Goal: Information Seeking & Learning: Learn about a topic

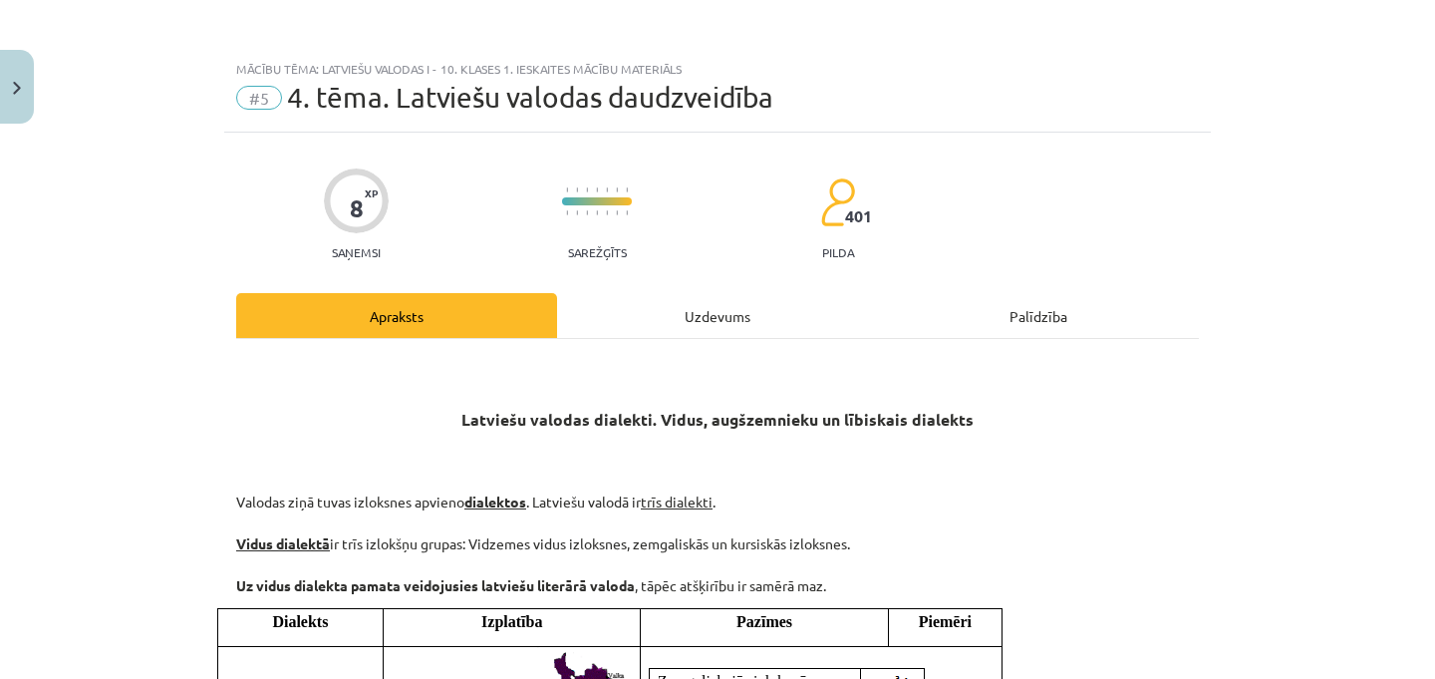
scroll to position [1028, 0]
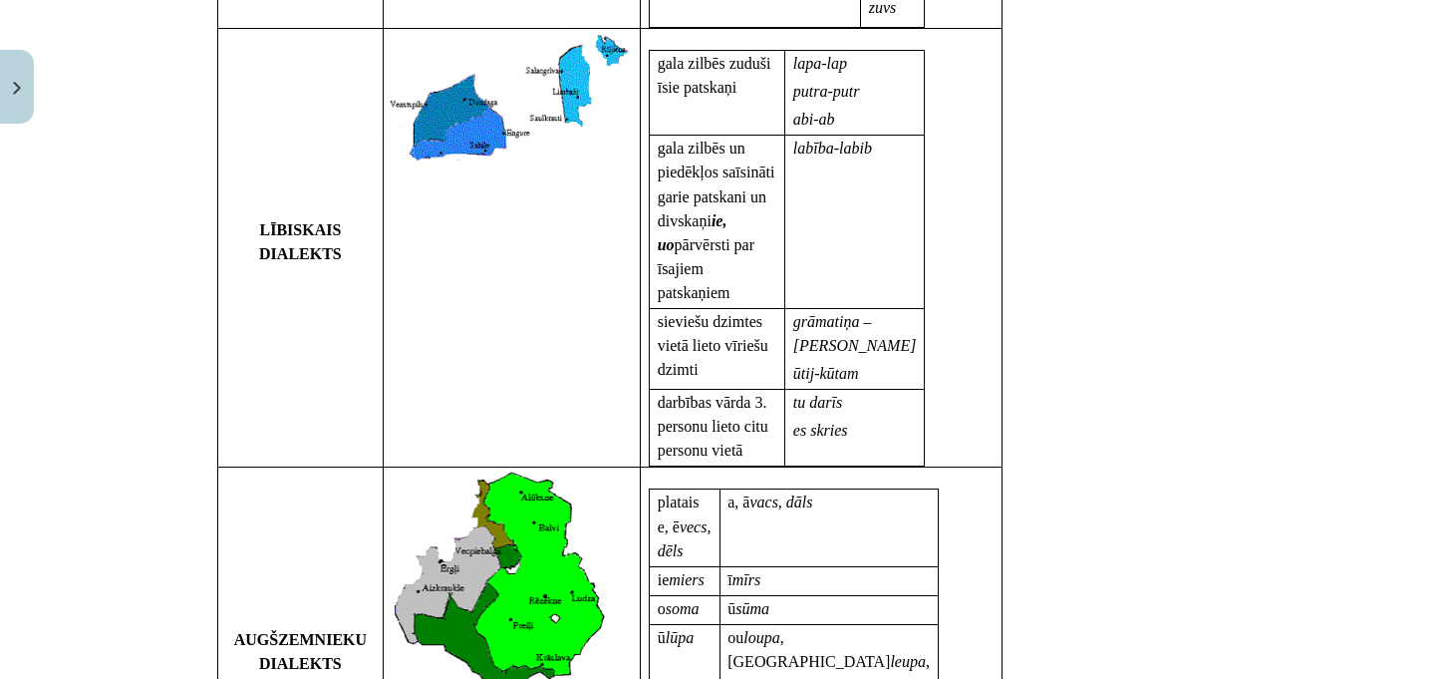
click at [1106, 283] on div "Dialekts Izplatība Pazīmes Piemēri VIDUSDIALEKTS Zemgaliskajās izloksnēs tipisk…" at bounding box center [707, 214] width 981 height 1268
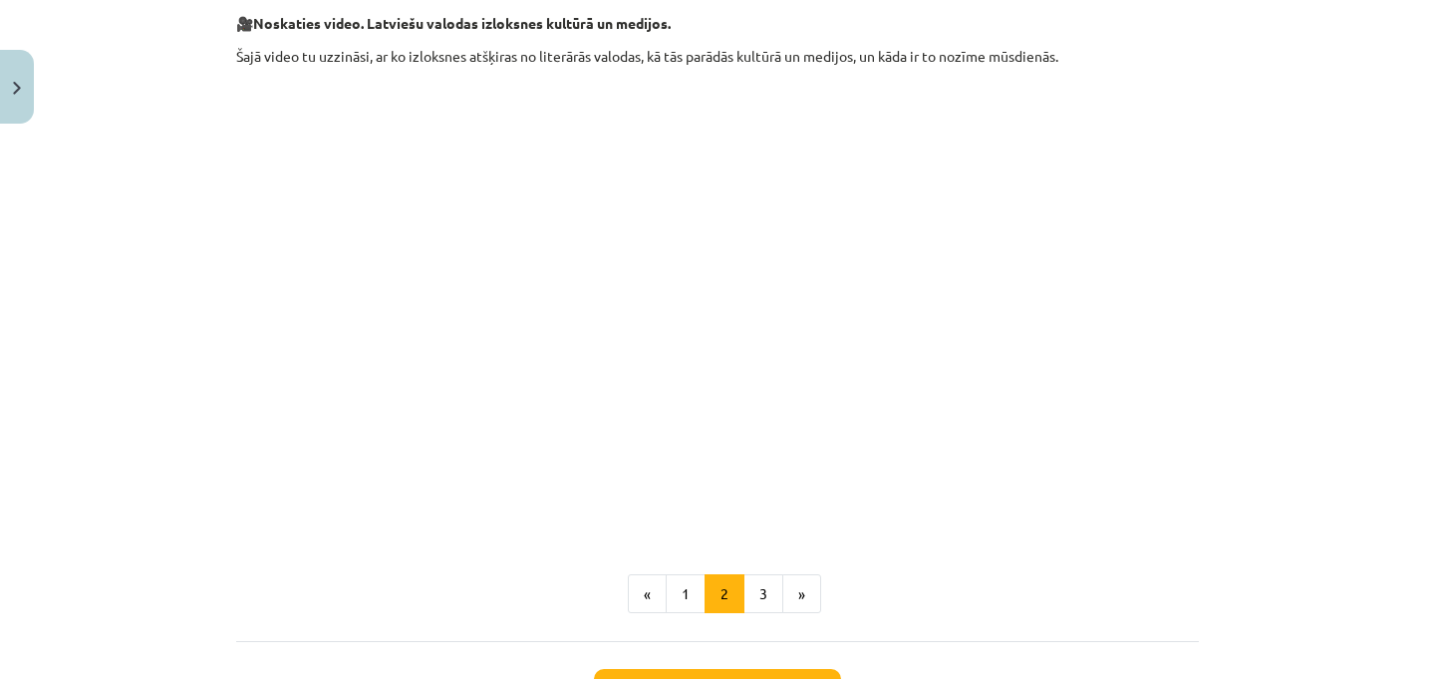
scroll to position [2775, 0]
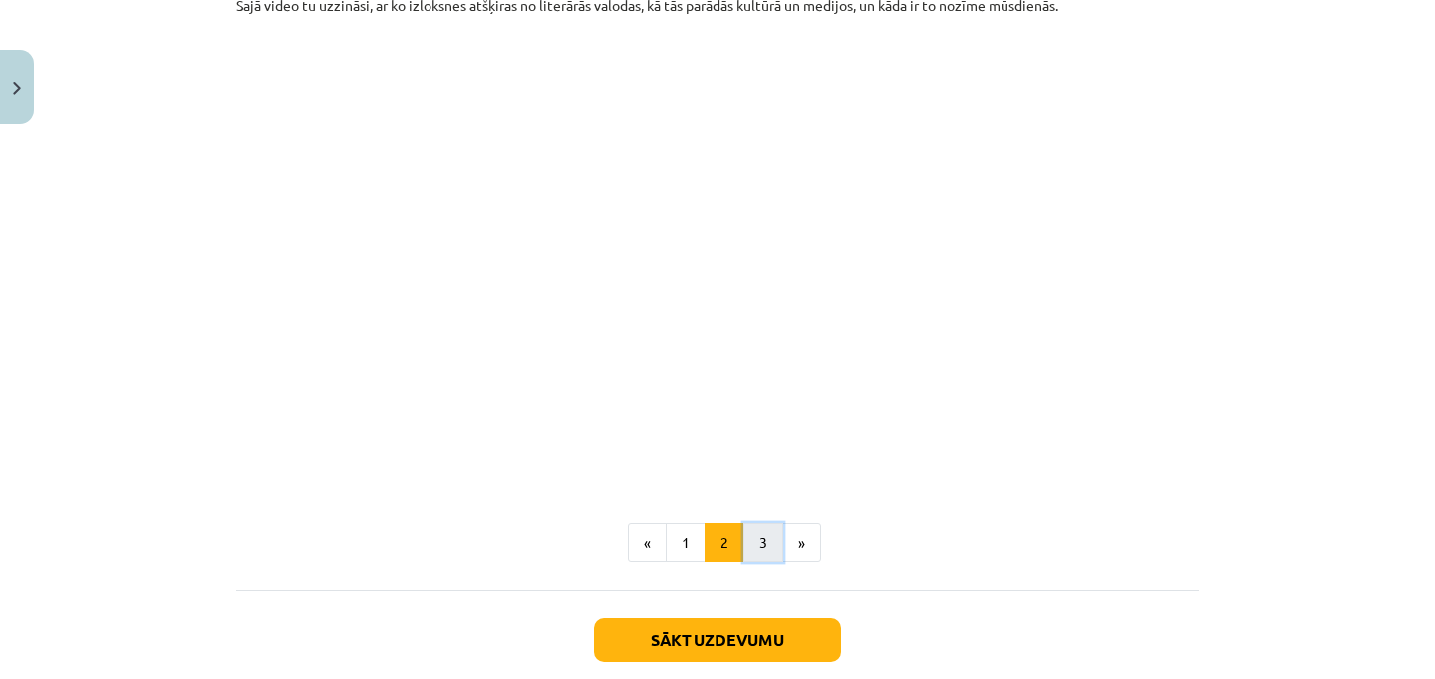
click at [756, 523] on button "3" at bounding box center [763, 543] width 40 height 40
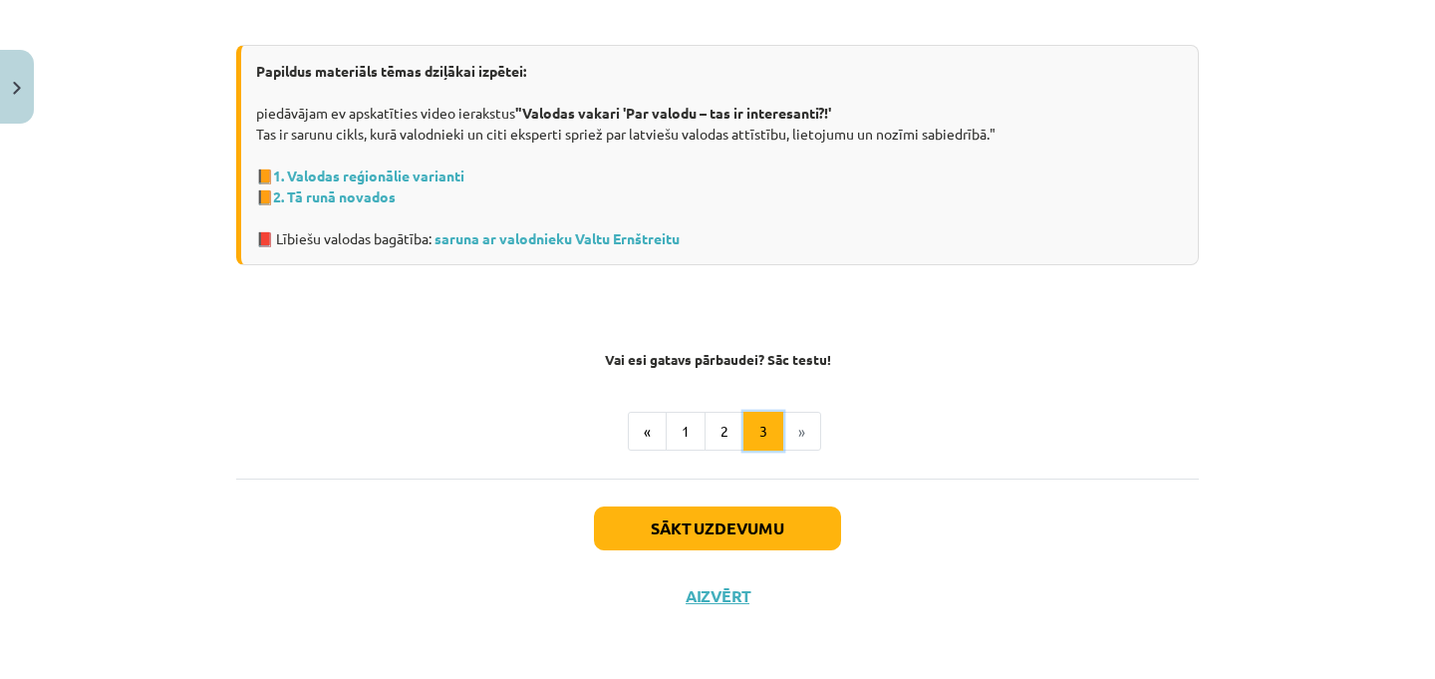
scroll to position [1457, 0]
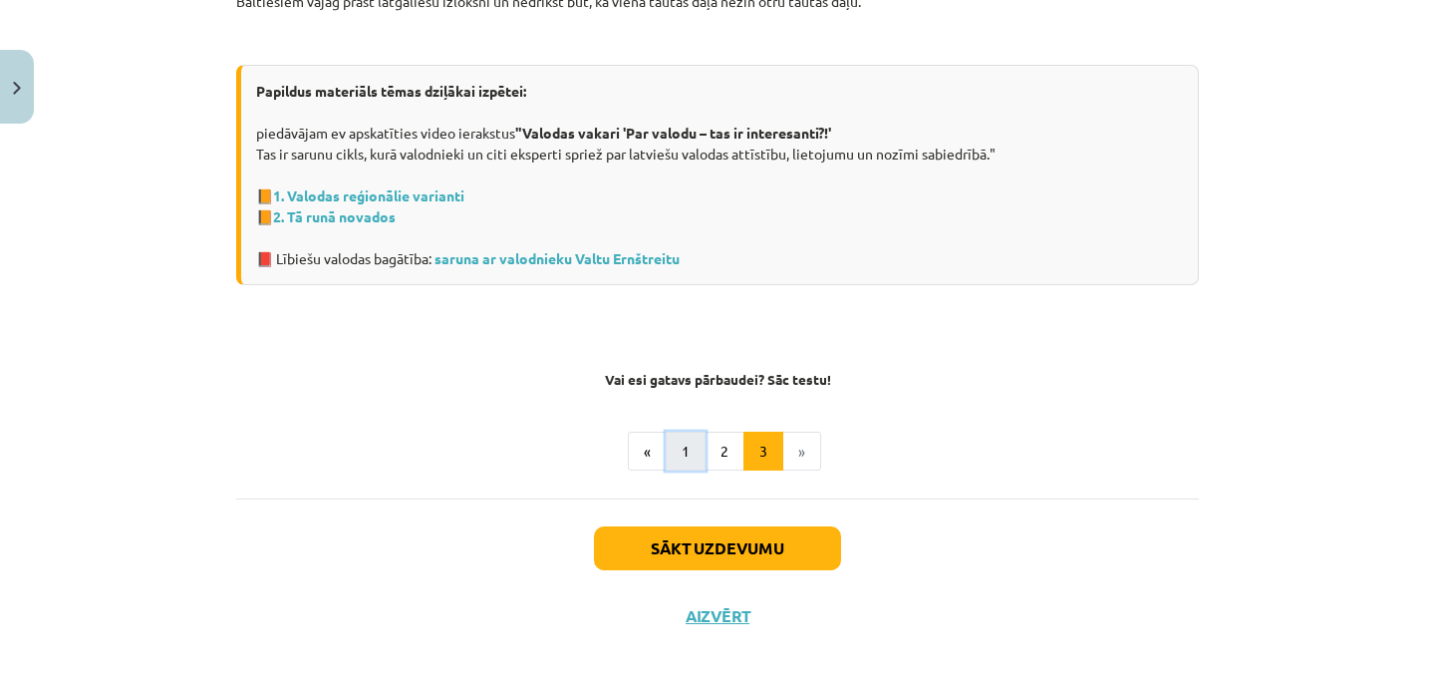
click at [673, 444] on button "1" at bounding box center [686, 451] width 40 height 40
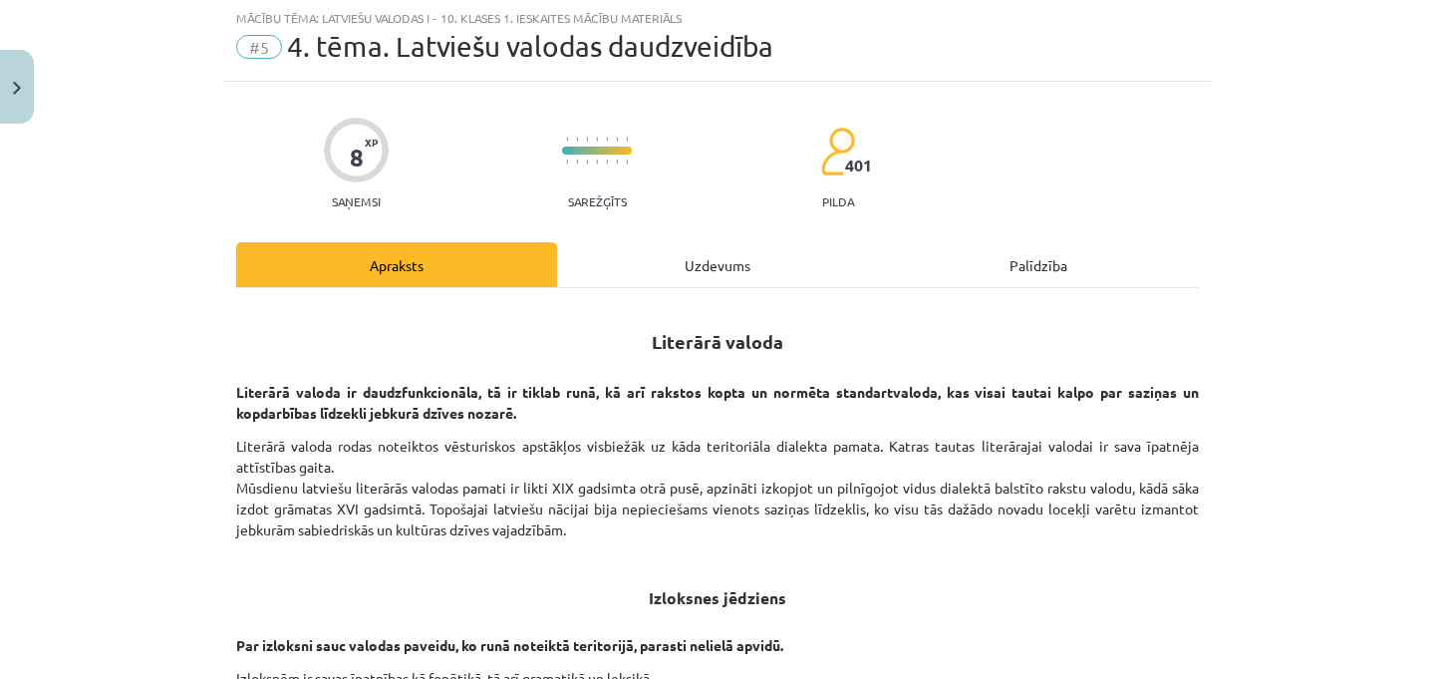
scroll to position [0, 0]
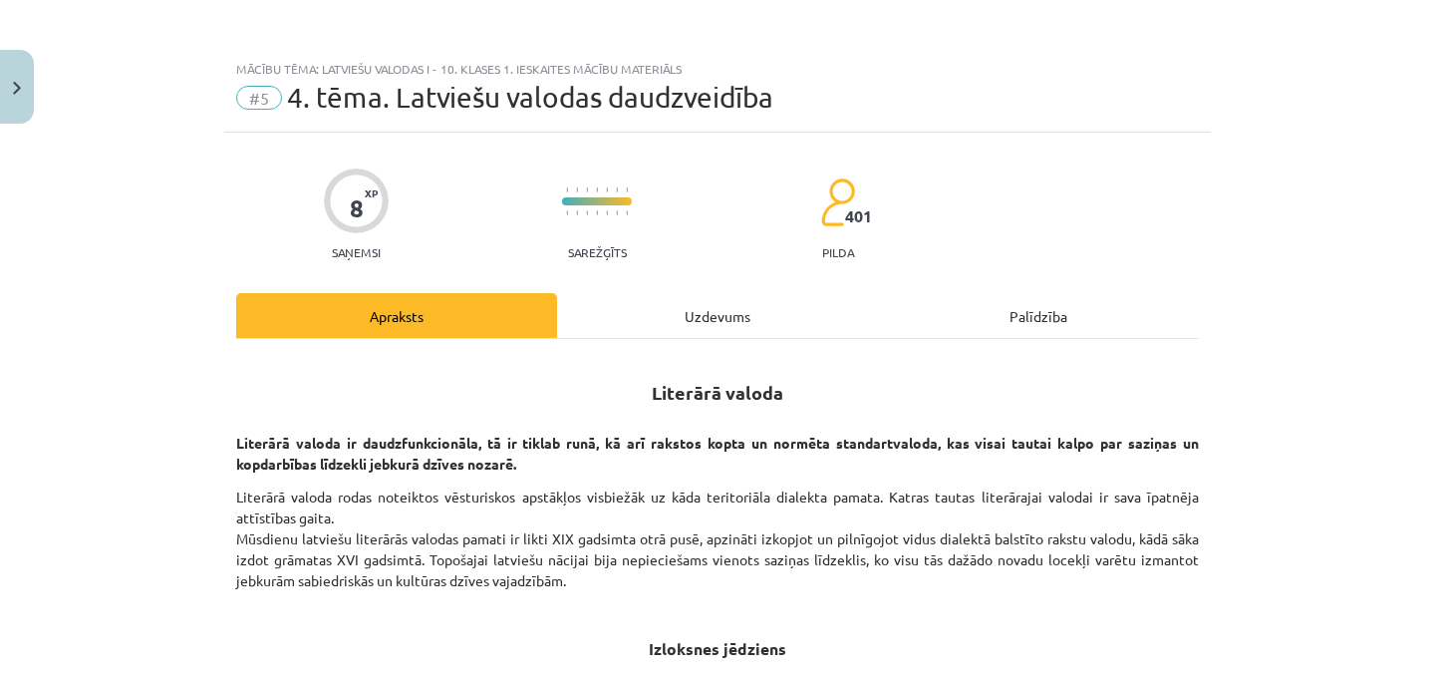
click at [693, 295] on div "Uzdevums" at bounding box center [717, 315] width 321 height 45
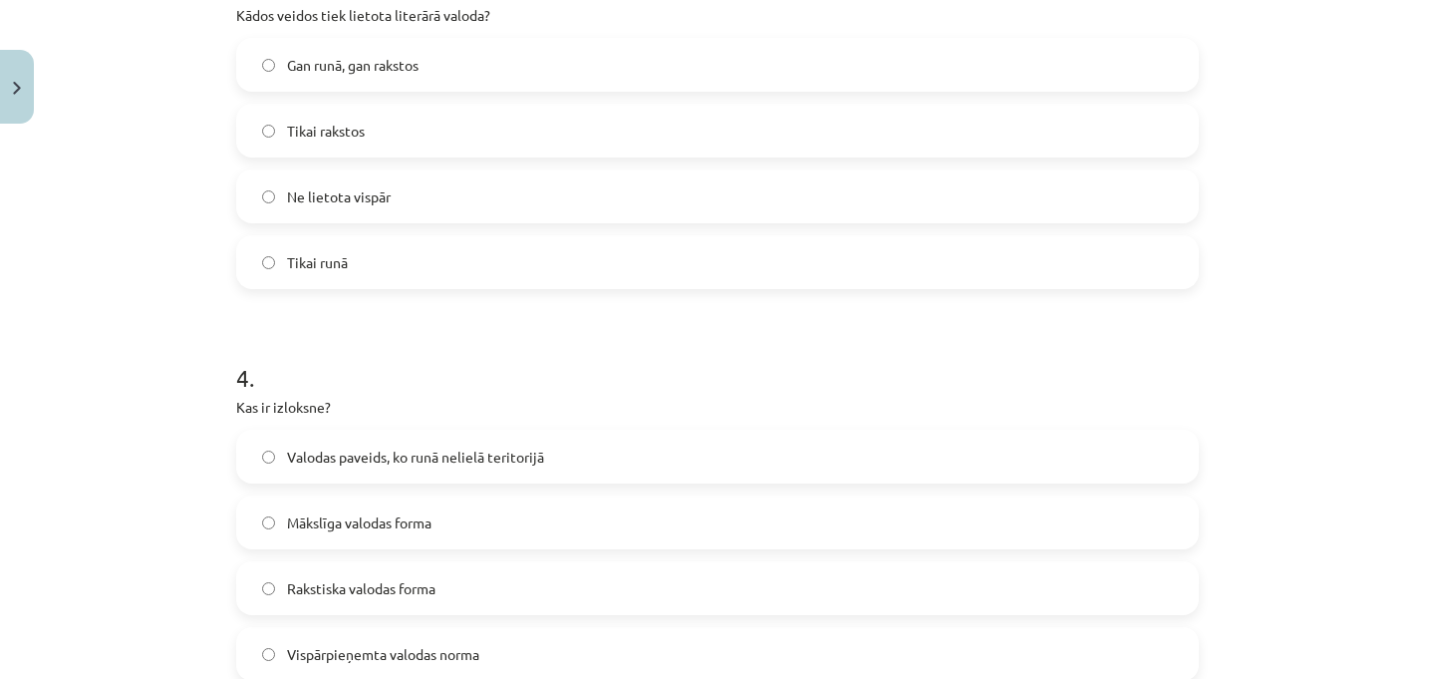
scroll to position [1476, 0]
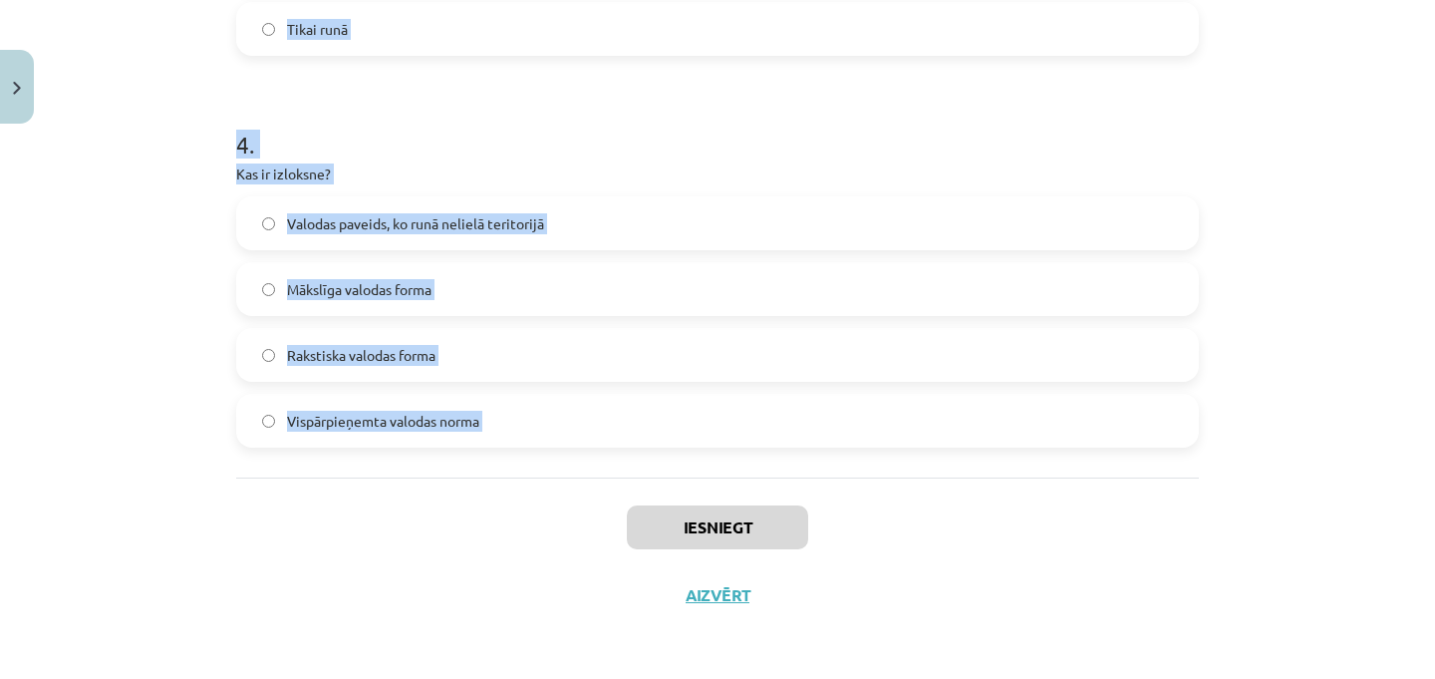
drag, startPoint x: 208, startPoint y: 447, endPoint x: 445, endPoint y: 495, distance: 241.9
click at [445, 496] on div "Mācību tēma: Latviešu valodas i - 10. klases 1. ieskaites mācību materiāls #5 4…" at bounding box center [717, 339] width 1435 height 679
copy form "1 . Kas ir kopīgs visiem latviešu valodas dialektiem? Saglabā baltu cilšu valod…"
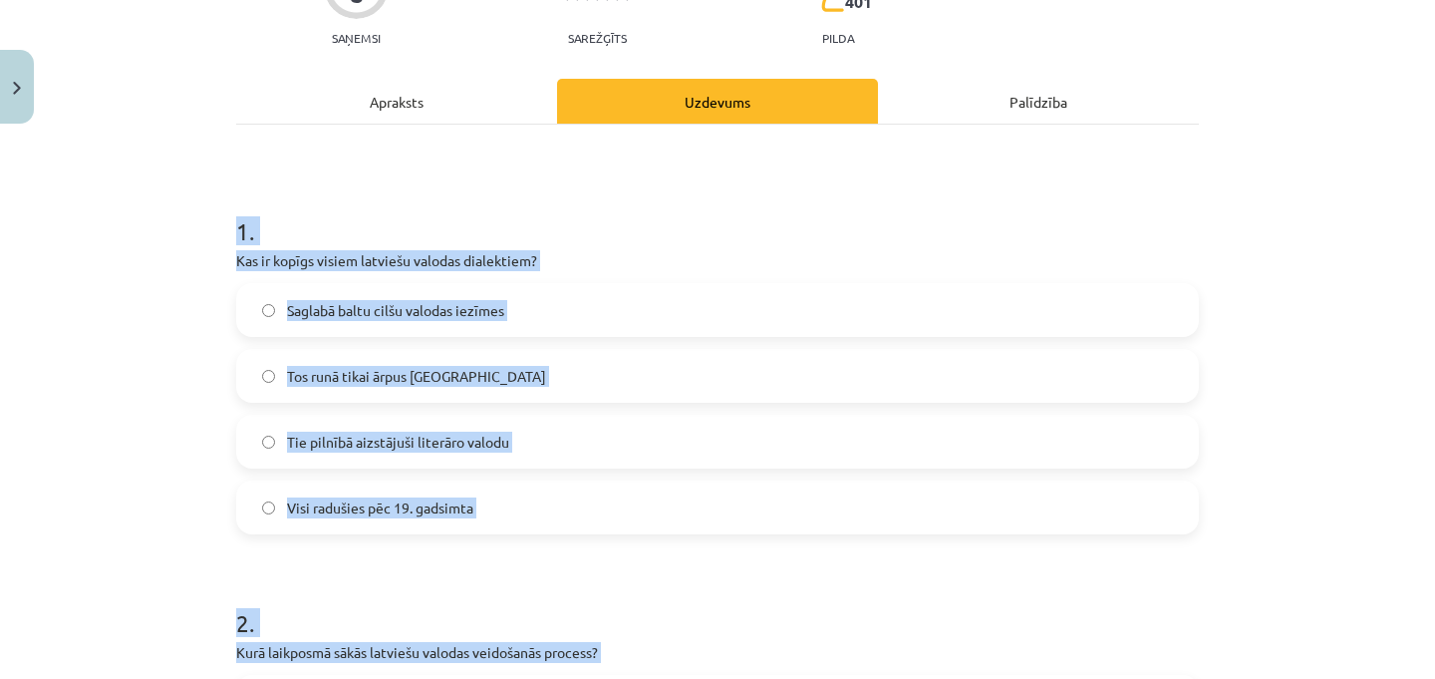
scroll to position [212, 0]
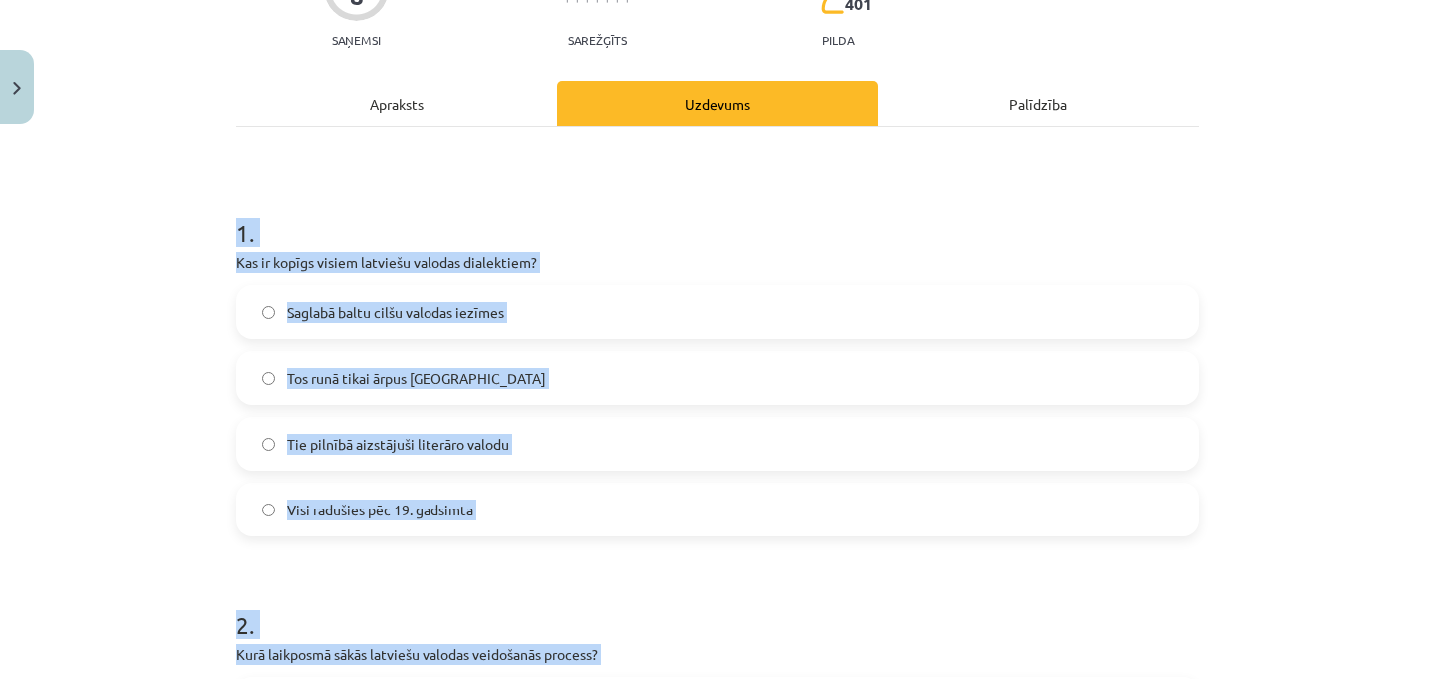
click at [402, 314] on span "Saglabā baltu cilšu valodas iezīmes" at bounding box center [395, 312] width 217 height 21
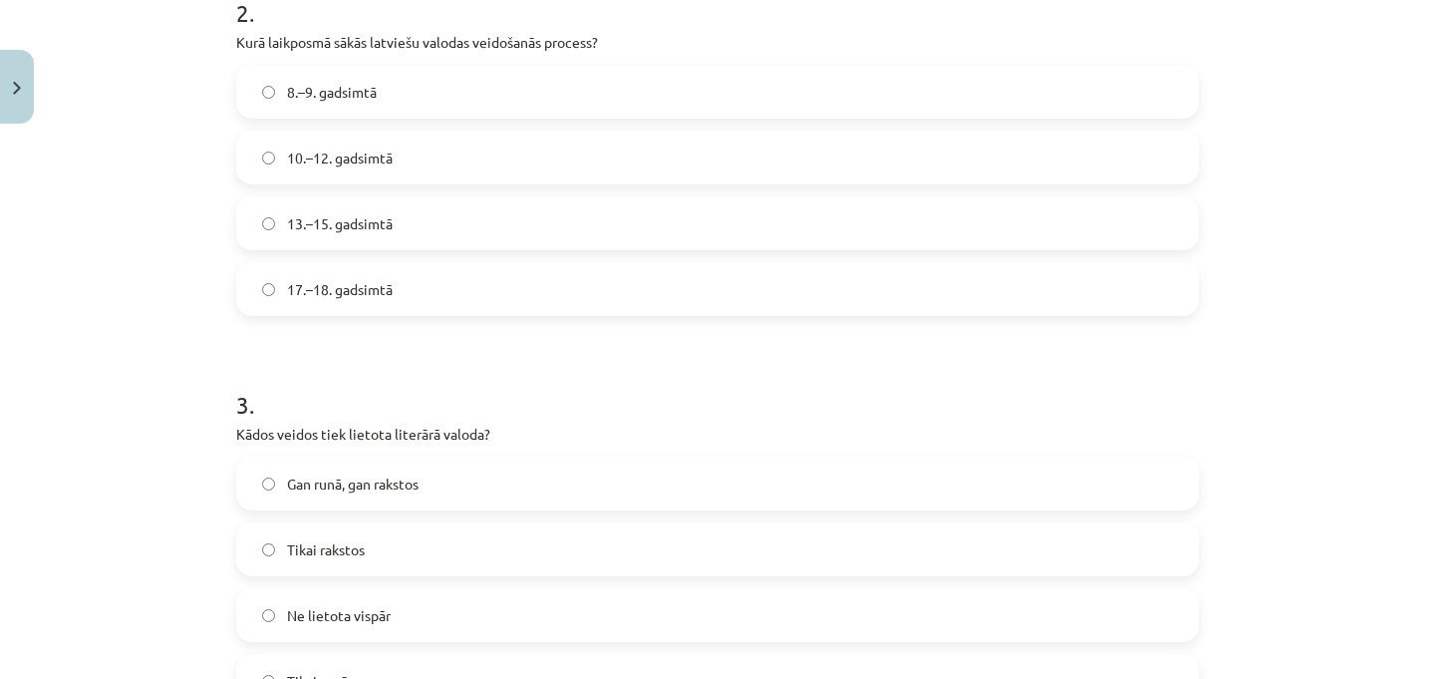
scroll to position [828, 0]
click at [351, 74] on label "8.–9. gadsimtā" at bounding box center [717, 88] width 959 height 50
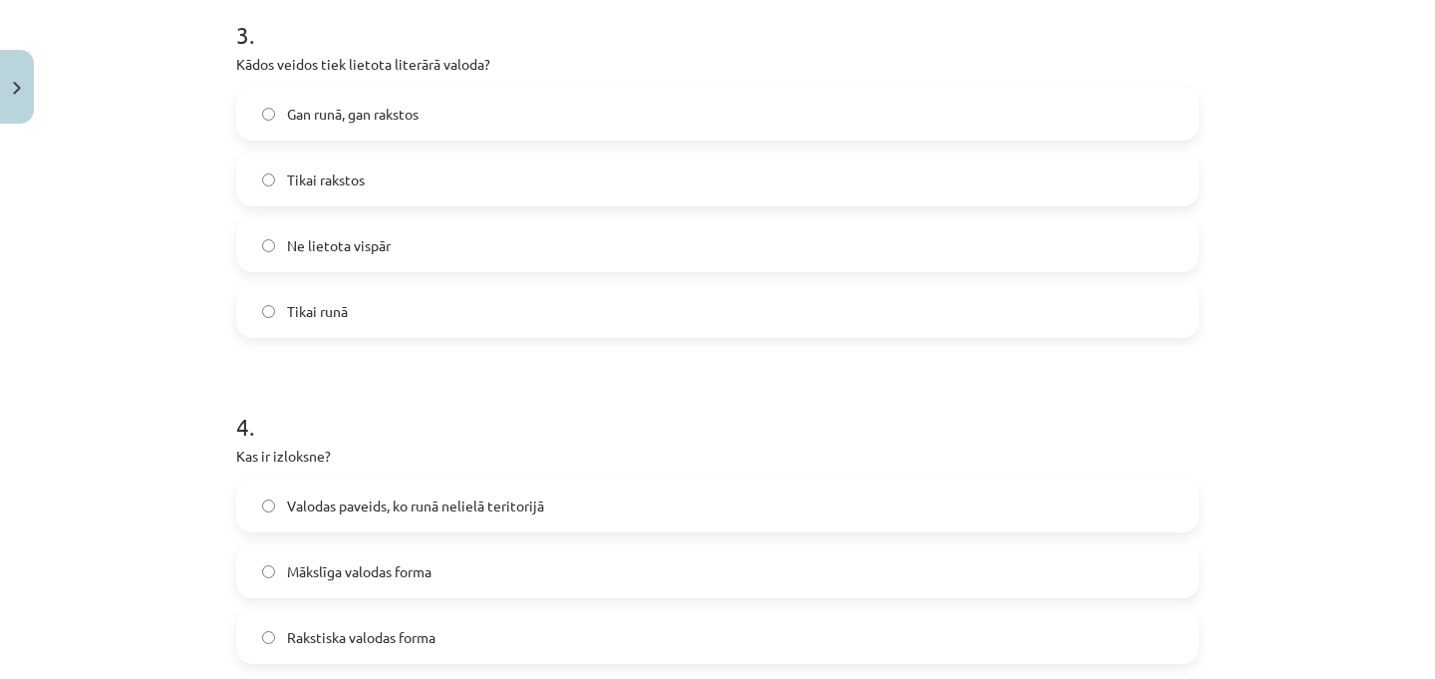
scroll to position [1208, 0]
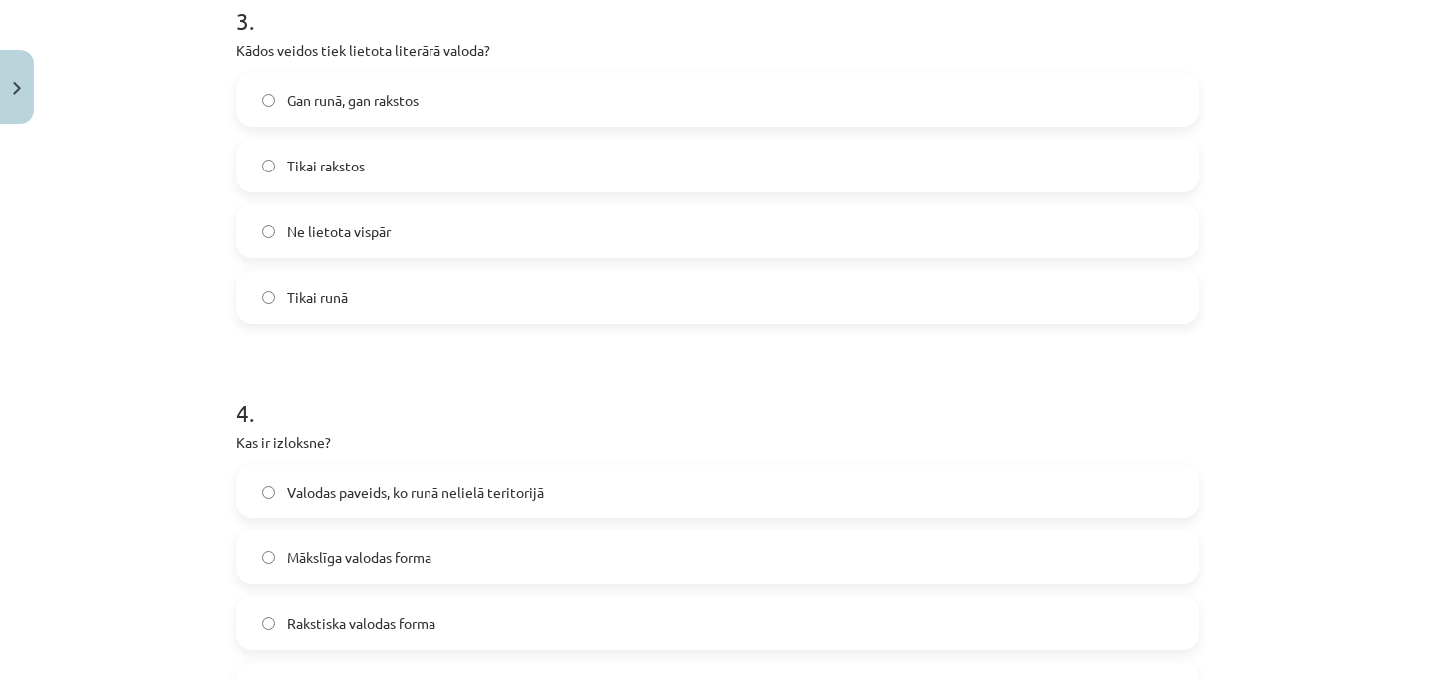
click at [369, 85] on label "Gan runā, gan rakstos" at bounding box center [717, 100] width 959 height 50
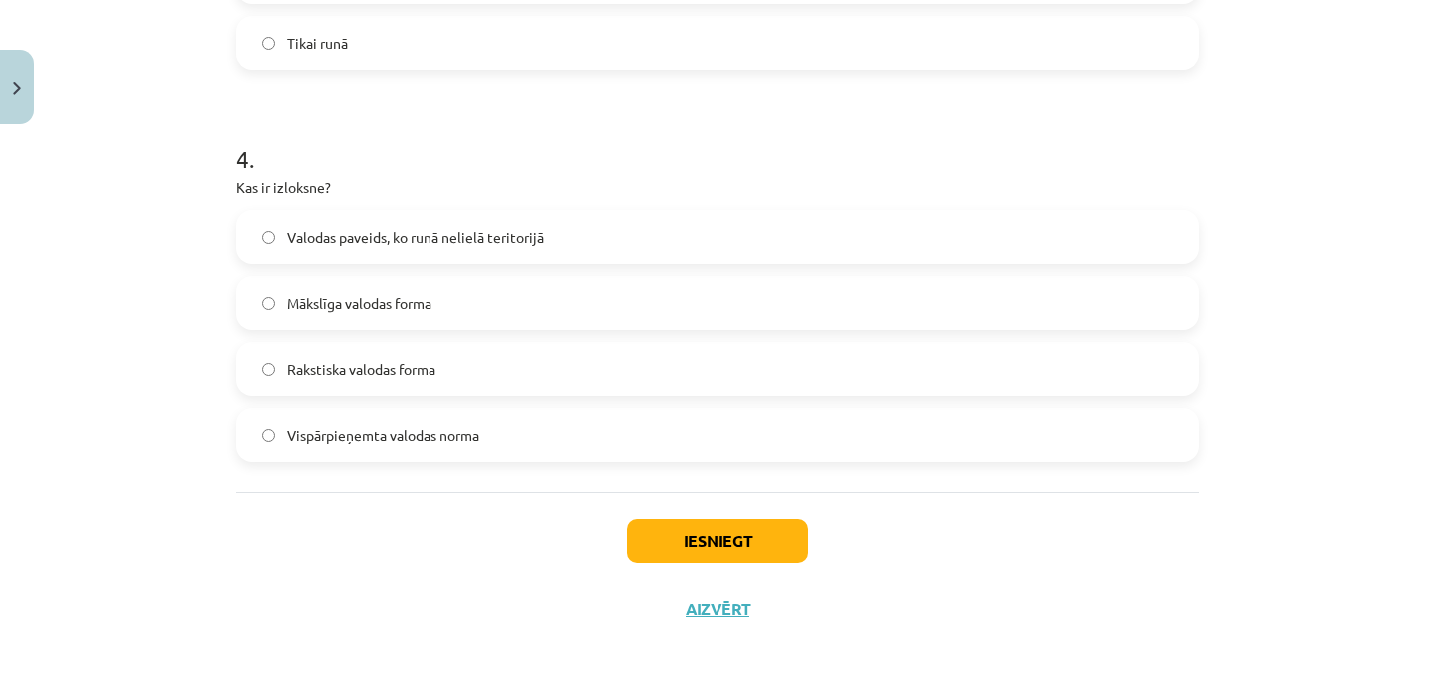
scroll to position [1476, 0]
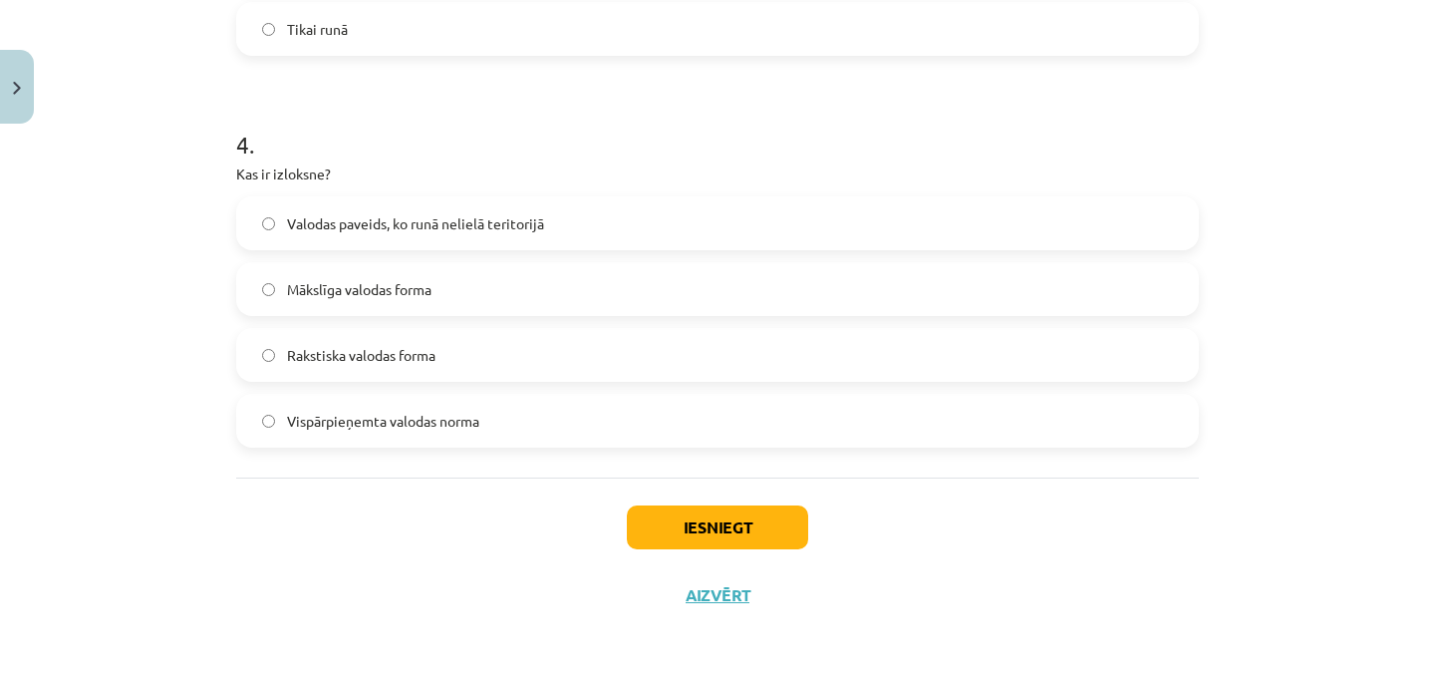
click at [411, 224] on span "Valodas paveids, ko runā nelielā teritorijā" at bounding box center [415, 223] width 257 height 21
click at [692, 514] on button "Iesniegt" at bounding box center [717, 527] width 181 height 44
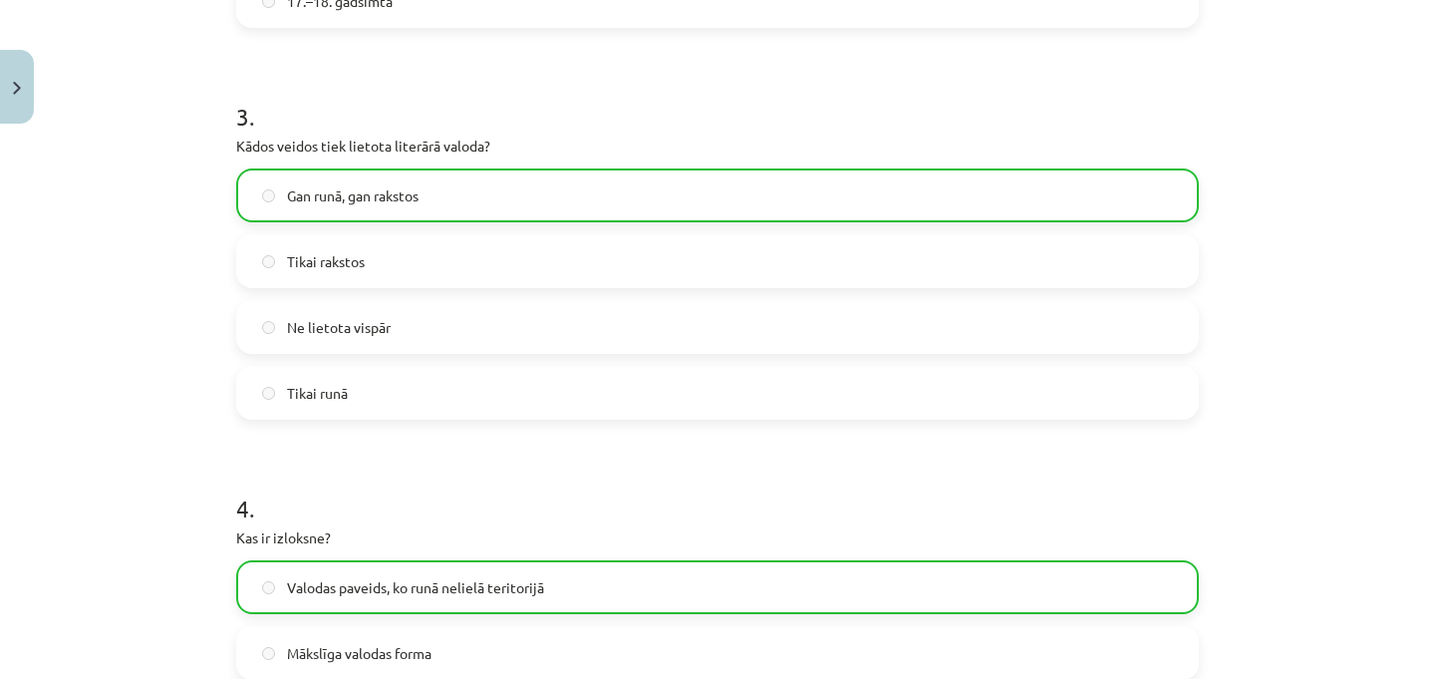
scroll to position [1539, 0]
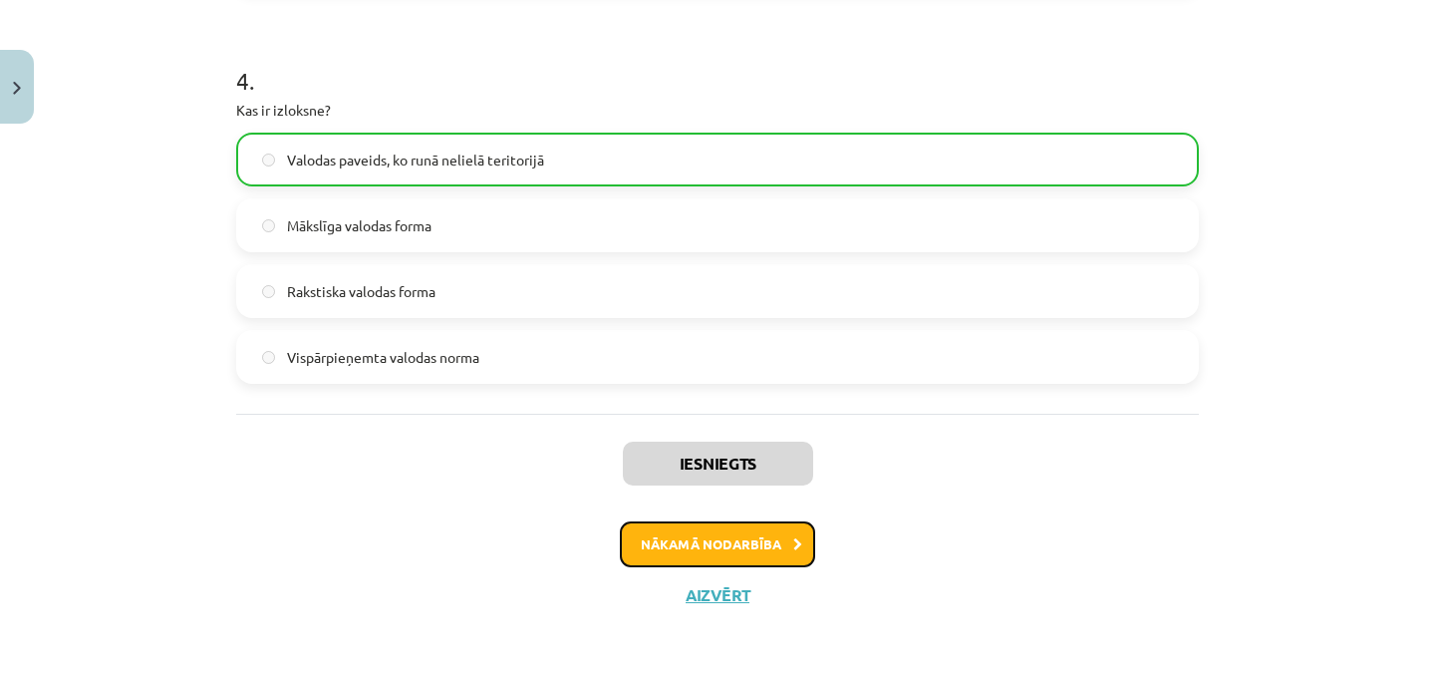
click at [742, 555] on button "Nākamā nodarbība" at bounding box center [717, 544] width 195 height 46
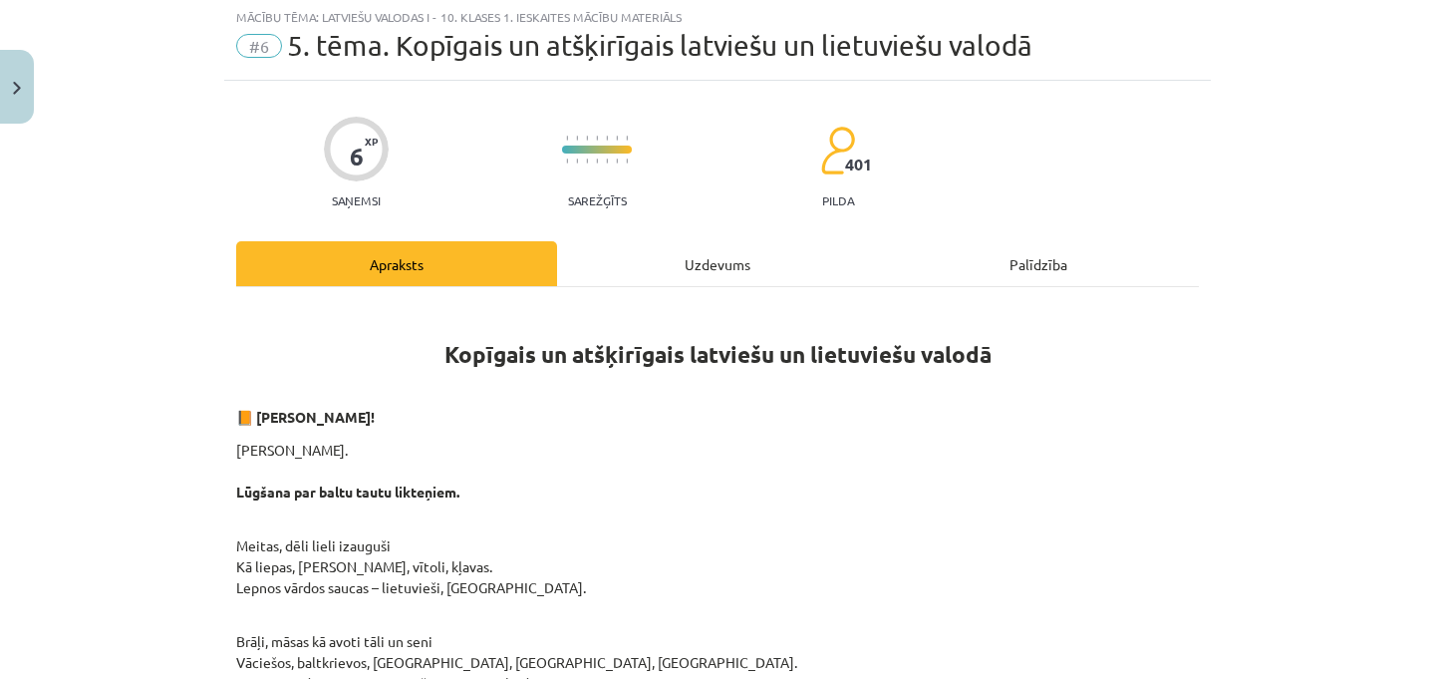
scroll to position [50, 0]
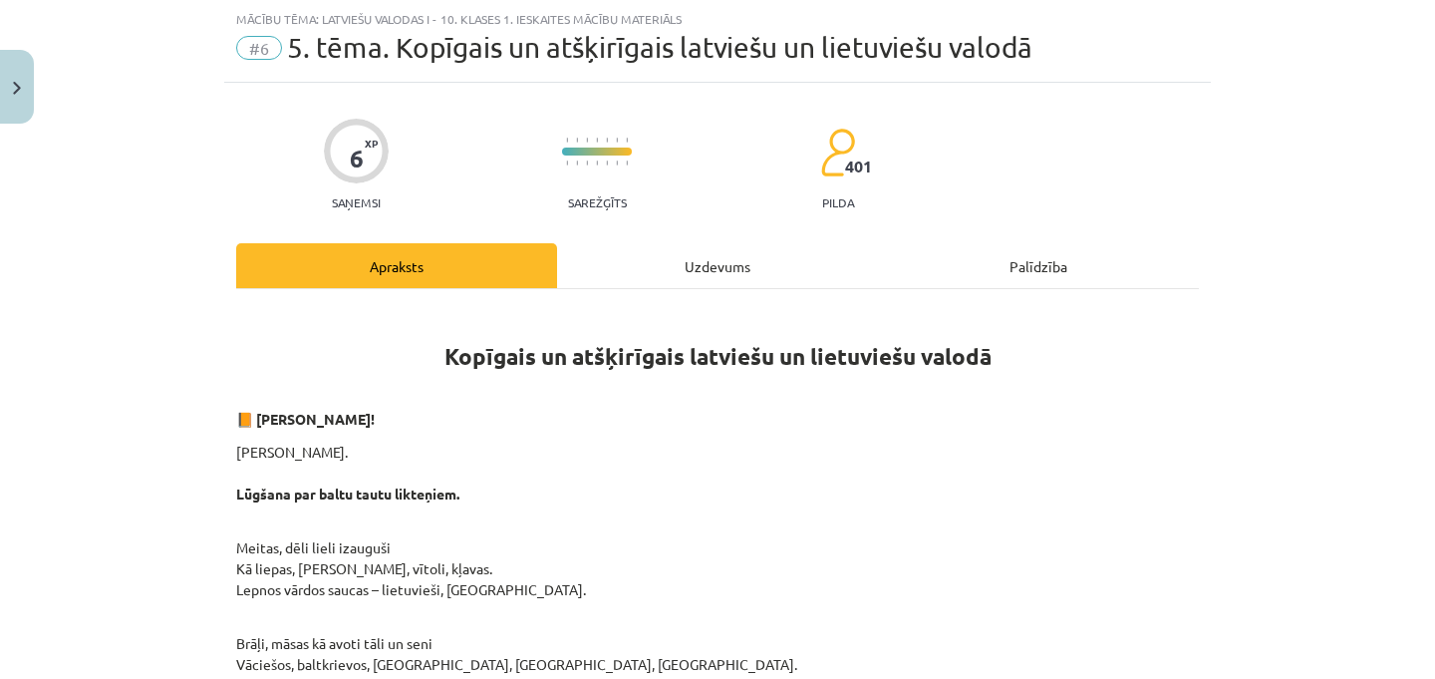
click at [699, 284] on div "Uzdevums" at bounding box center [717, 265] width 321 height 45
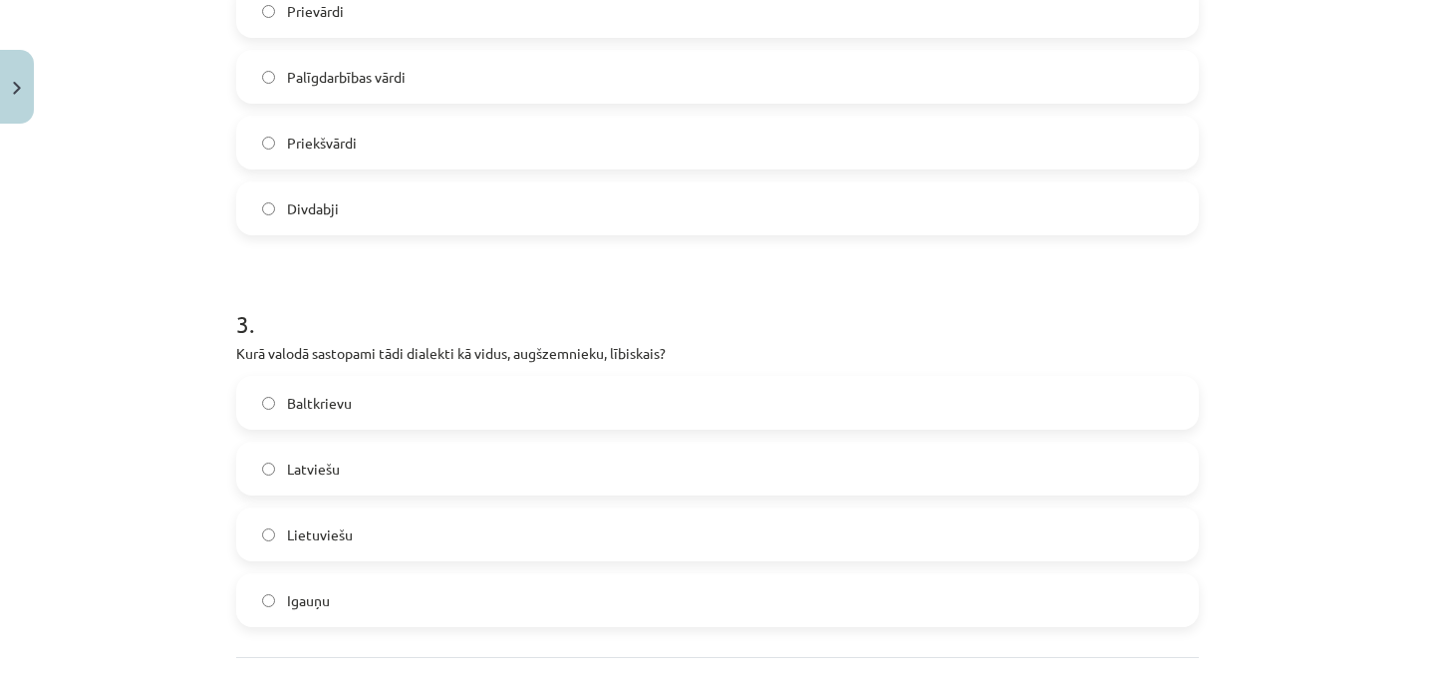
scroll to position [1084, 0]
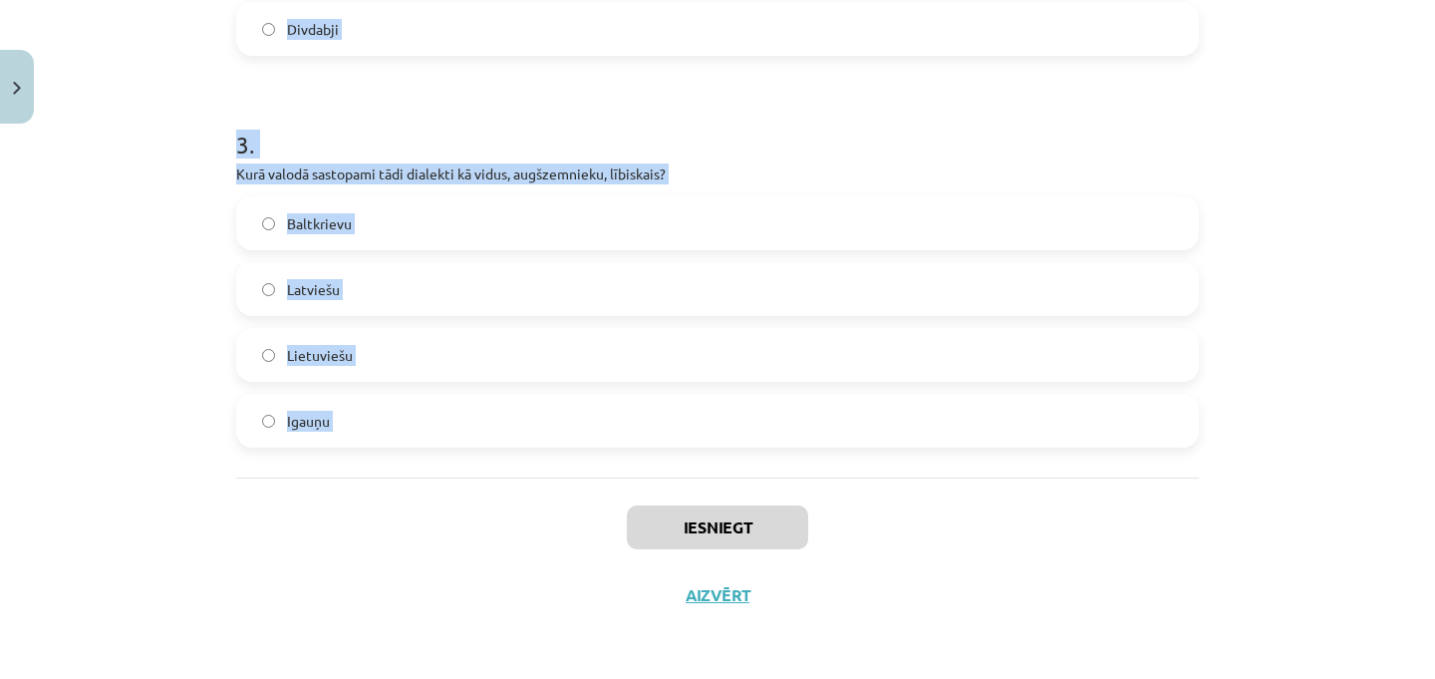
drag, startPoint x: 226, startPoint y: 389, endPoint x: 462, endPoint y: 487, distance: 255.9
copy form "1 . Kurā valodā sastopami augštaišu un žemaišu dialekti? Igauņu Latviešu Lietuv…"
click at [386, 196] on div "Baltkrievu" at bounding box center [717, 223] width 963 height 54
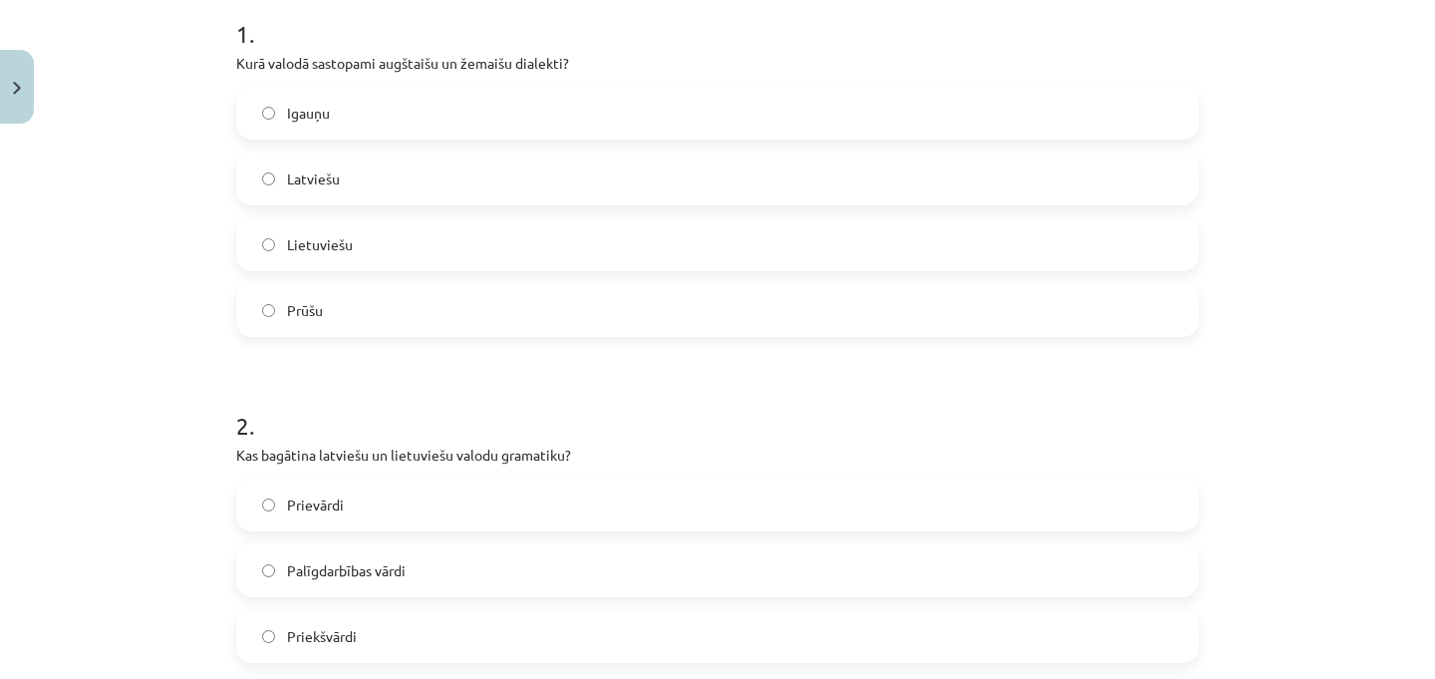
scroll to position [414, 0]
click at [347, 242] on label "Lietuviešu" at bounding box center [717, 242] width 959 height 50
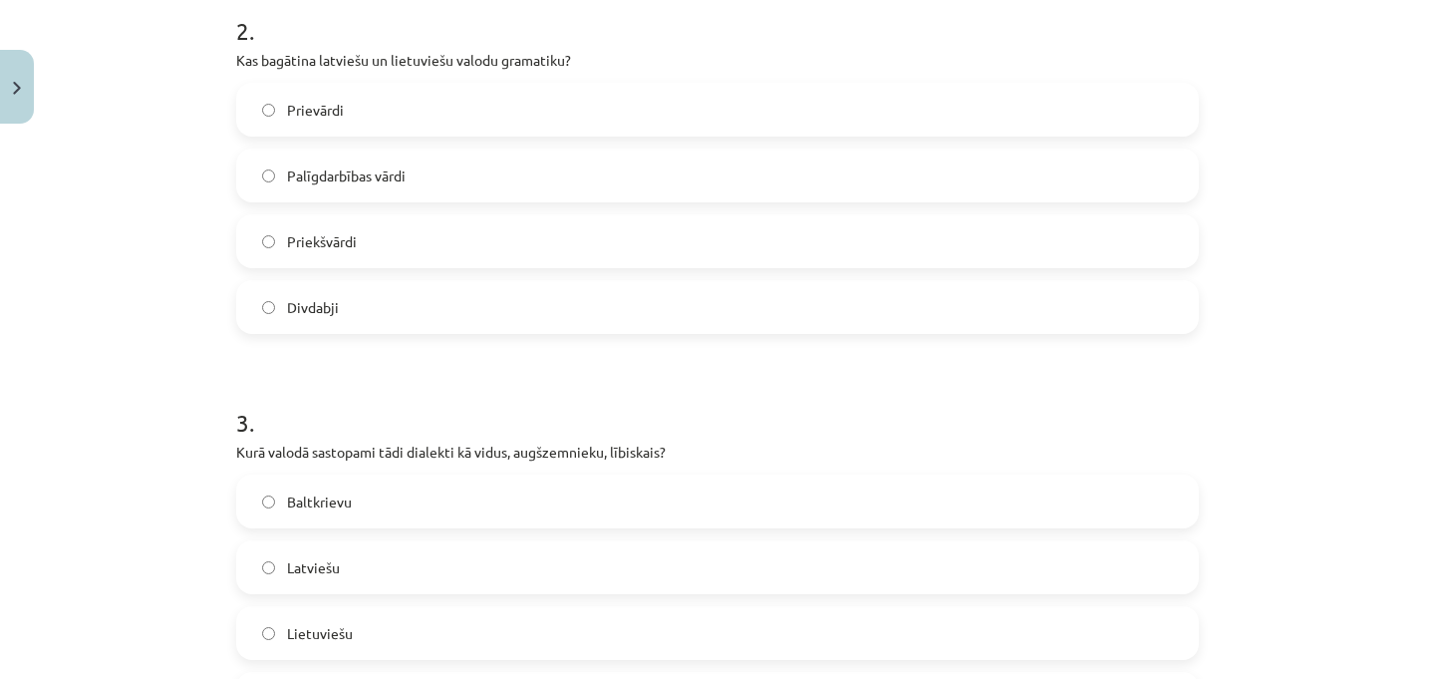
scroll to position [810, 0]
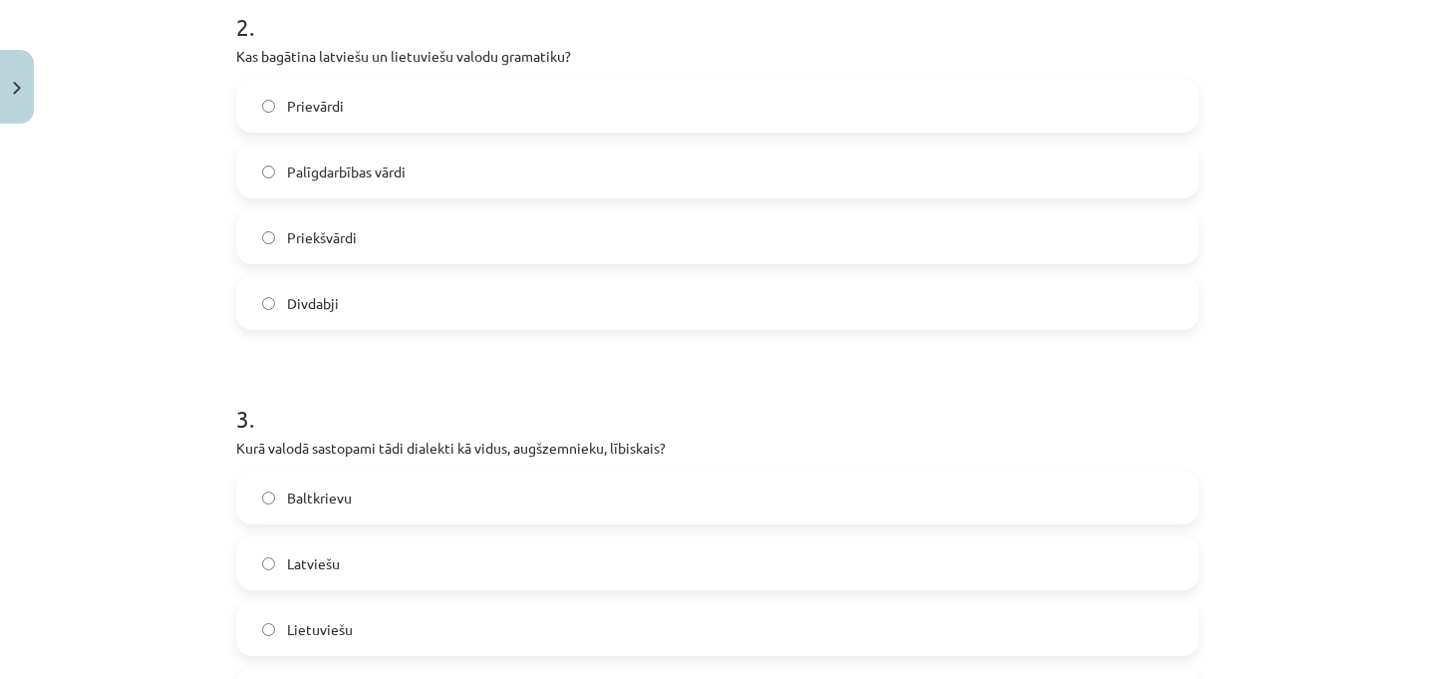
click at [319, 293] on span "Divdabji" at bounding box center [313, 303] width 52 height 21
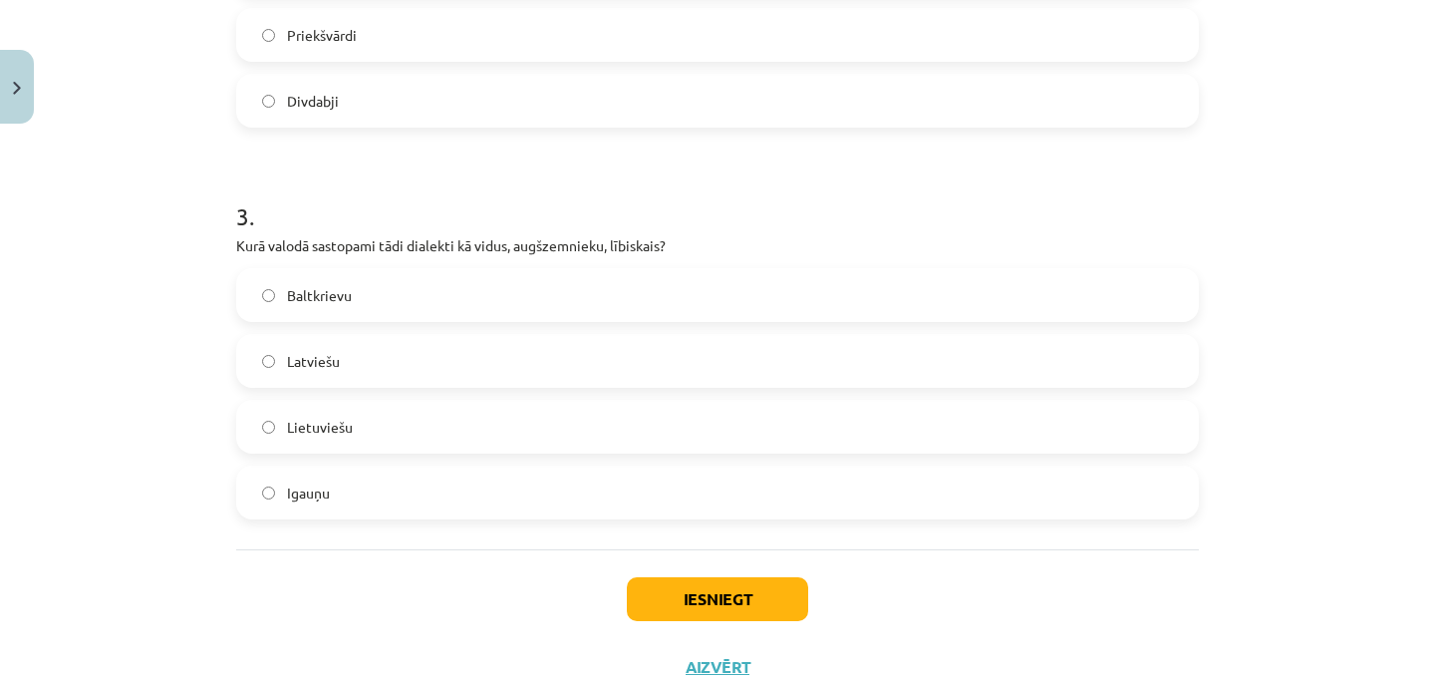
scroll to position [1068, 0]
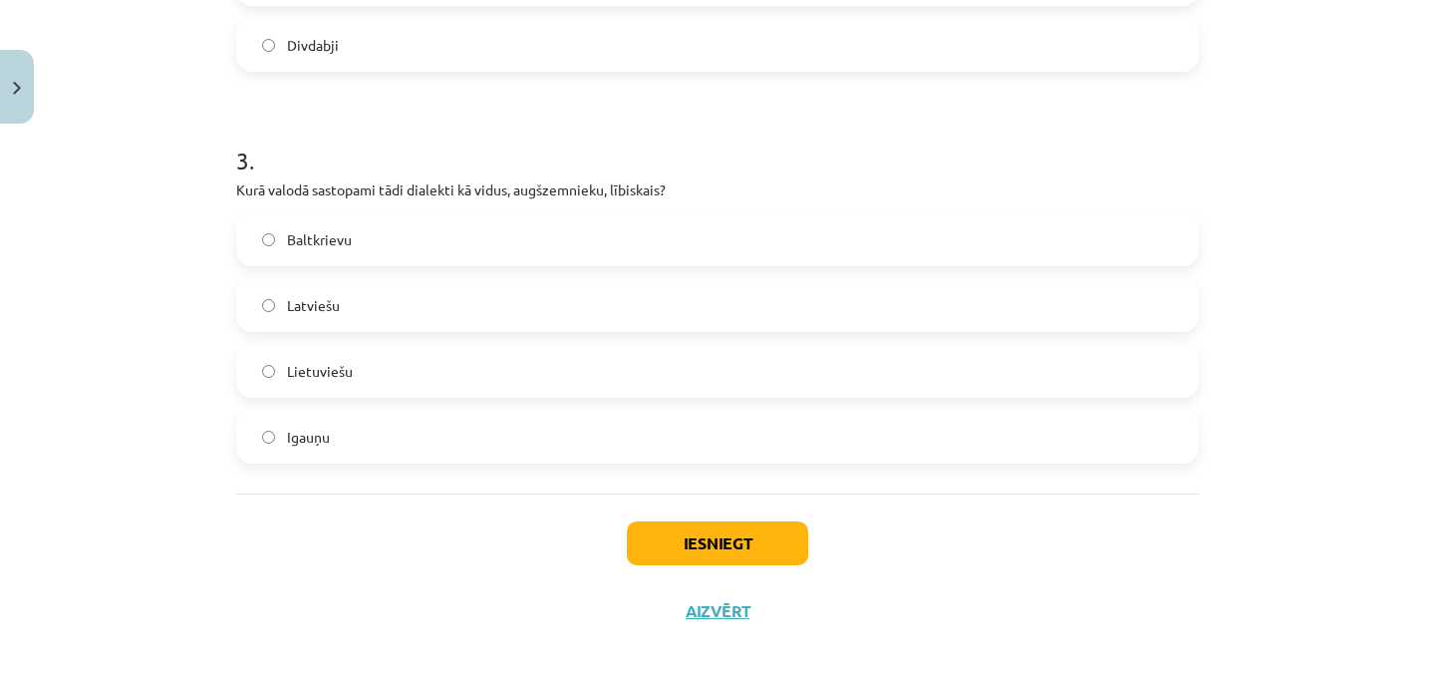
click at [343, 302] on label "Latviešu" at bounding box center [717, 305] width 959 height 50
click at [694, 545] on button "Iesniegt" at bounding box center [717, 543] width 181 height 44
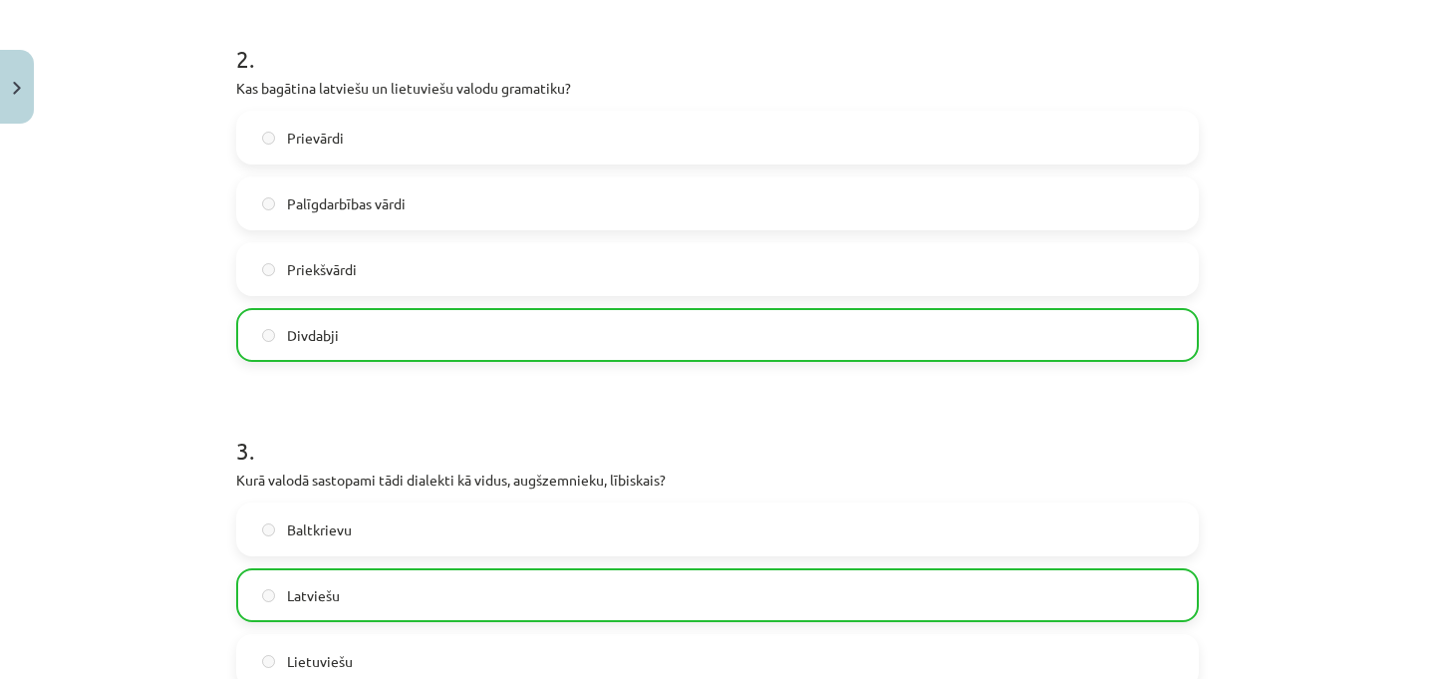
scroll to position [1148, 0]
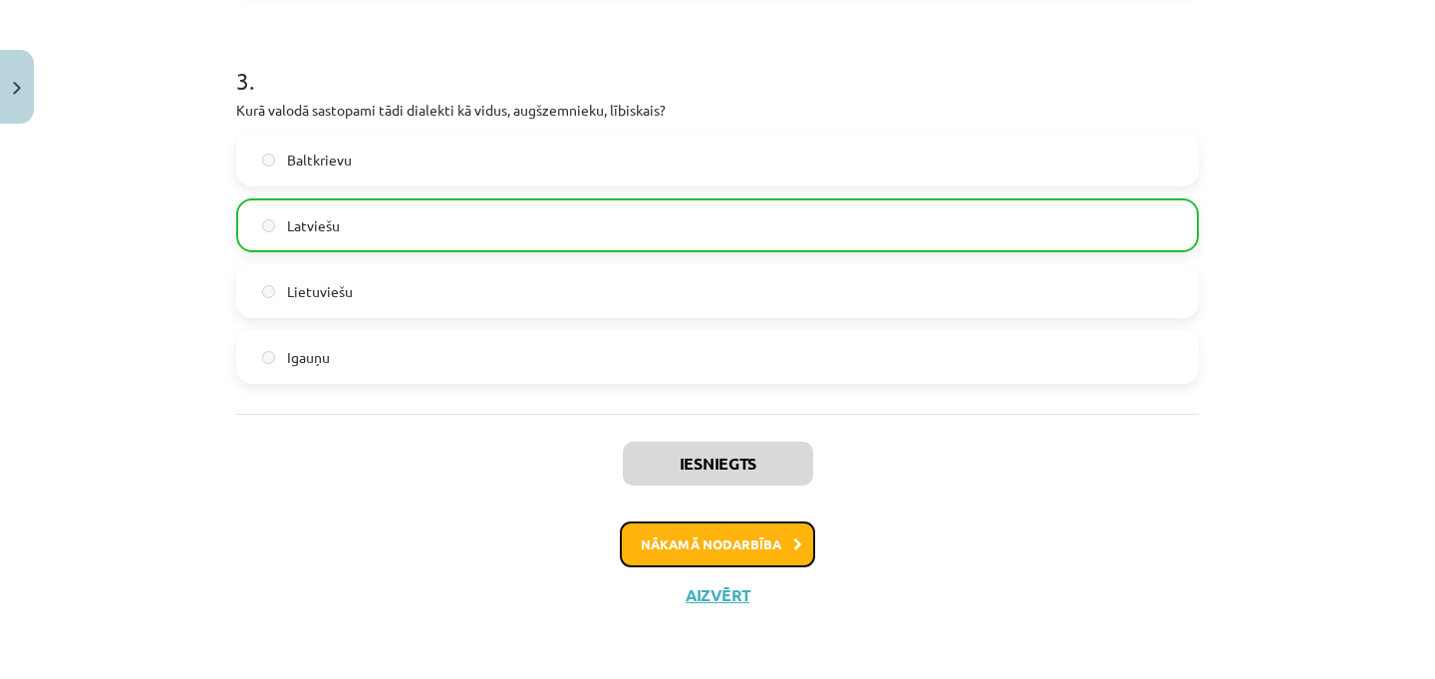
click at [741, 529] on button "Nākamā nodarbība" at bounding box center [717, 544] width 195 height 46
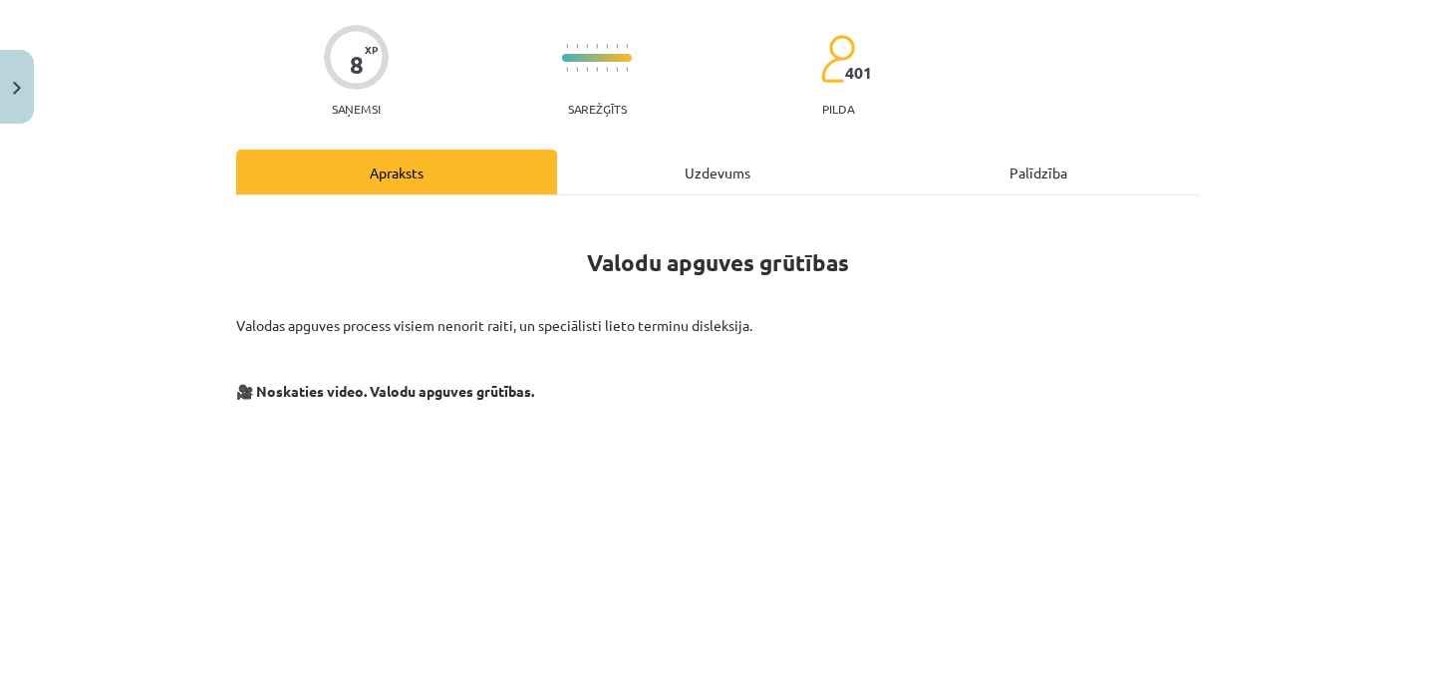
scroll to position [0, 0]
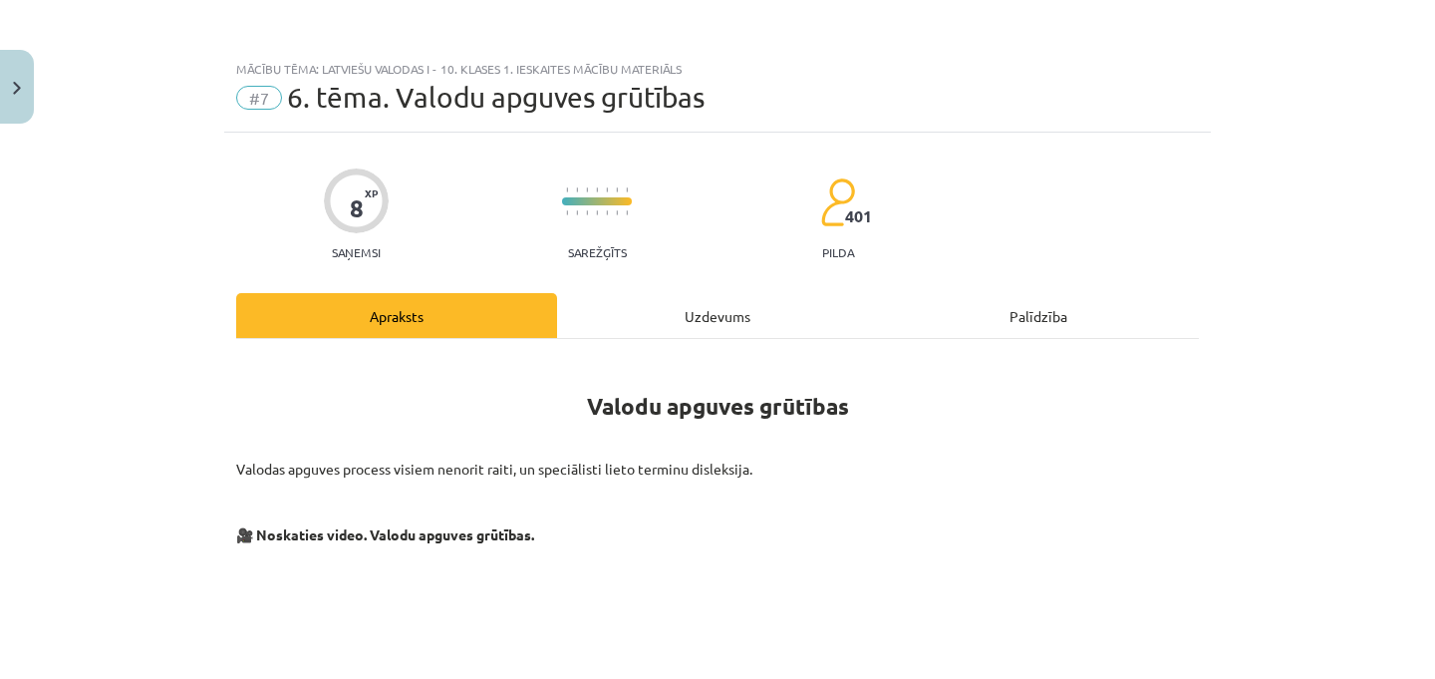
click at [696, 297] on div "Uzdevums" at bounding box center [717, 315] width 321 height 45
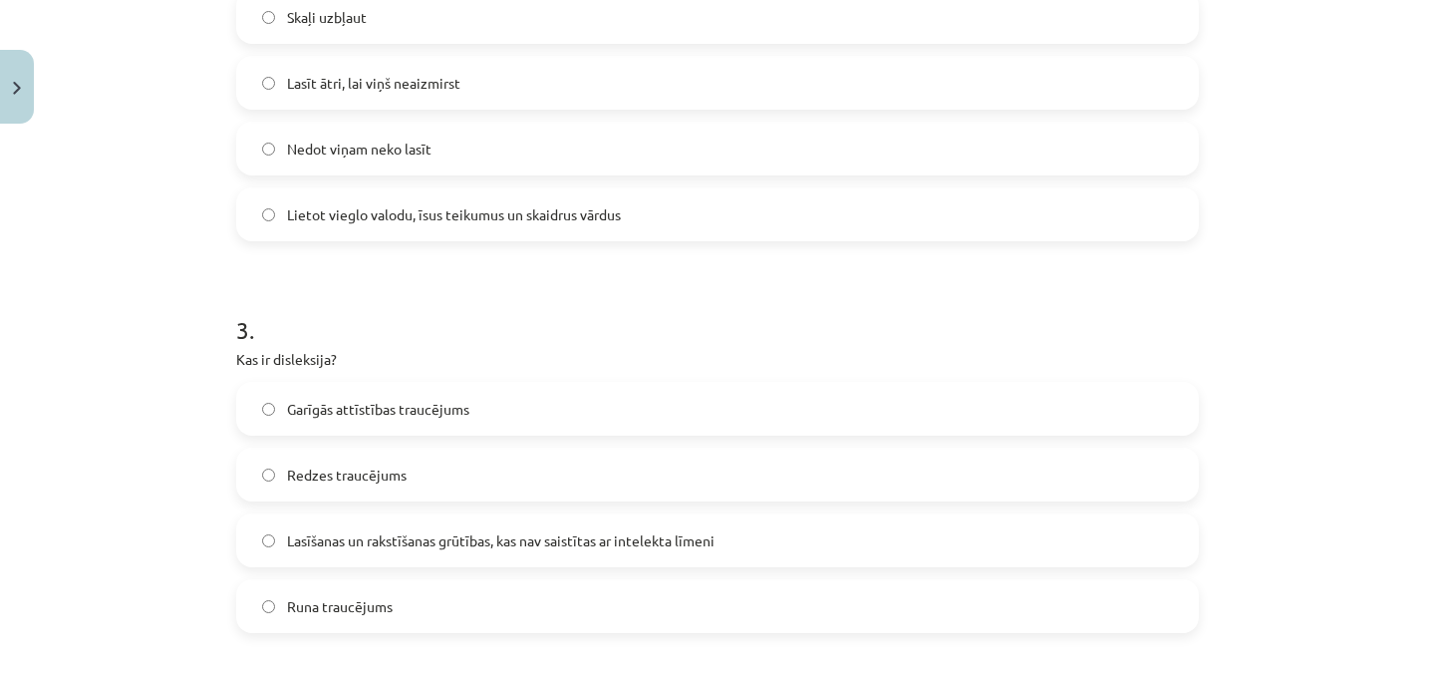
scroll to position [1518, 0]
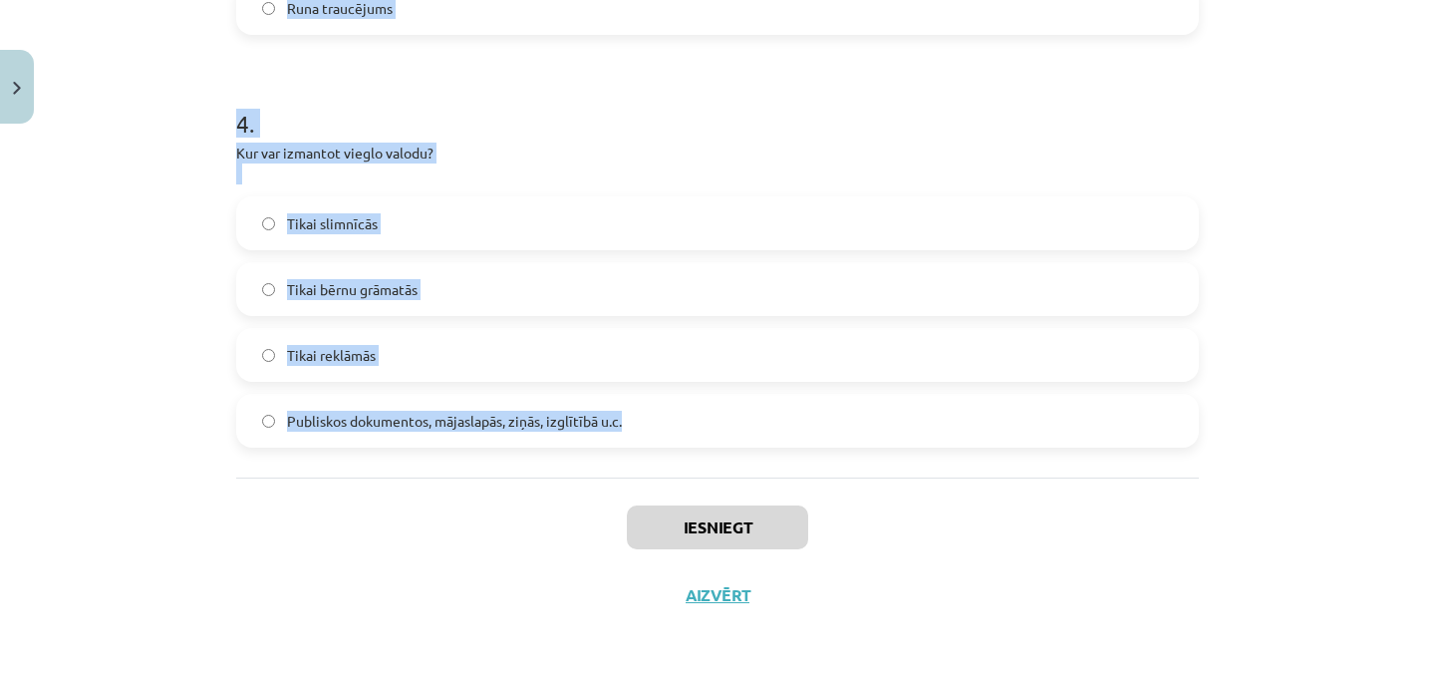
drag, startPoint x: 207, startPoint y: 391, endPoint x: 686, endPoint y: 438, distance: 480.7
click at [686, 438] on div "Mācību tēma: Latviešu valodas i - 10. klases 1. ieskaites mācību materiāls #7 6…" at bounding box center [717, 339] width 1435 height 679
copy form "1 . Kas ir vieglā valoda? Svešvaloda, ko viegli iemācīties Bērnu valoda Runa be…"
click at [86, 178] on div "Mācību tēma: Latviešu valodas i - 10. klases 1. ieskaites mācību materiāls #7 6…" at bounding box center [717, 339] width 1435 height 679
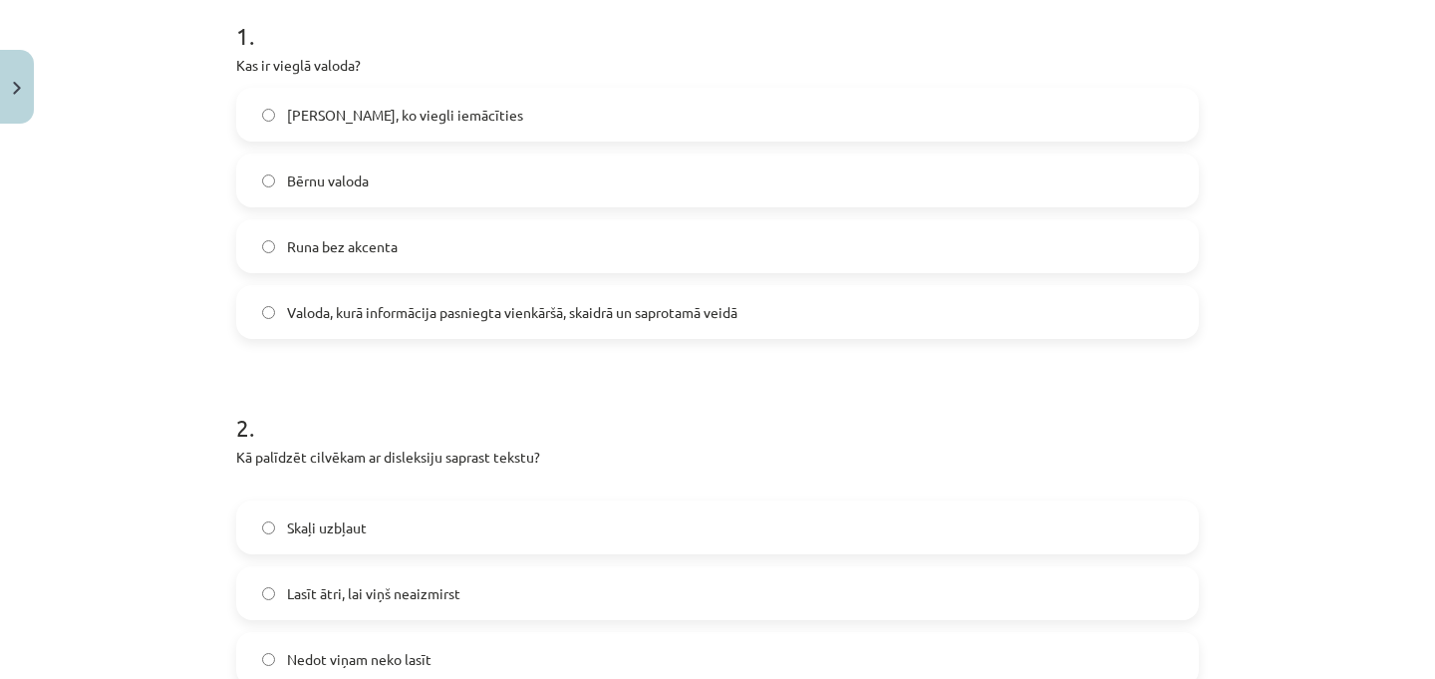
scroll to position [418, 0]
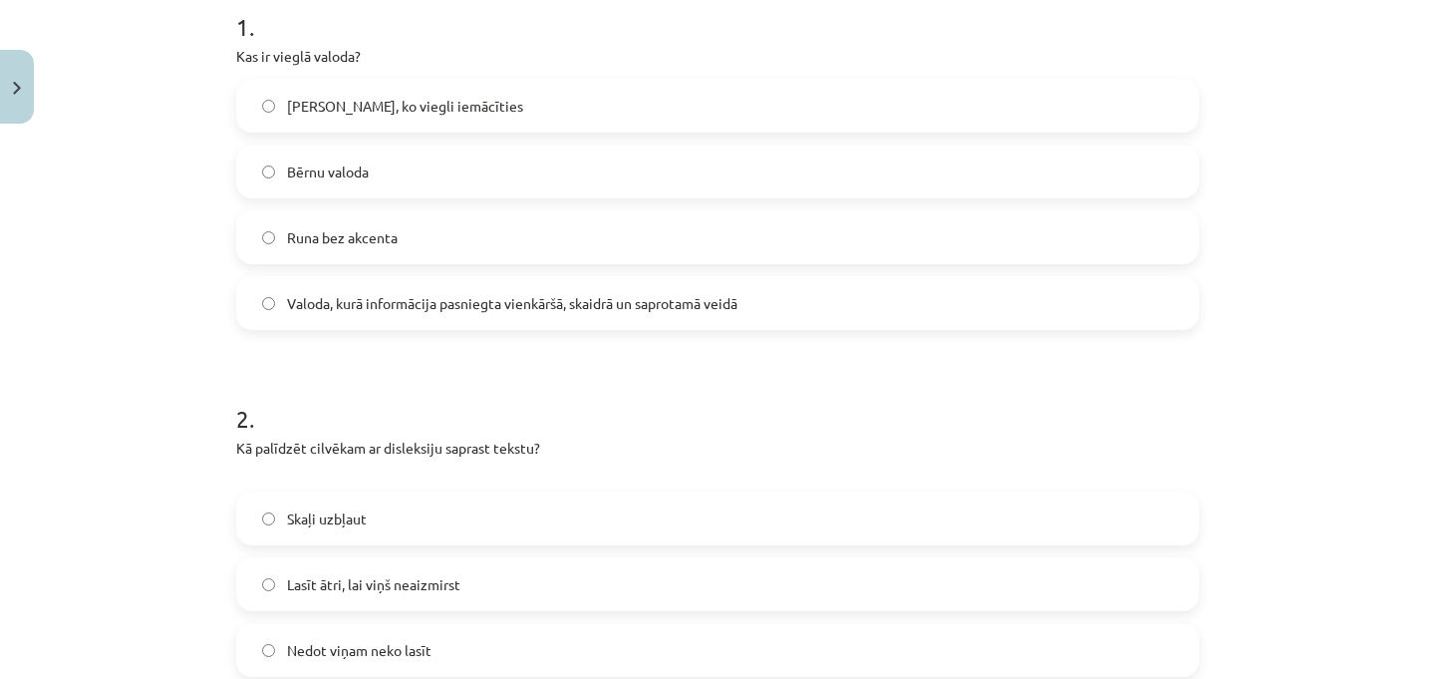
click at [372, 281] on label "Valoda, kurā informācija pasniegta vienkāršā, skaidrā un saprotamā veidā" at bounding box center [717, 303] width 959 height 50
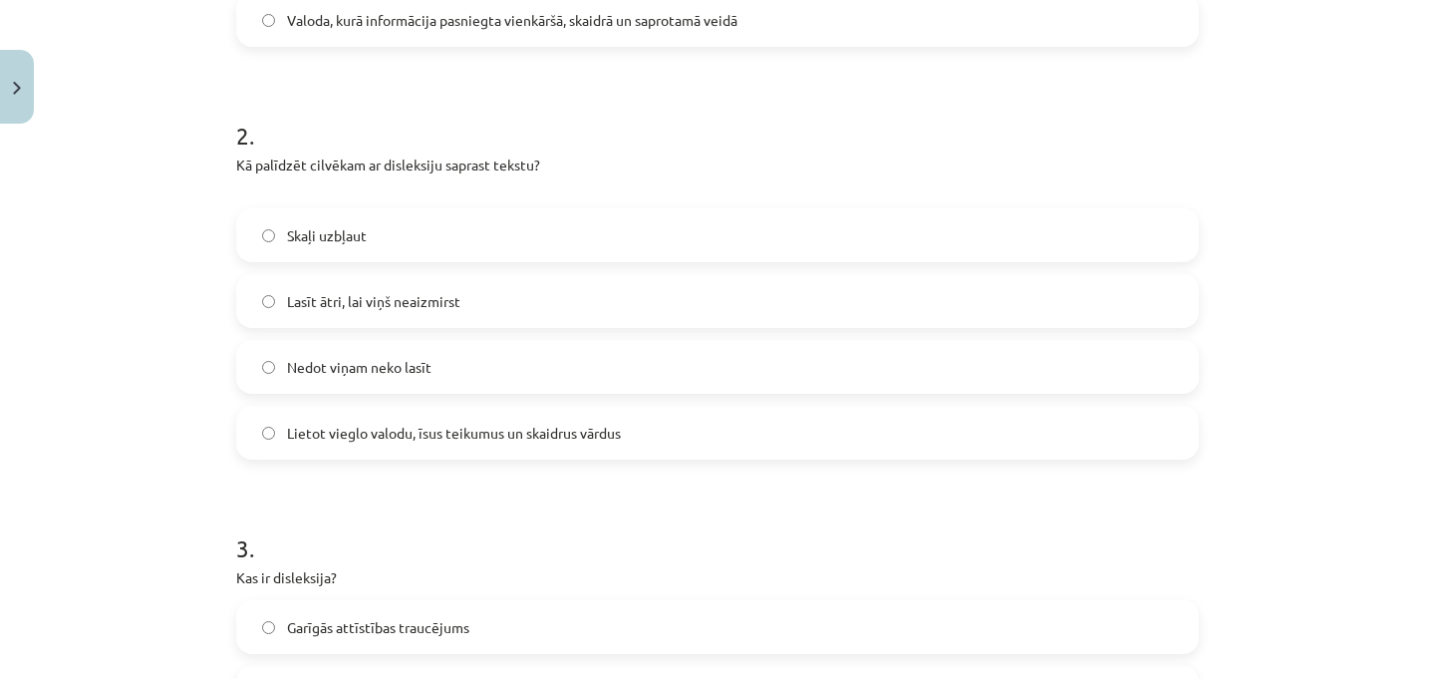
scroll to position [702, 0]
click at [335, 430] on span "Lietot vieglo valodu, īsus teikumus un skaidrus vārdus" at bounding box center [454, 431] width 334 height 21
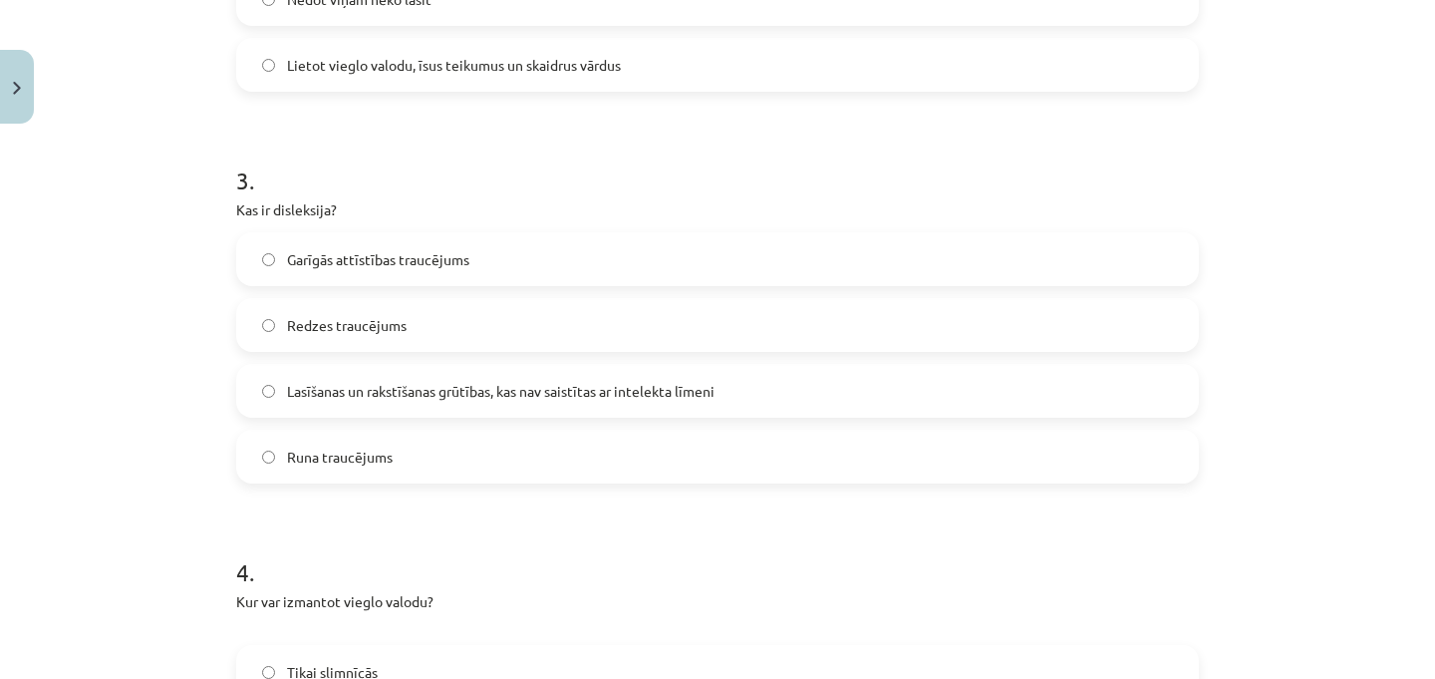
scroll to position [1070, 0]
click at [418, 397] on span "Lasīšanas un rakstīšanas grūtības, kas nav saistītas ar intelekta līmeni" at bounding box center [500, 390] width 427 height 21
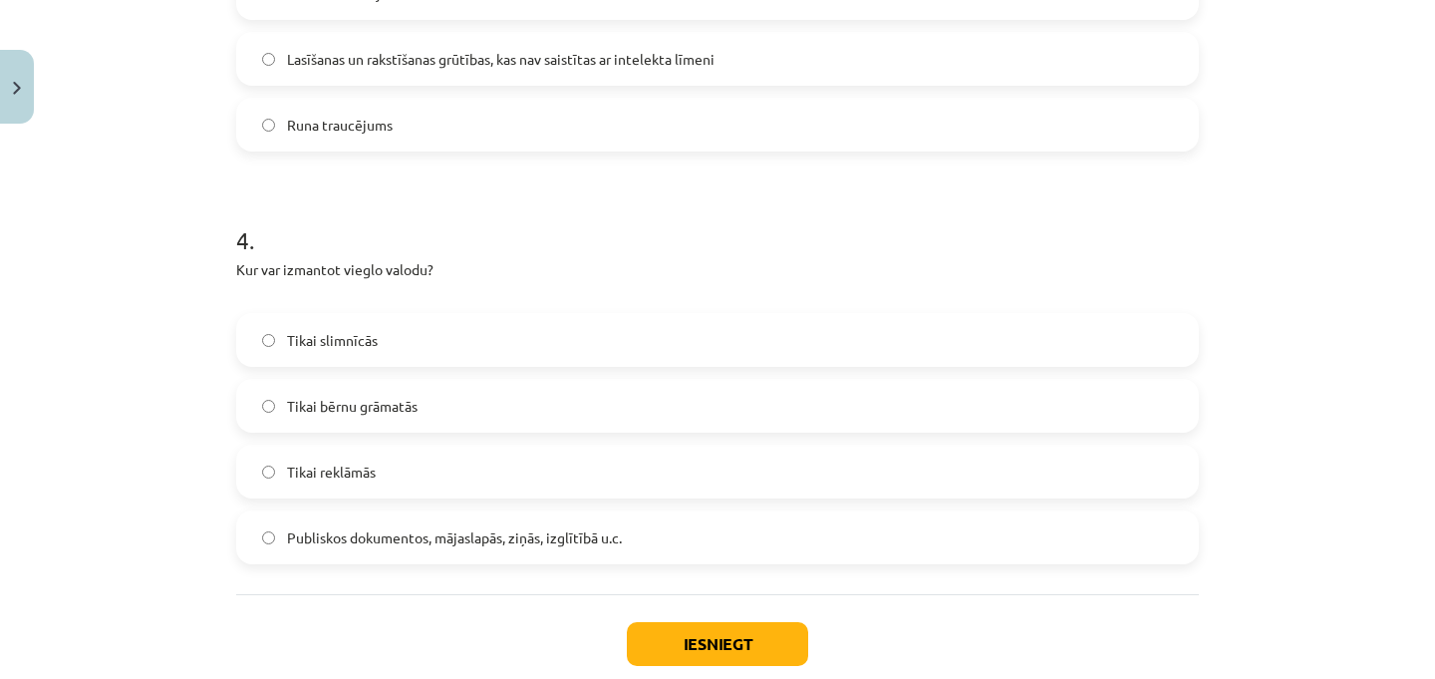
scroll to position [1518, 0]
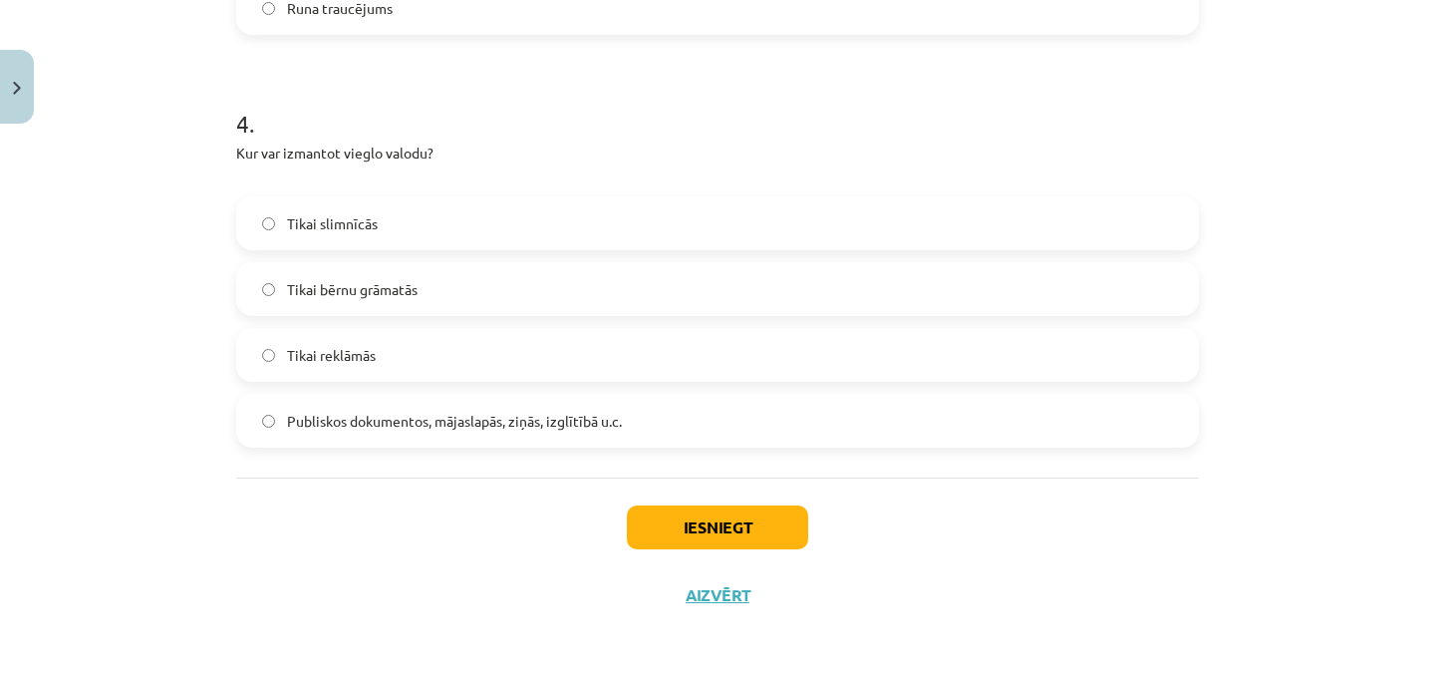
click at [327, 430] on span "Publiskos dokumentos, mājaslapās, ziņās, izglītībā u.c." at bounding box center [454, 421] width 335 height 21
click at [719, 523] on button "Iesniegt" at bounding box center [717, 527] width 181 height 44
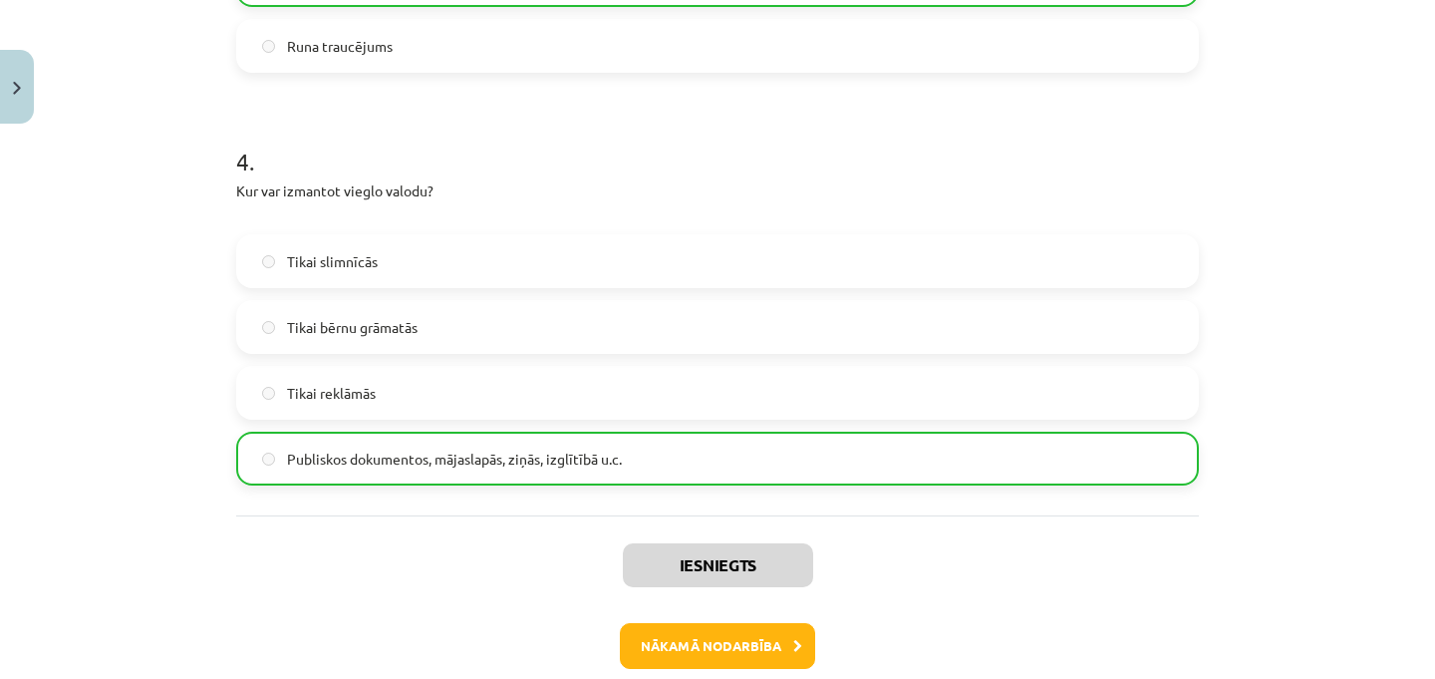
scroll to position [1581, 0]
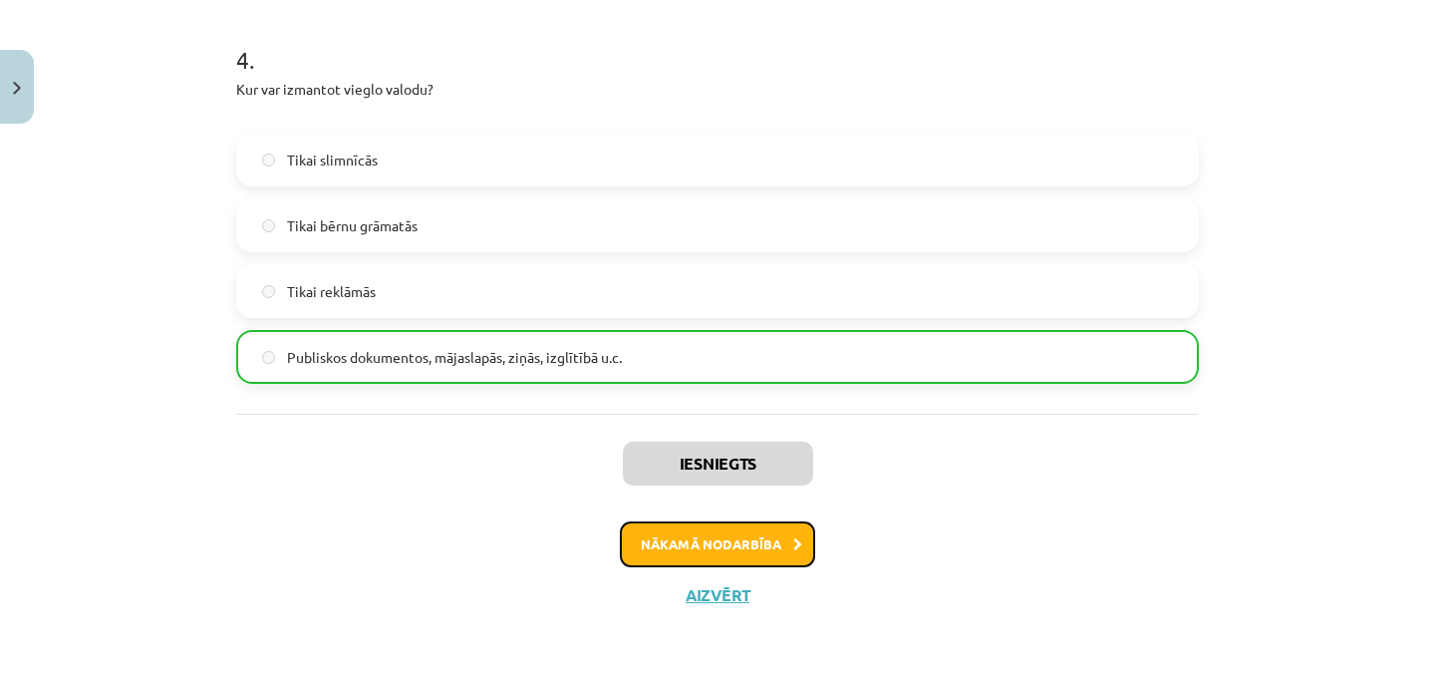
click at [715, 539] on button "Nākamā nodarbība" at bounding box center [717, 544] width 195 height 46
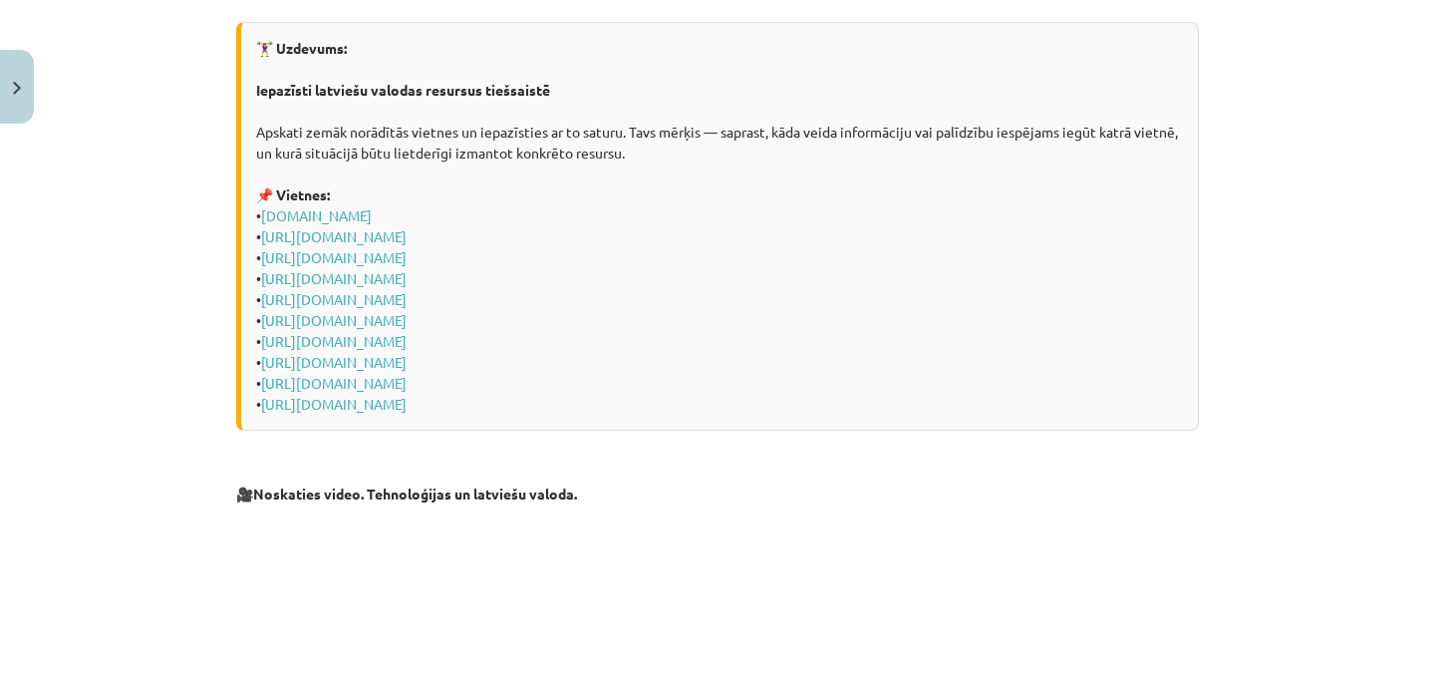
scroll to position [50, 0]
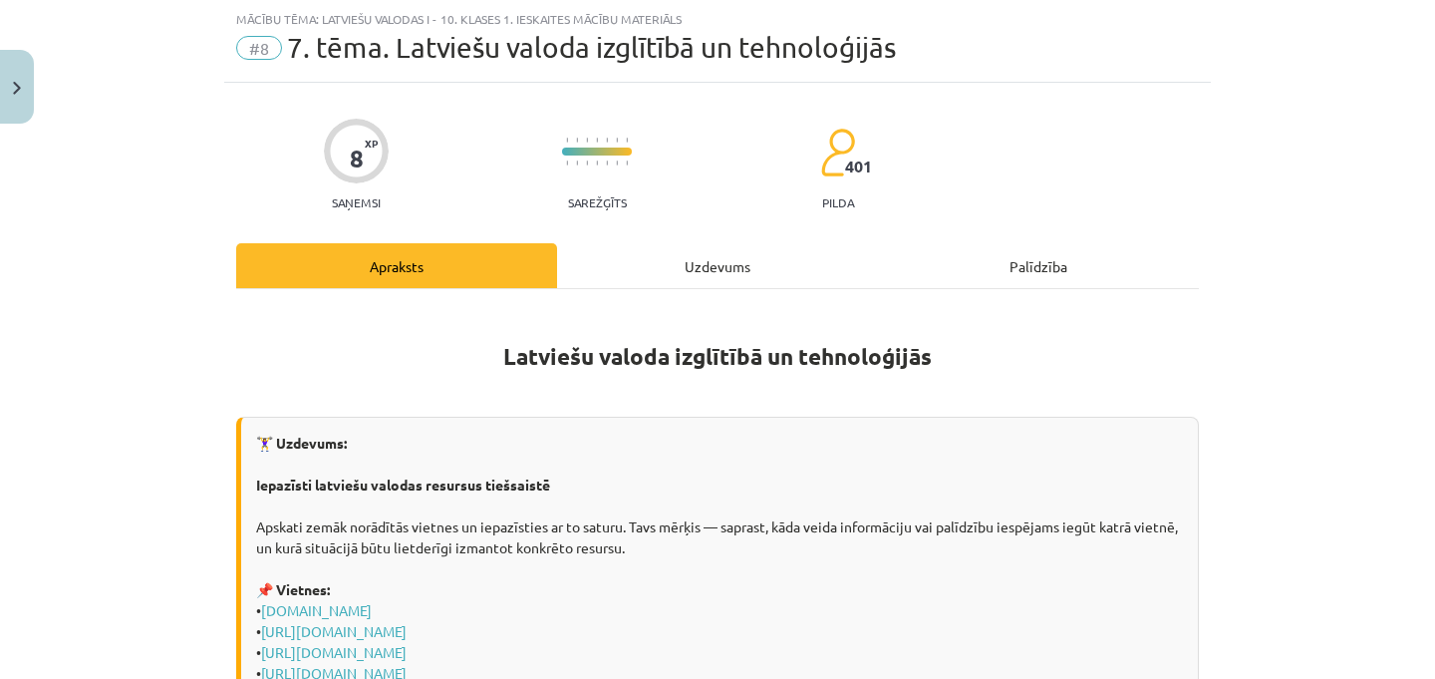
click at [713, 265] on div "Uzdevums" at bounding box center [717, 265] width 321 height 45
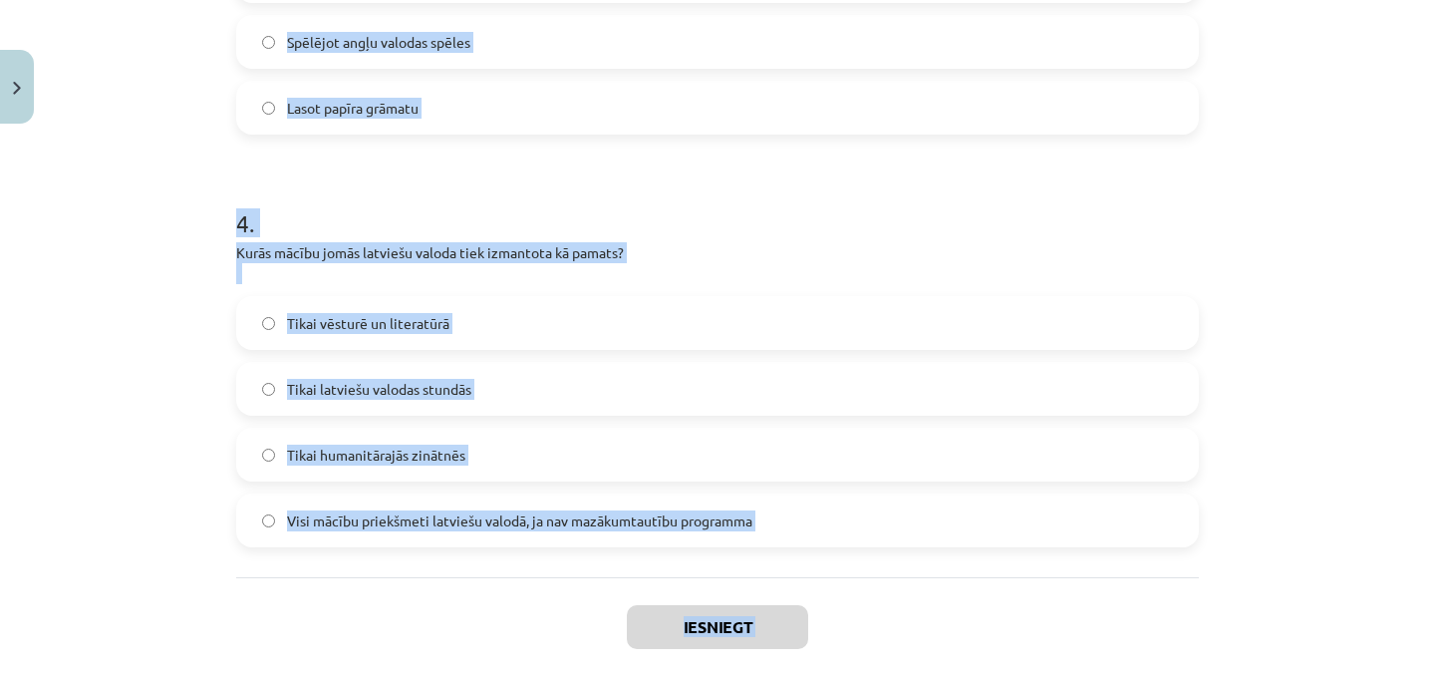
scroll to position [1538, 0]
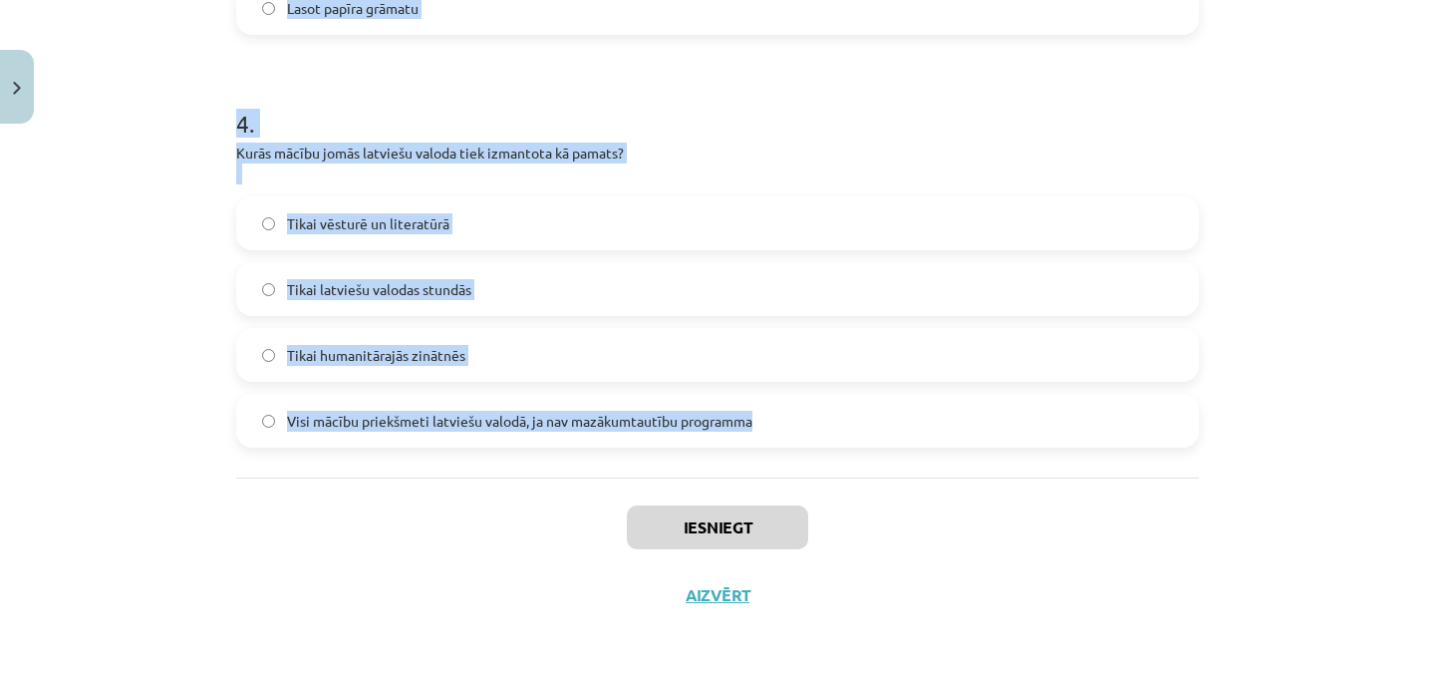
drag, startPoint x: 219, startPoint y: 390, endPoint x: 753, endPoint y: 429, distance: 535.6
copy form "1 . Kā tehnoloģijas palīdz attīstīt latviešu valodas prasmes? Atslēdz latviešu …"
click at [825, 138] on div "4 . Kurās mācību jomās latviešu valoda tiek izmantota kā pamats? Tikai vēsturē …" at bounding box center [717, 261] width 963 height 373
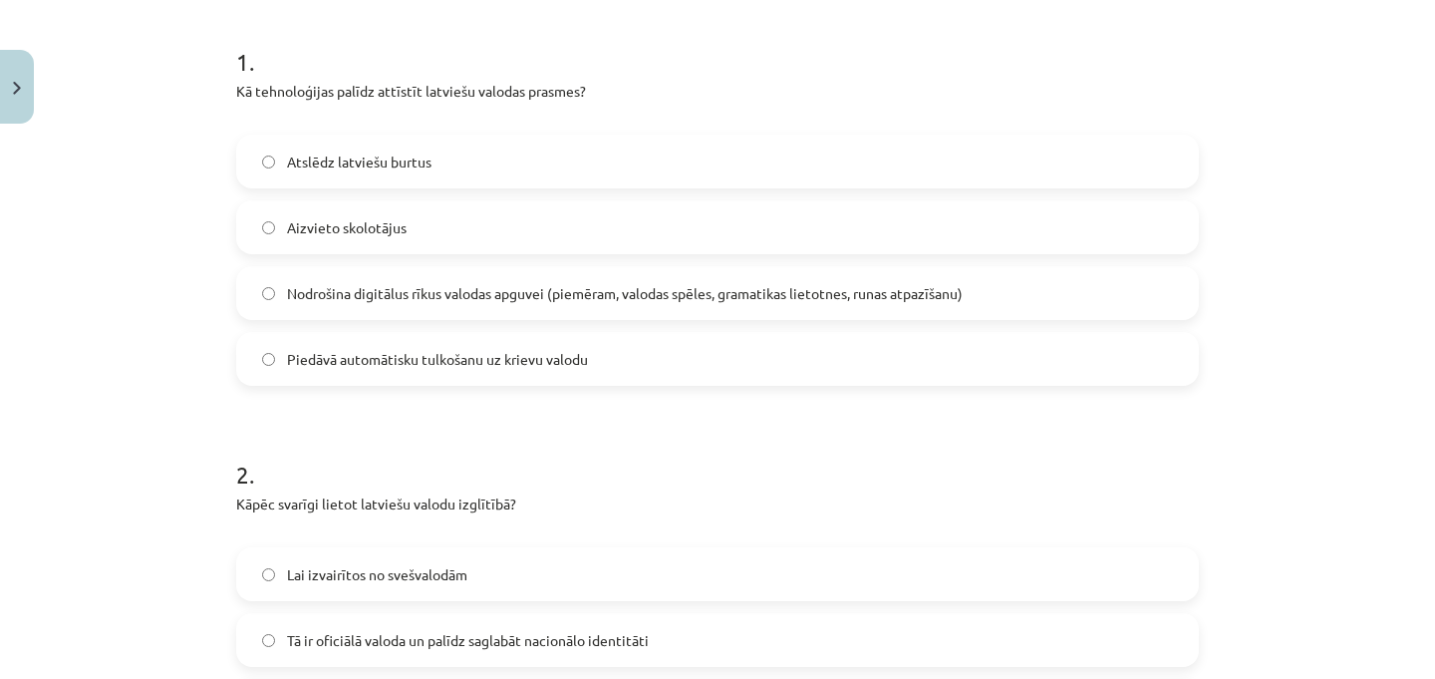
scroll to position [391, 0]
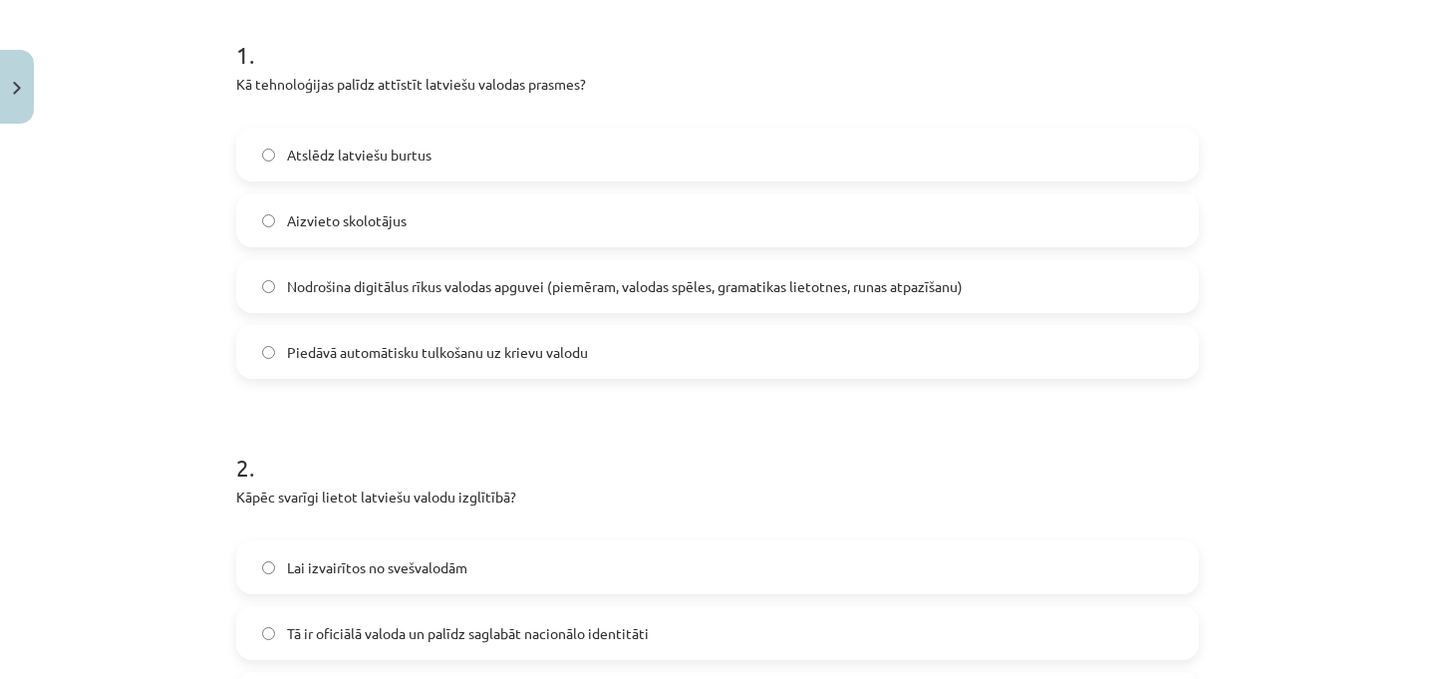
click at [307, 303] on label "Nodrošina digitālus rīkus valodas apguvei (piemēram, valodas spēles, gramatikas…" at bounding box center [717, 286] width 959 height 50
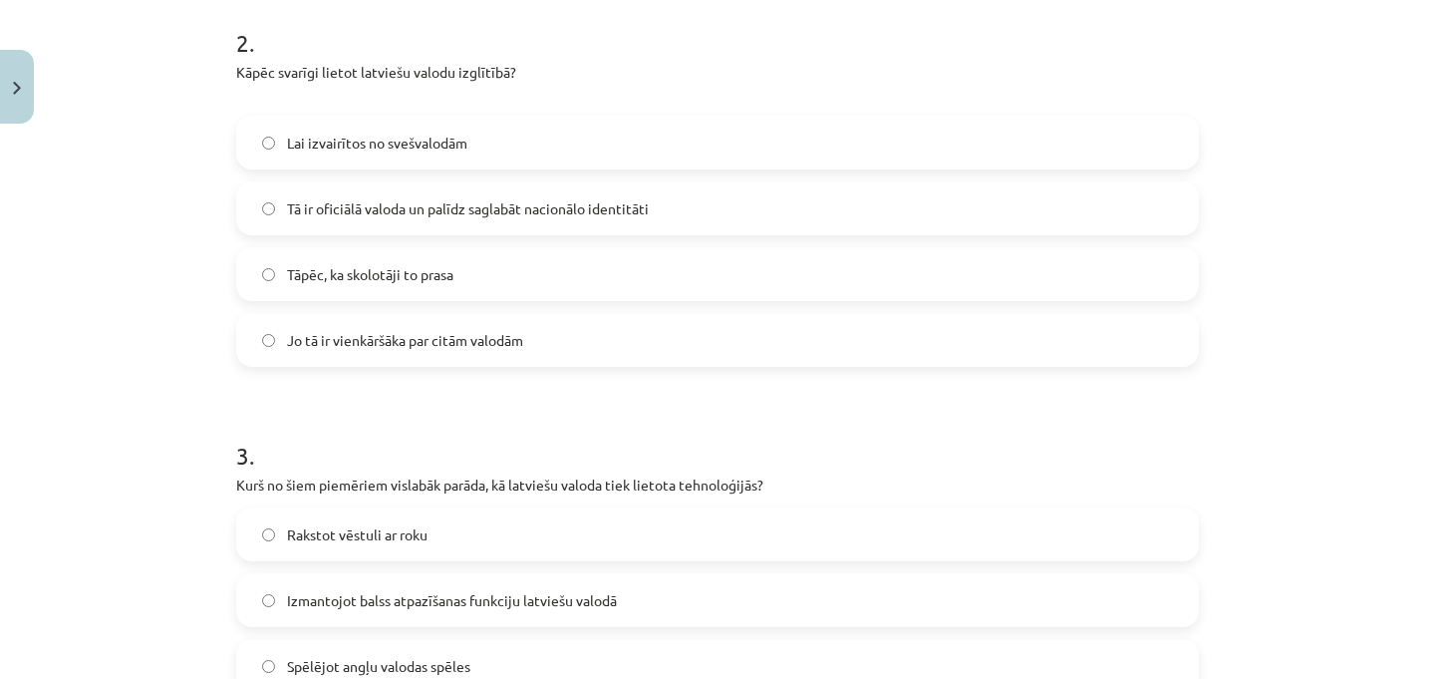
scroll to position [824, 0]
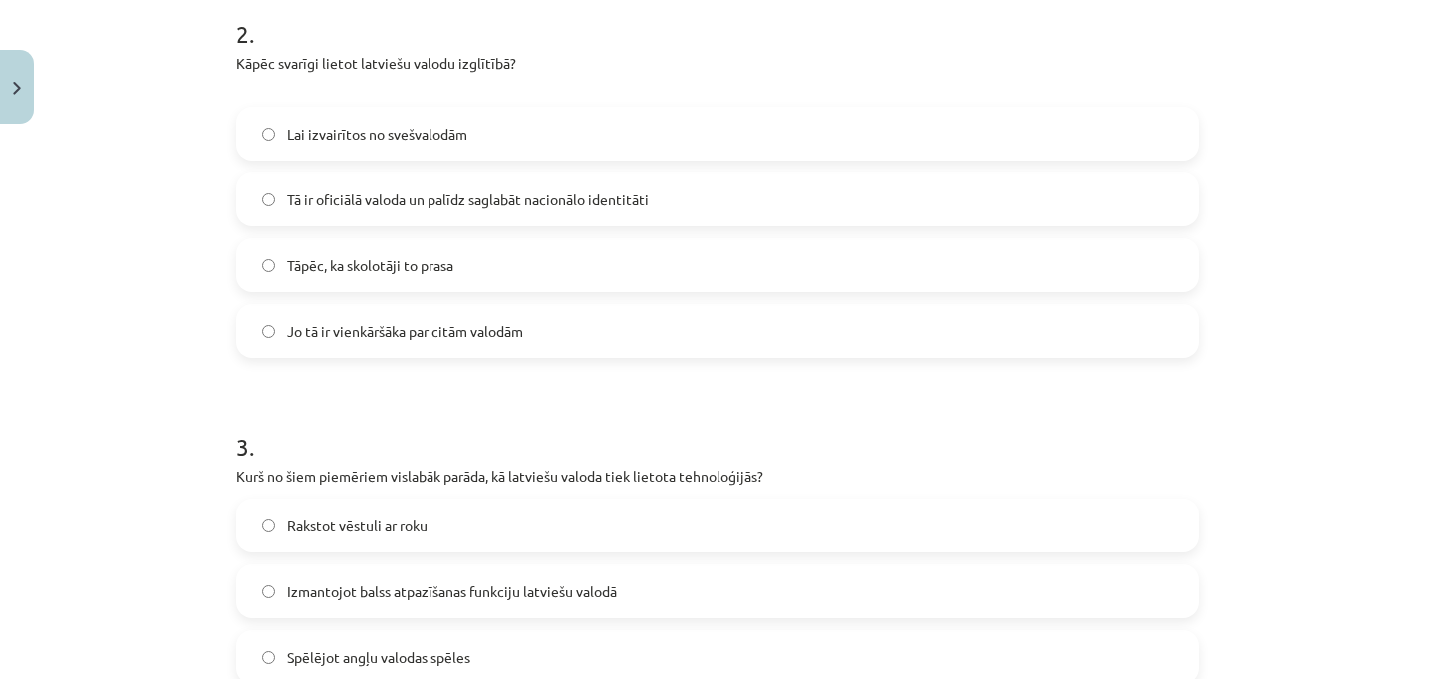
click at [319, 192] on span "Tā ir oficiālā valoda un palīdz saglabāt nacionālo identitāti" at bounding box center [468, 199] width 362 height 21
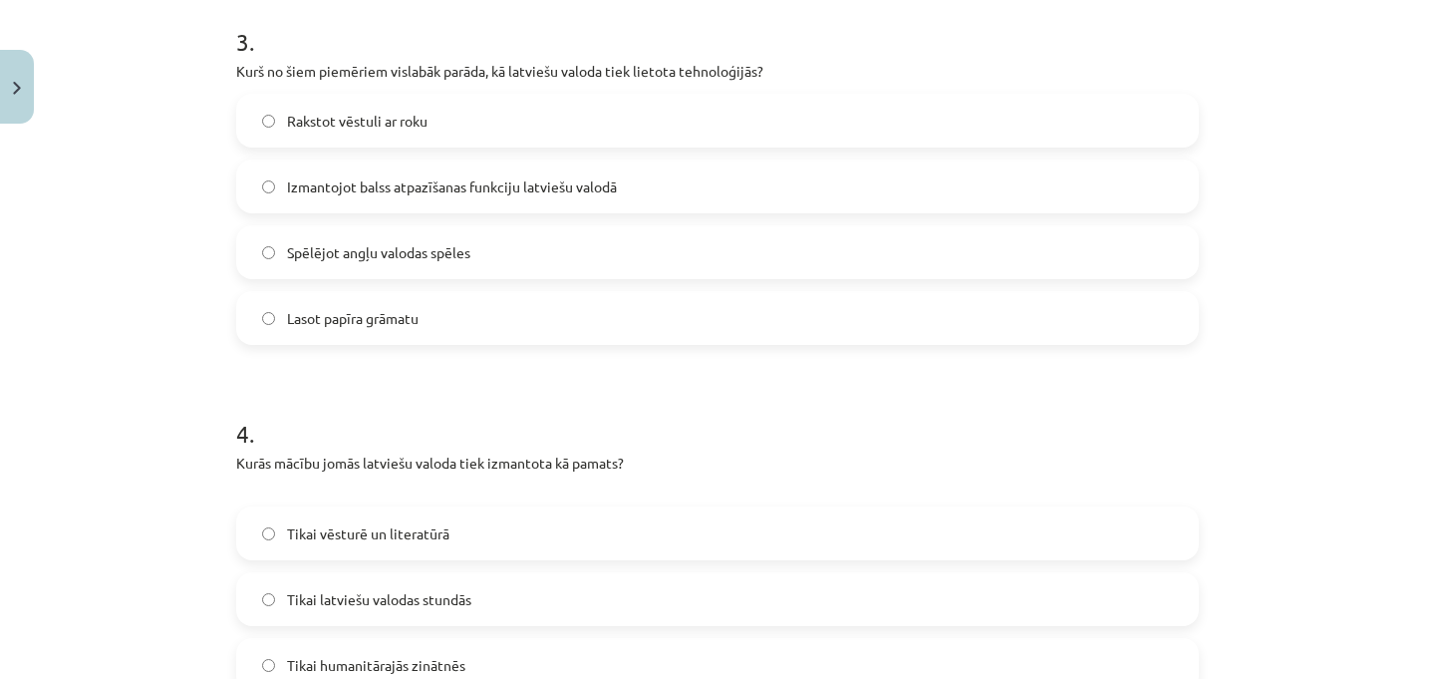
scroll to position [1243, 0]
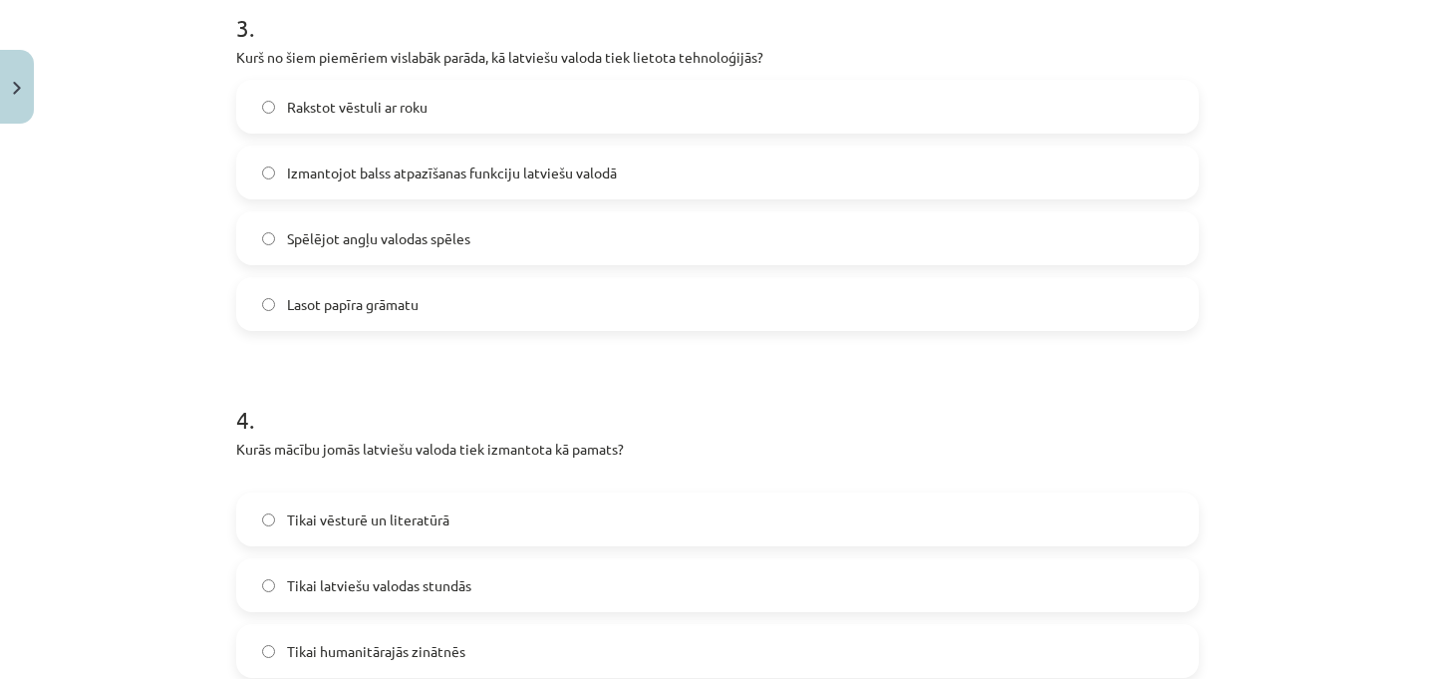
click at [388, 162] on span "Izmantojot balss atpazīšanas funkciju latviešu valodā" at bounding box center [452, 172] width 330 height 21
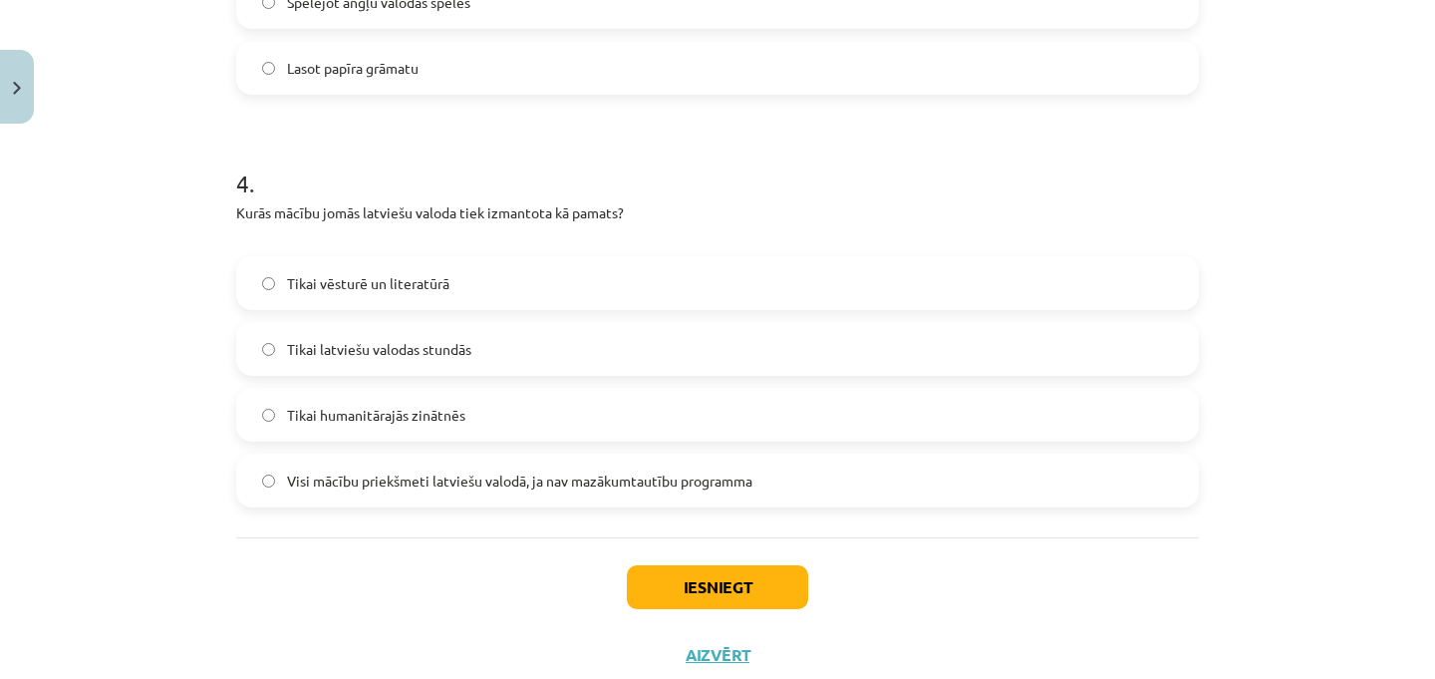
scroll to position [1483, 0]
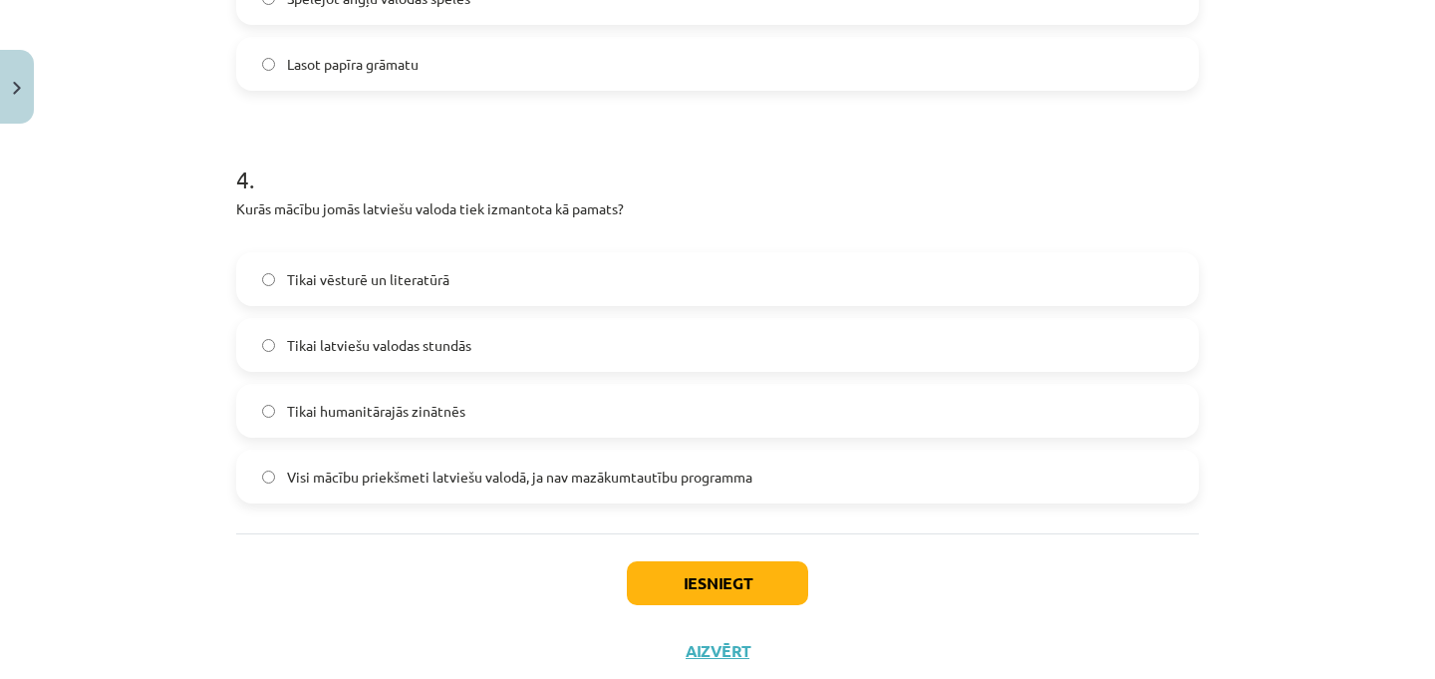
click at [332, 469] on span "Visi mācību priekšmeti latviešu valodā, ja nav mazākumtautību programma" at bounding box center [519, 476] width 465 height 21
click at [706, 581] on button "Iesniegt" at bounding box center [717, 583] width 181 height 44
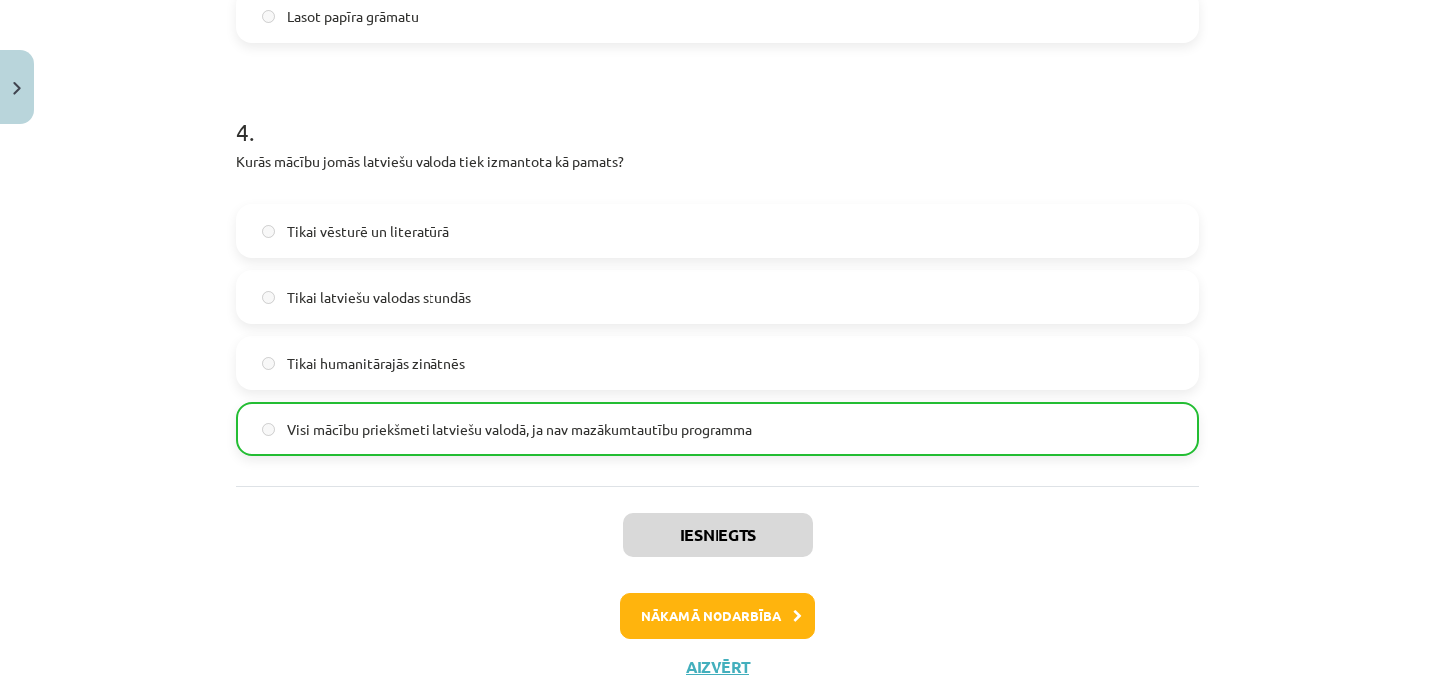
scroll to position [1602, 0]
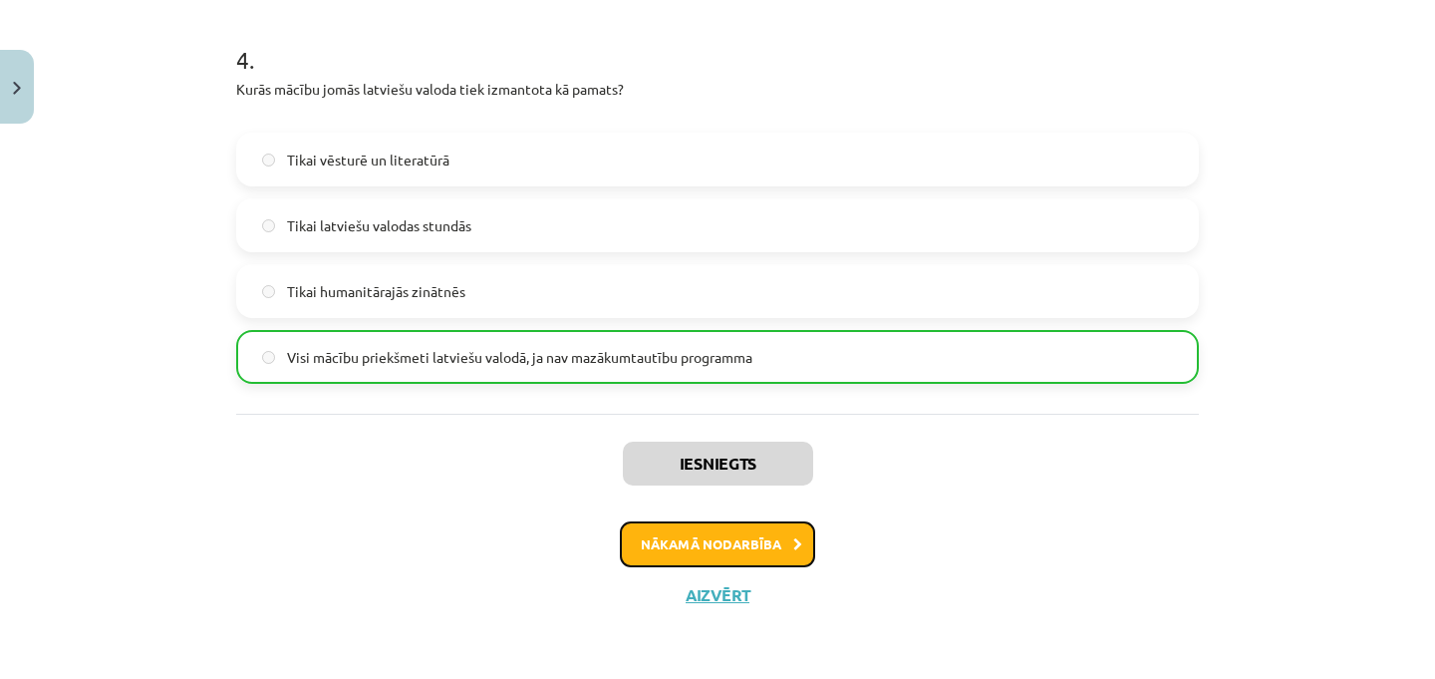
click at [628, 525] on button "Nākamā nodarbība" at bounding box center [717, 544] width 195 height 46
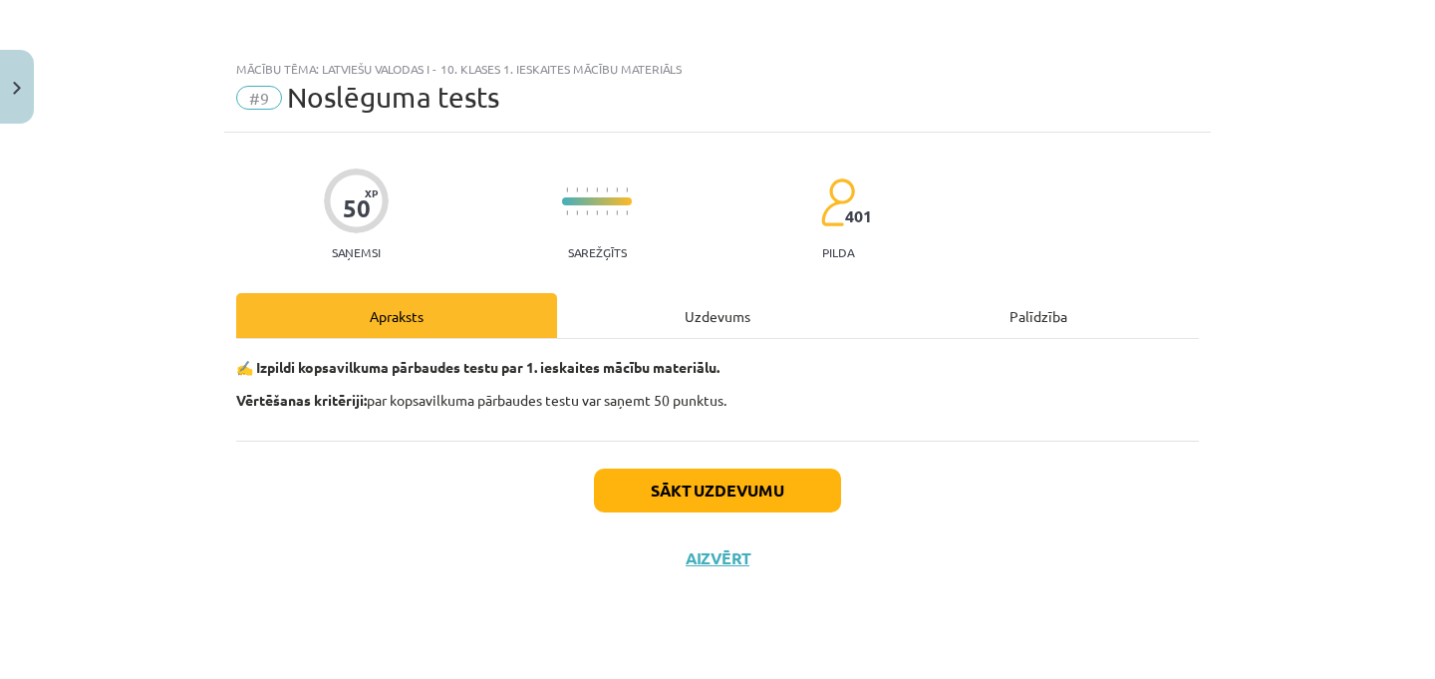
click at [704, 332] on div "Uzdevums" at bounding box center [717, 315] width 321 height 45
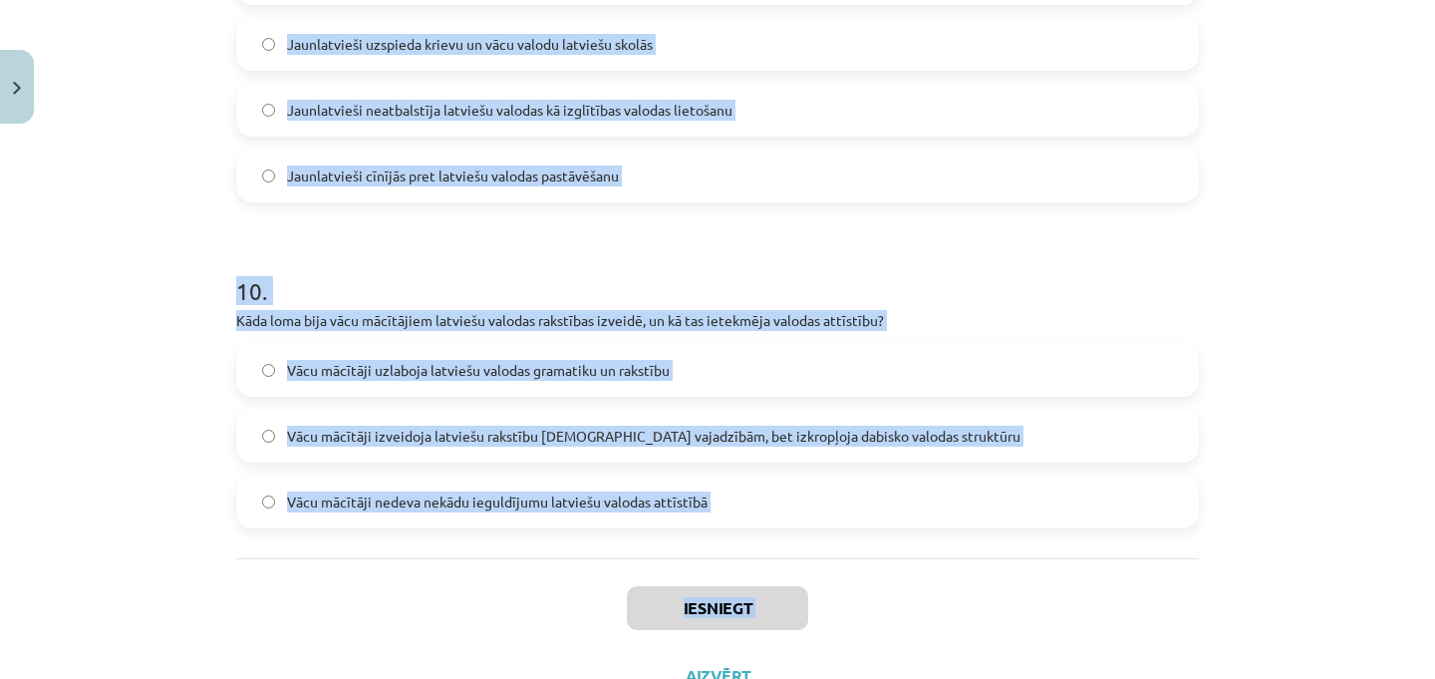
scroll to position [3694, 0]
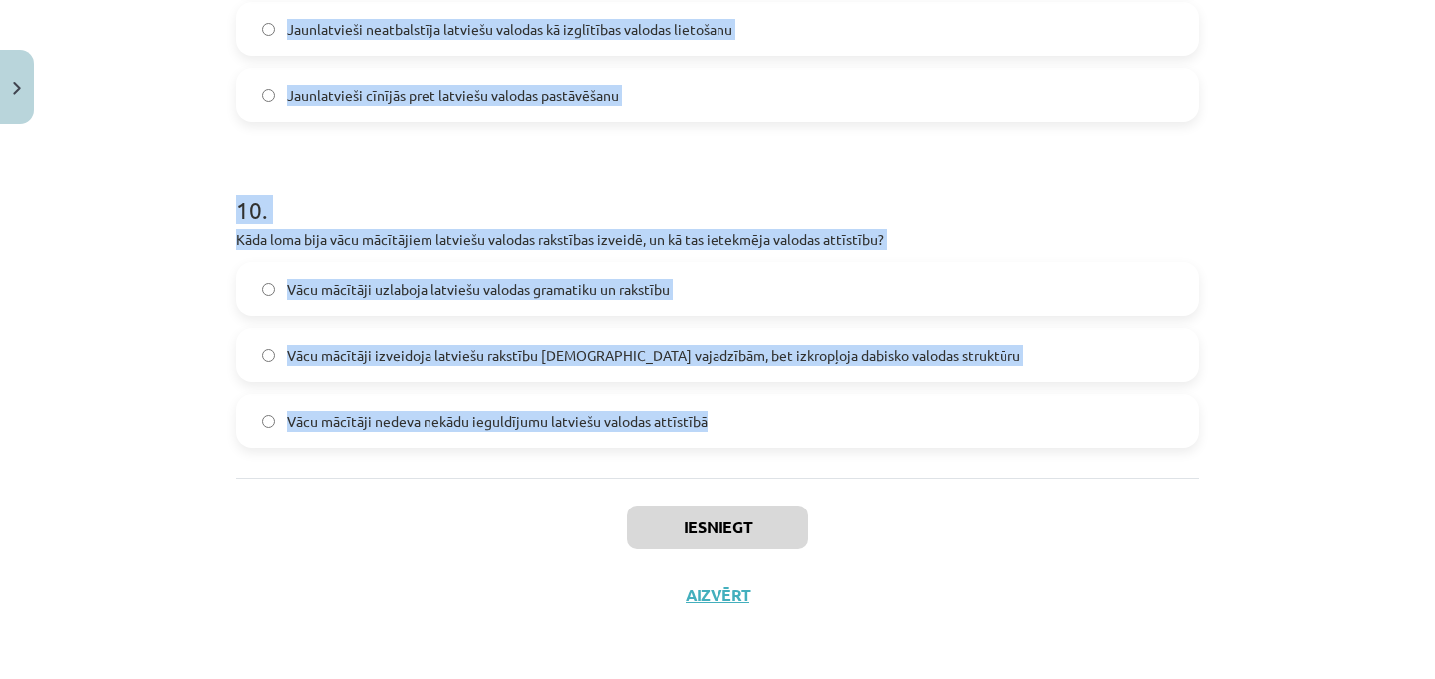
drag, startPoint x: 225, startPoint y: 444, endPoint x: 604, endPoint y: 475, distance: 379.9
copy form "1 . Kāda bija latviešu valodas nozīme Trešās atmodas laikā? Tika samazināta lat…"
click at [150, 405] on div "Mācību tēma: Latviešu valodas i - 10. klases 1. ieskaites mācību materiāls #9 N…" at bounding box center [717, 339] width 1435 height 679
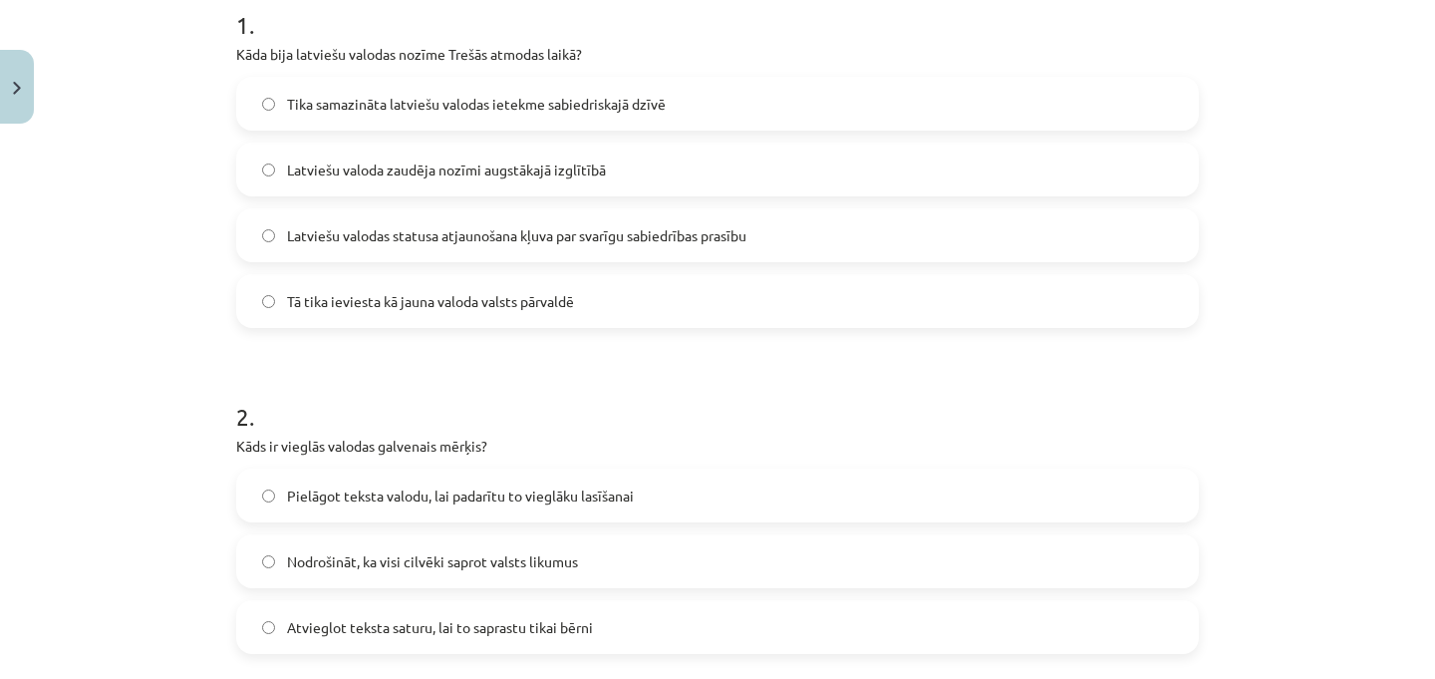
scroll to position [422, 0]
click at [416, 230] on span "Latviešu valodas statusa atjaunošana kļuva par svarīgu sabiedrības prasību" at bounding box center [516, 233] width 459 height 21
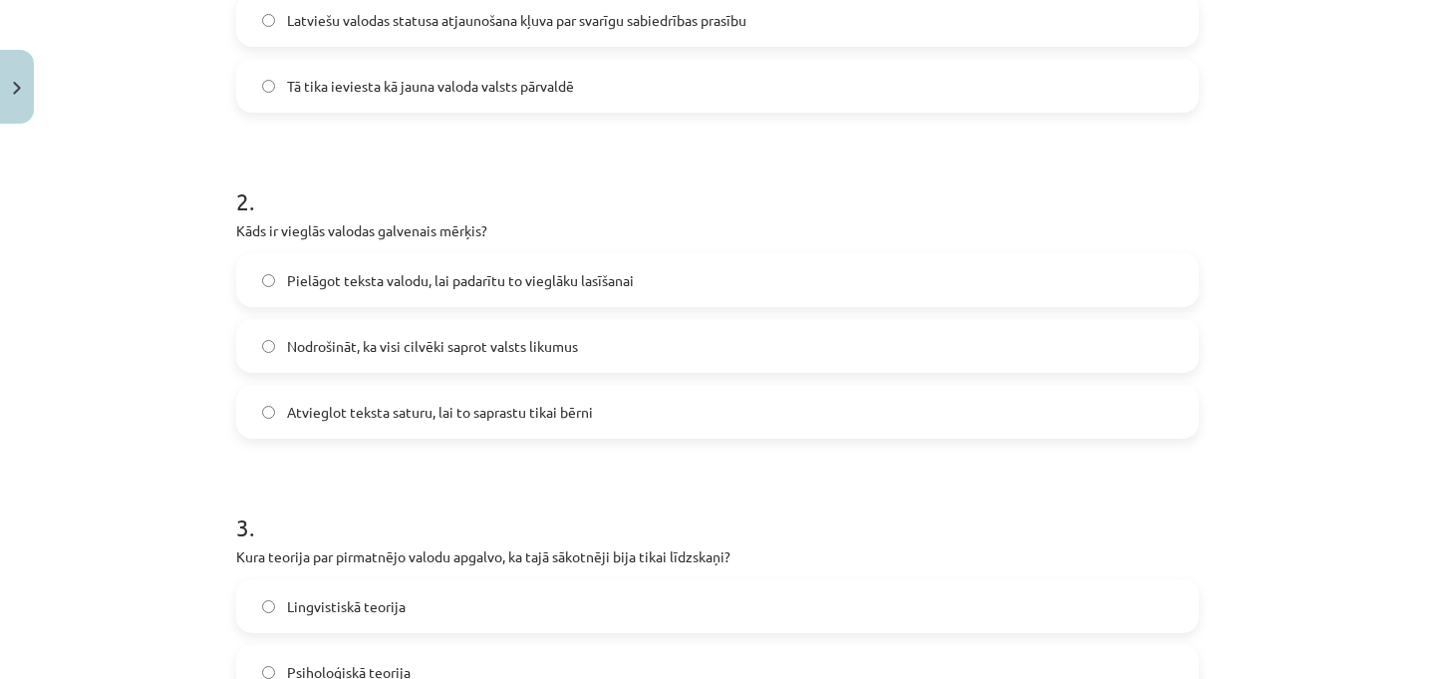
scroll to position [643, 0]
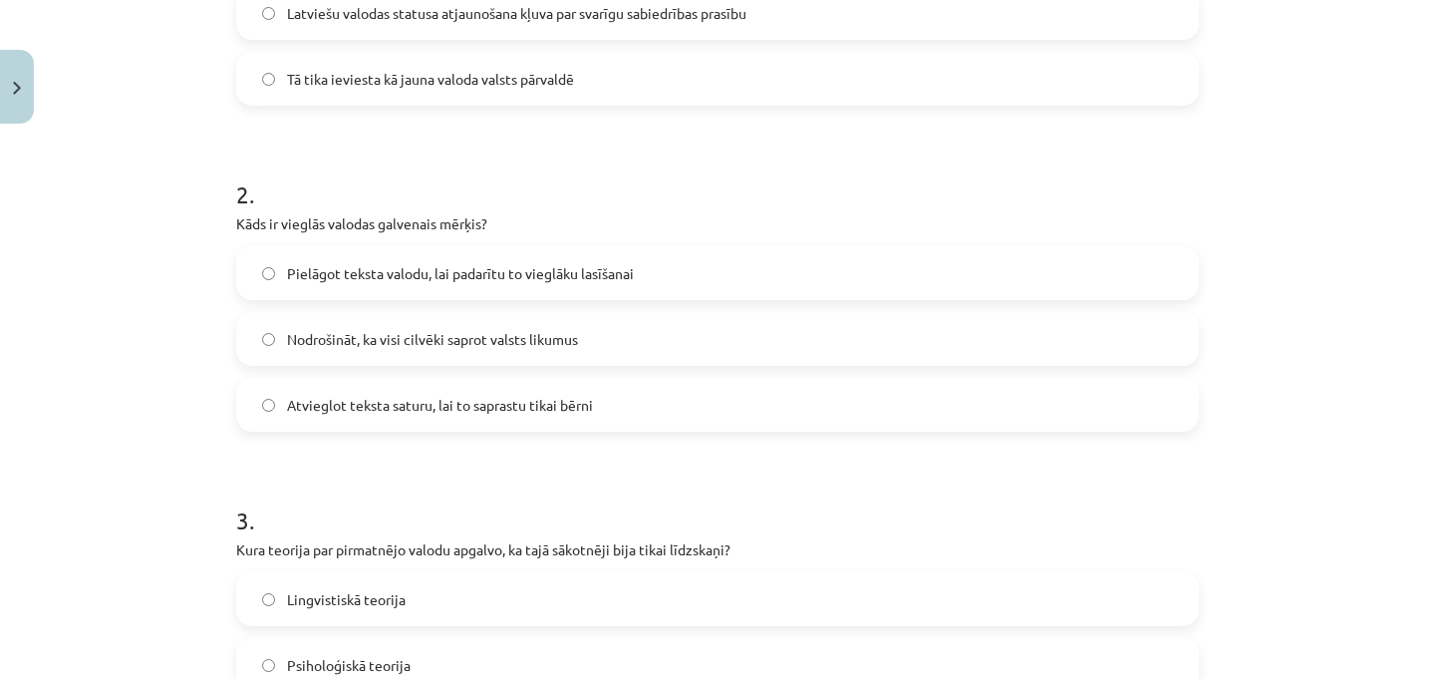
click at [340, 267] on span "Pielāgot teksta valodu, lai padarītu to vieglāku lasīšanai" at bounding box center [460, 273] width 347 height 21
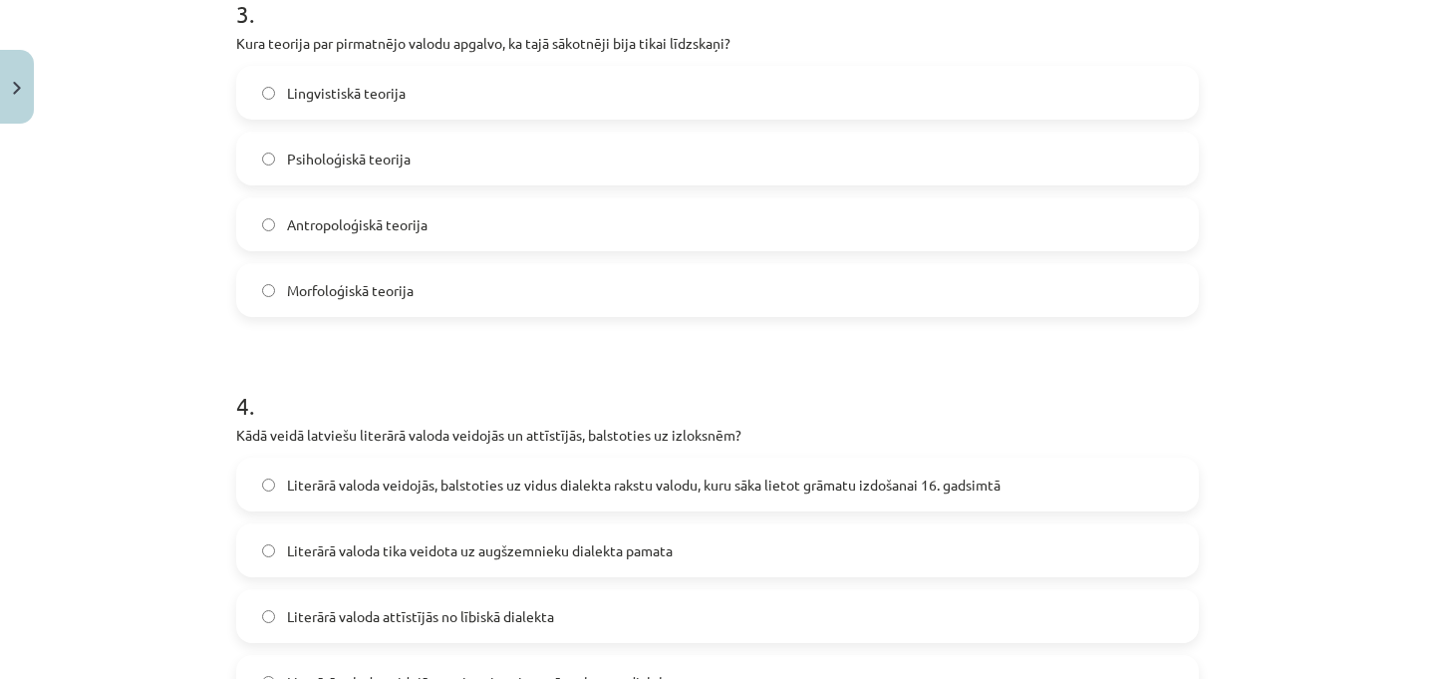
scroll to position [1150, 0]
click at [335, 227] on span "Antropoloģiskā teorija" at bounding box center [357, 223] width 140 height 21
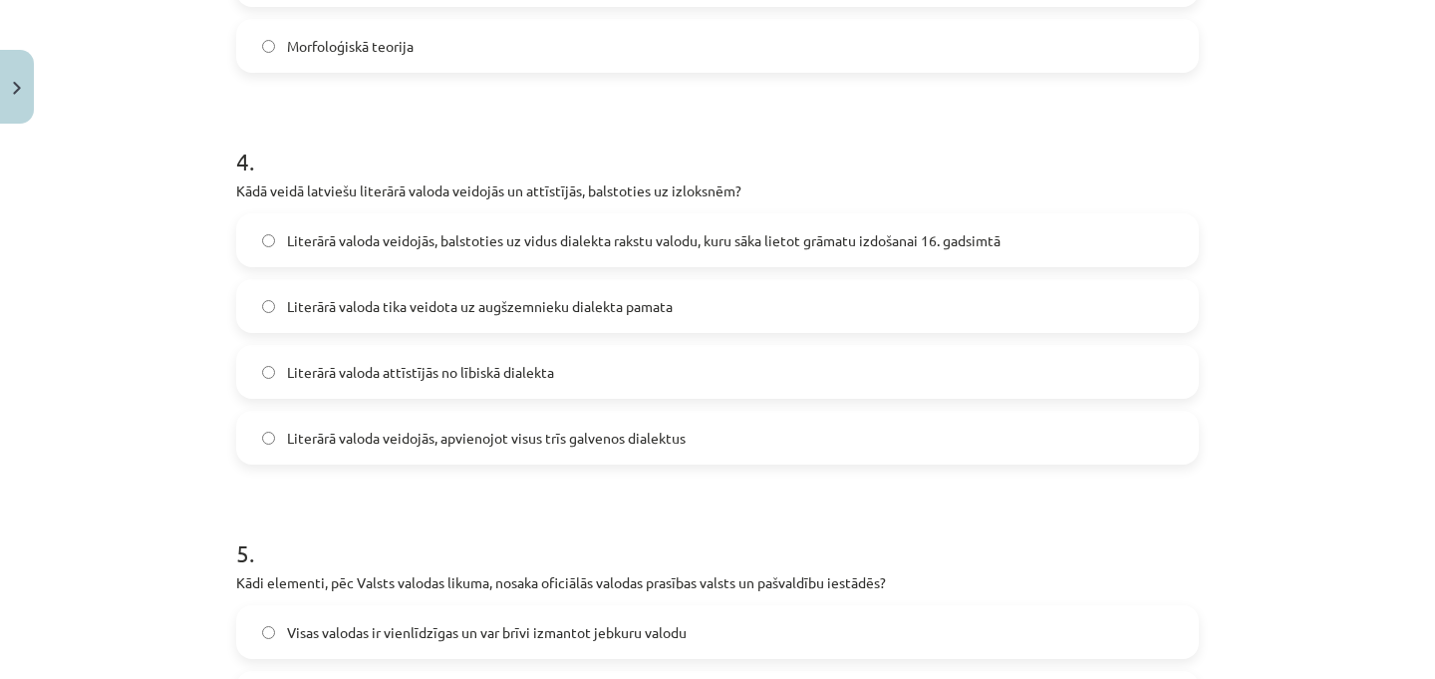
scroll to position [1395, 0]
click at [648, 228] on span "Literārā valoda veidojās, balstoties uz vidus dialekta rakstu valodu, kuru sāka…" at bounding box center [643, 238] width 713 height 21
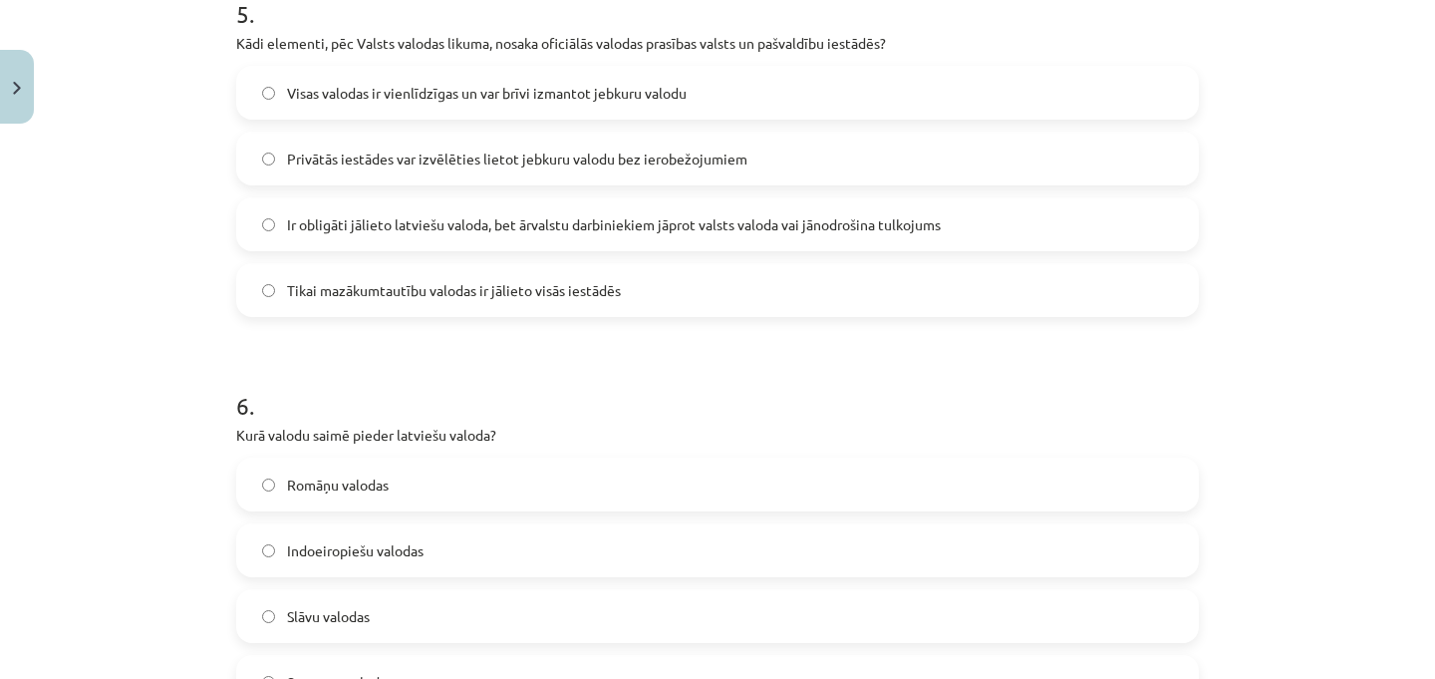
scroll to position [1938, 0]
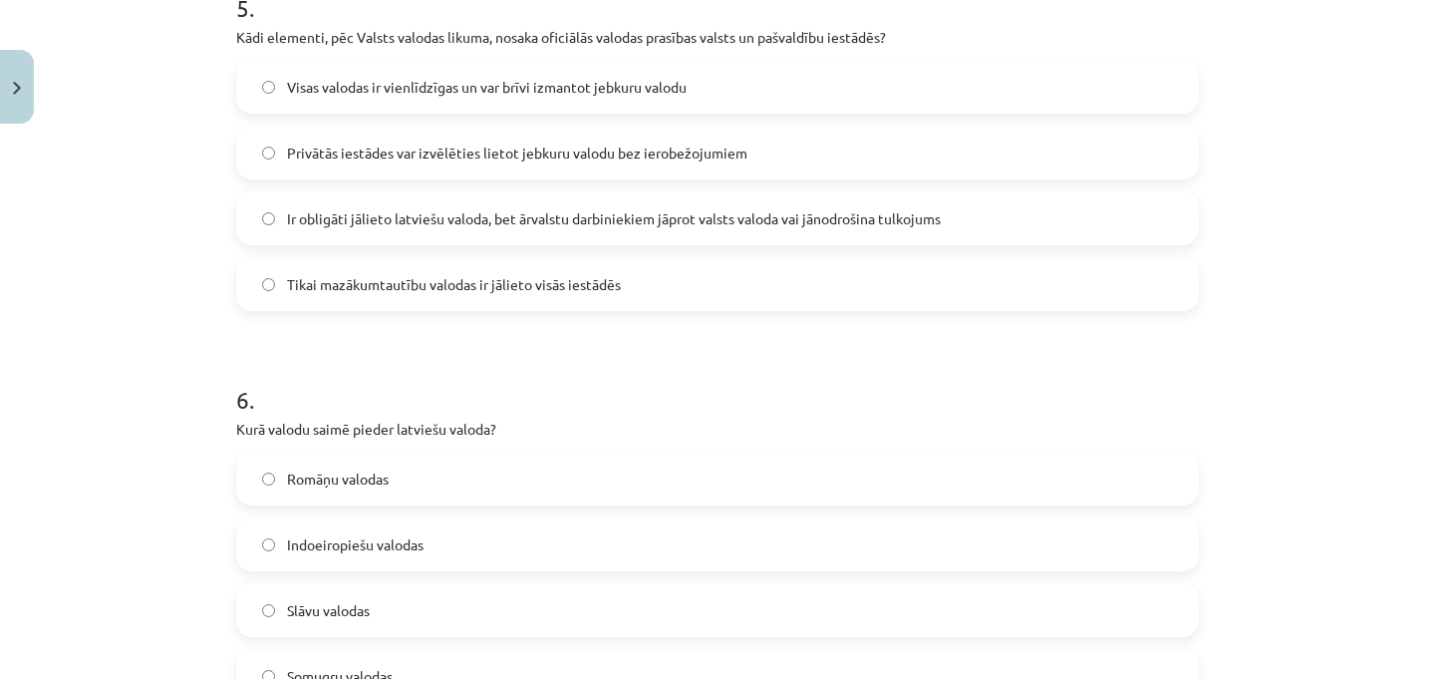
click at [325, 200] on label "Ir obligāti jālieto latviešu valoda, bet ārvalstu darbiniekiem jāprot valsts va…" at bounding box center [717, 218] width 959 height 50
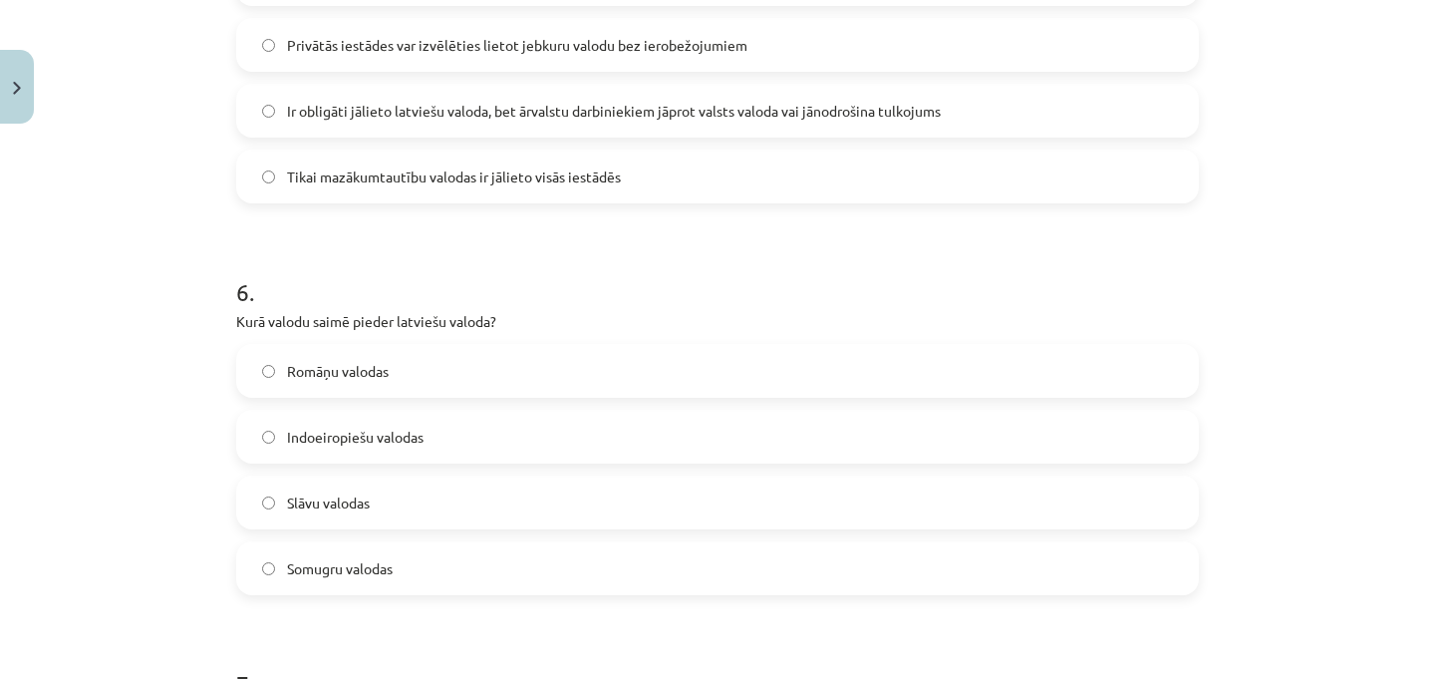
scroll to position [2060, 0]
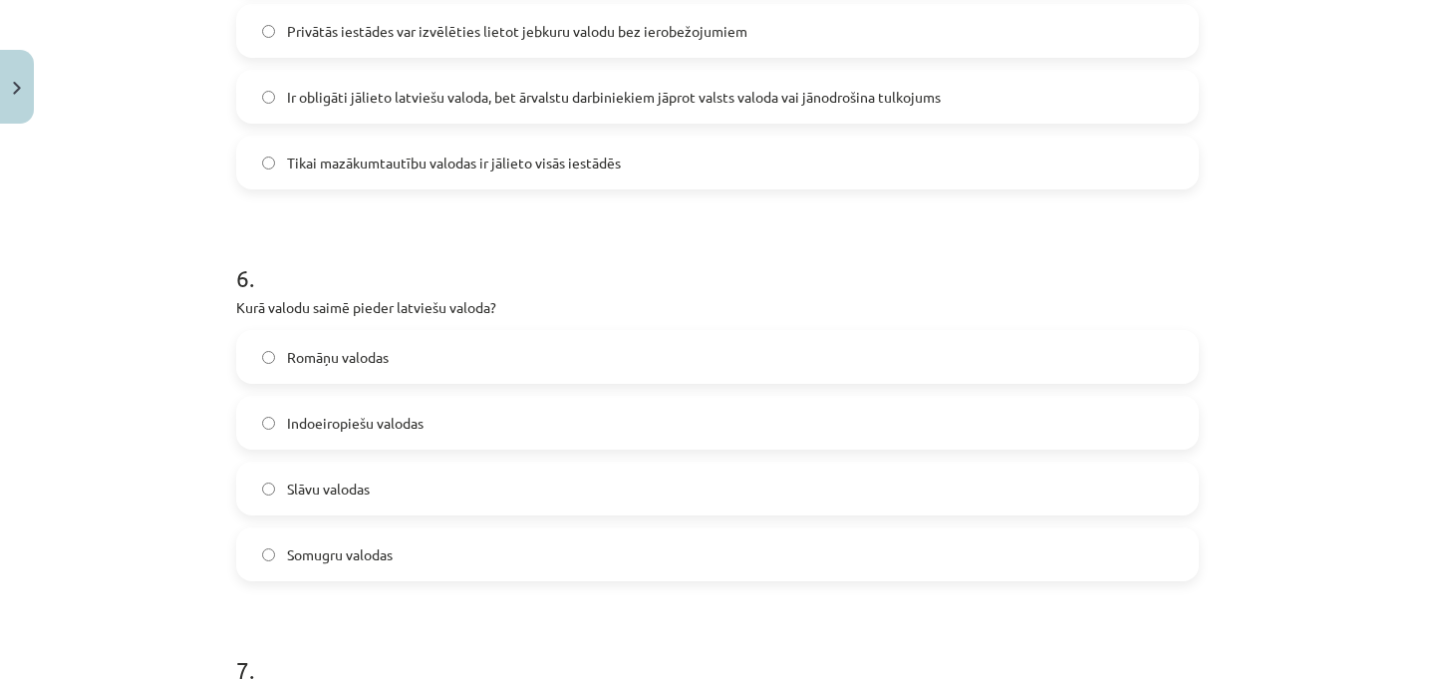
click at [391, 423] on span "Indoeiropiešu valodas" at bounding box center [355, 423] width 137 height 21
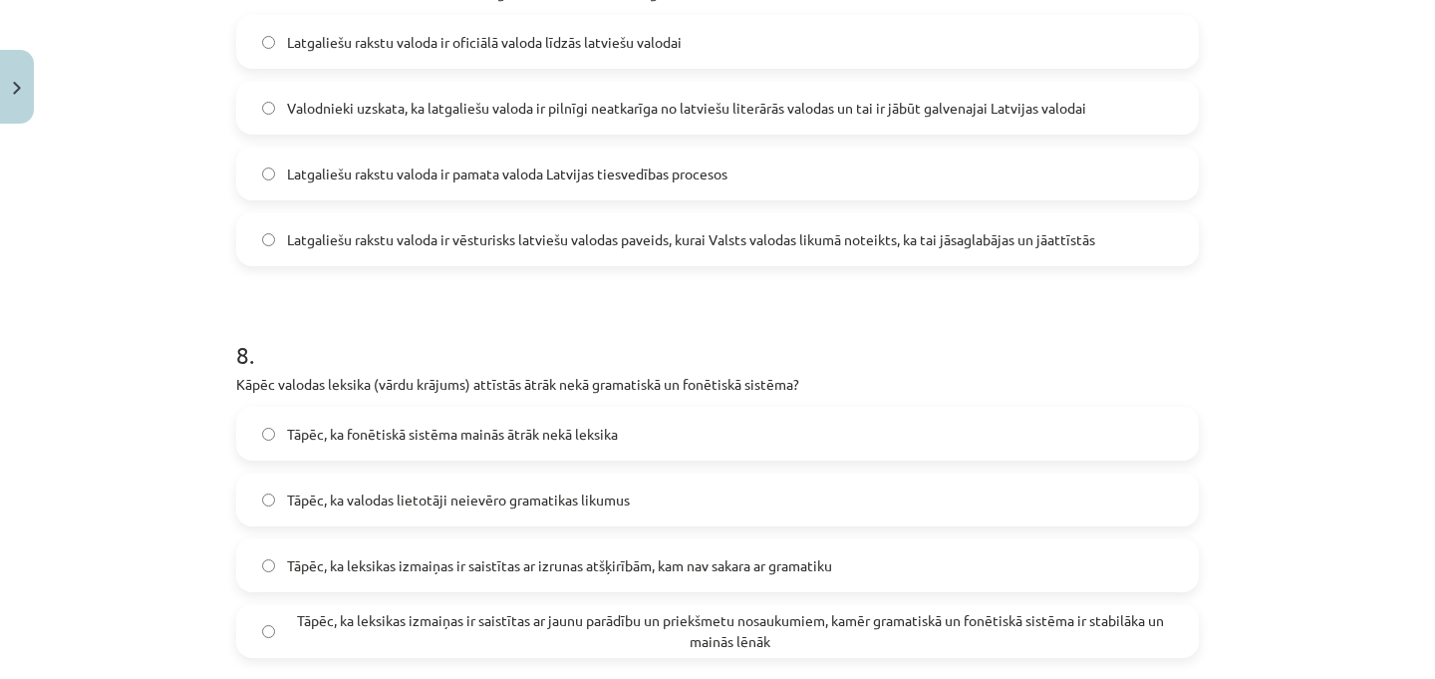
scroll to position [2756, 0]
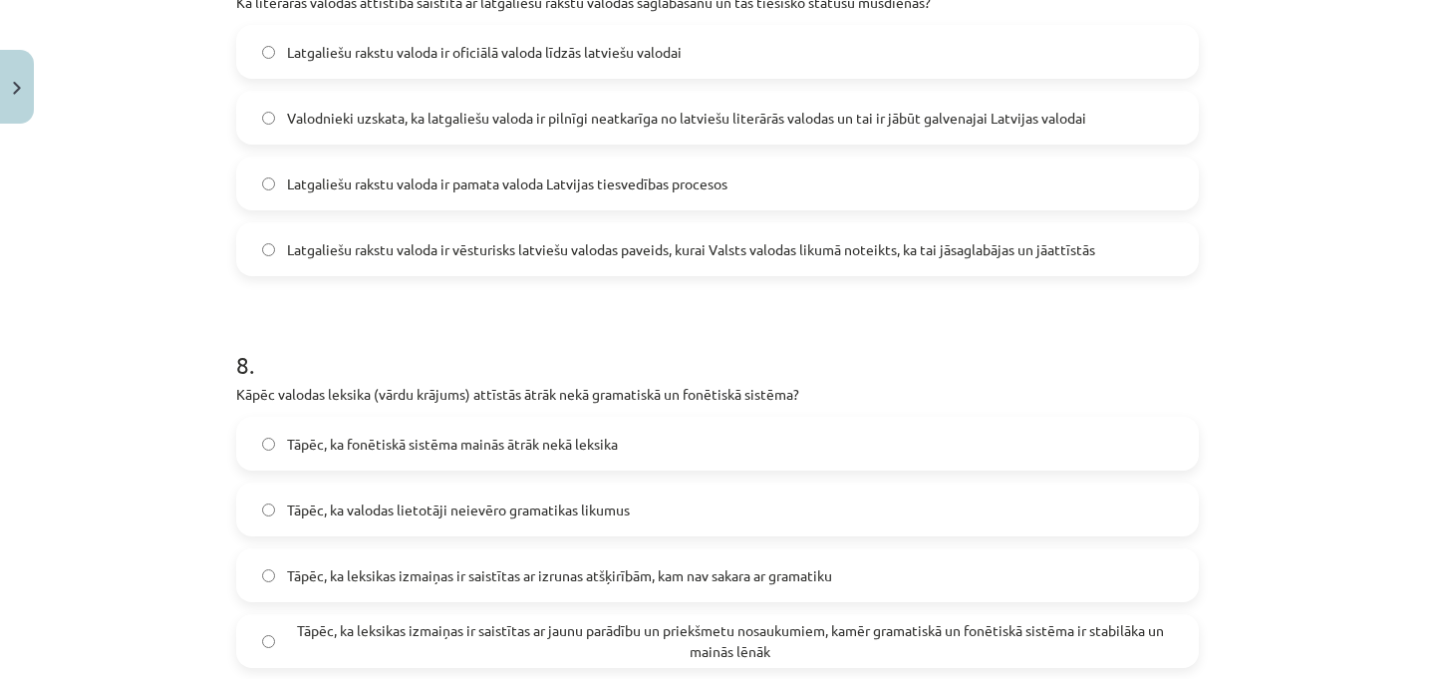
click at [732, 248] on span "Latgaliešu rakstu valoda ir vēsturisks latviešu valodas paveids, kurai Valsts v…" at bounding box center [691, 249] width 808 height 21
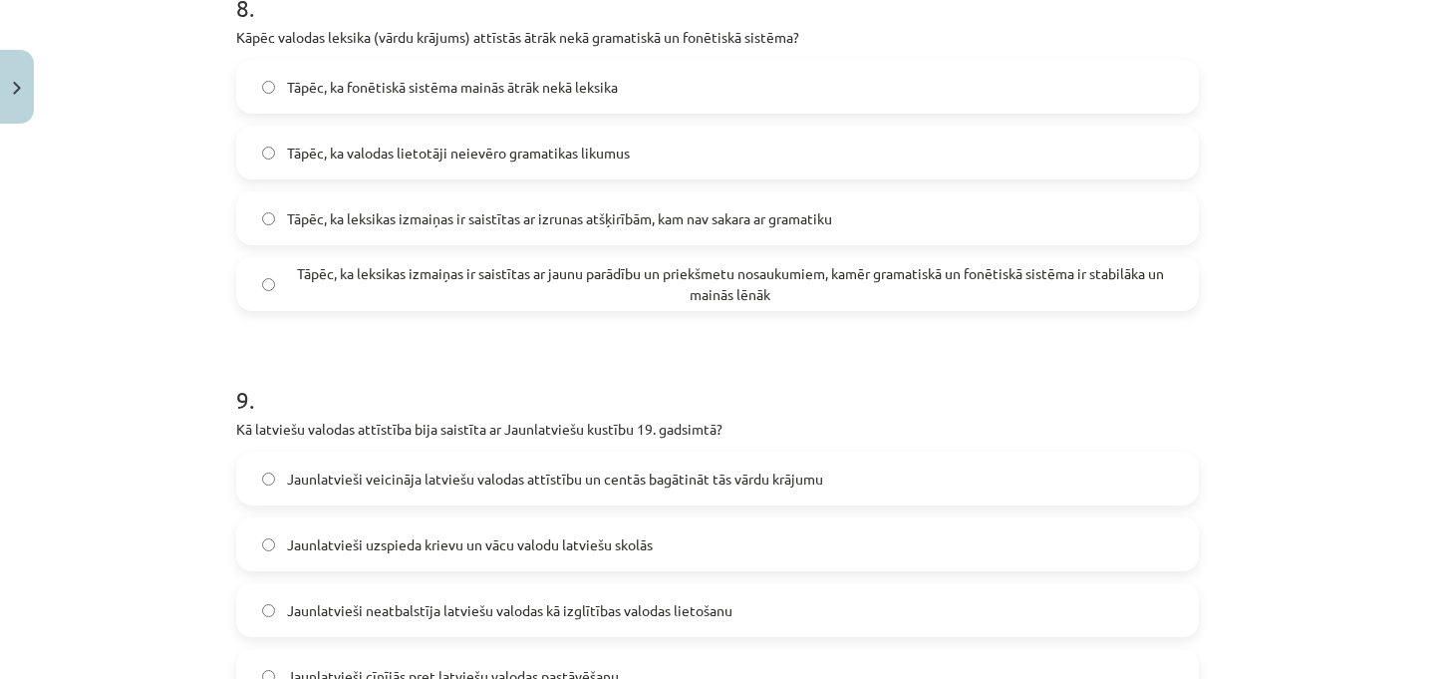
scroll to position [3108, 0]
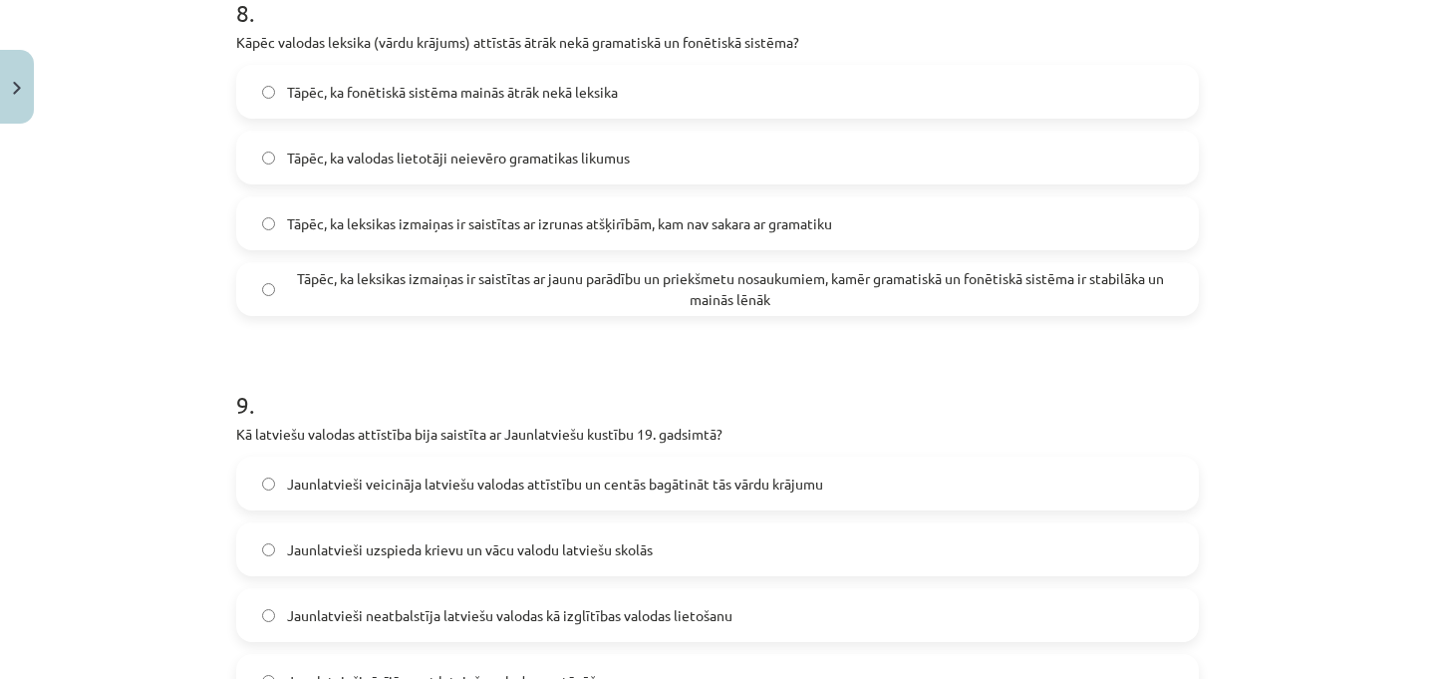
click at [721, 301] on span "Tāpēc, ka leksikas izmaiņas ir saistītas ar jaunu parādību un priekšmetu nosauk…" at bounding box center [730, 289] width 886 height 42
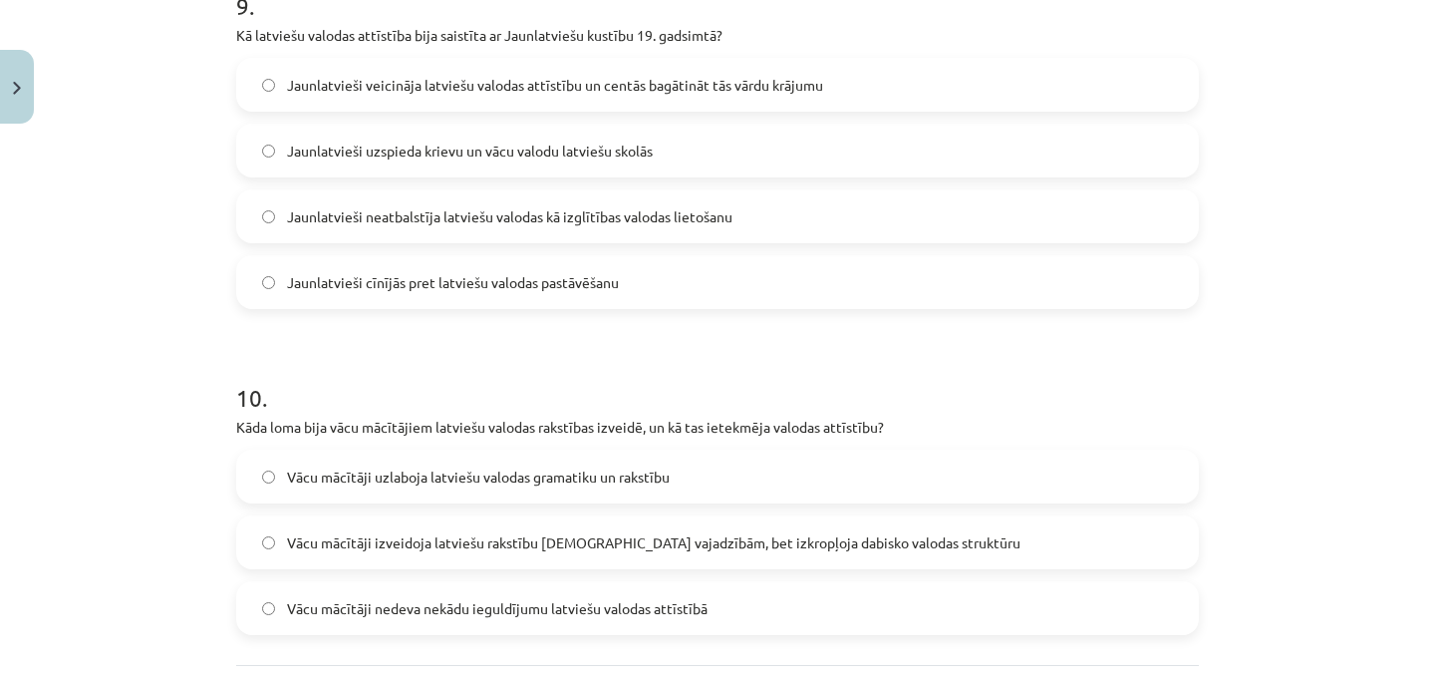
scroll to position [3504, 0]
click at [762, 83] on span "Jaunlatvieši veicināja latviešu valodas attīstību un centās bagātināt tās vārdu…" at bounding box center [555, 87] width 536 height 21
click at [777, 556] on label "Vācu mācītāji izveidoja latviešu rakstību baznīcas vajadzībām, bet izkropļoja d…" at bounding box center [717, 544] width 959 height 50
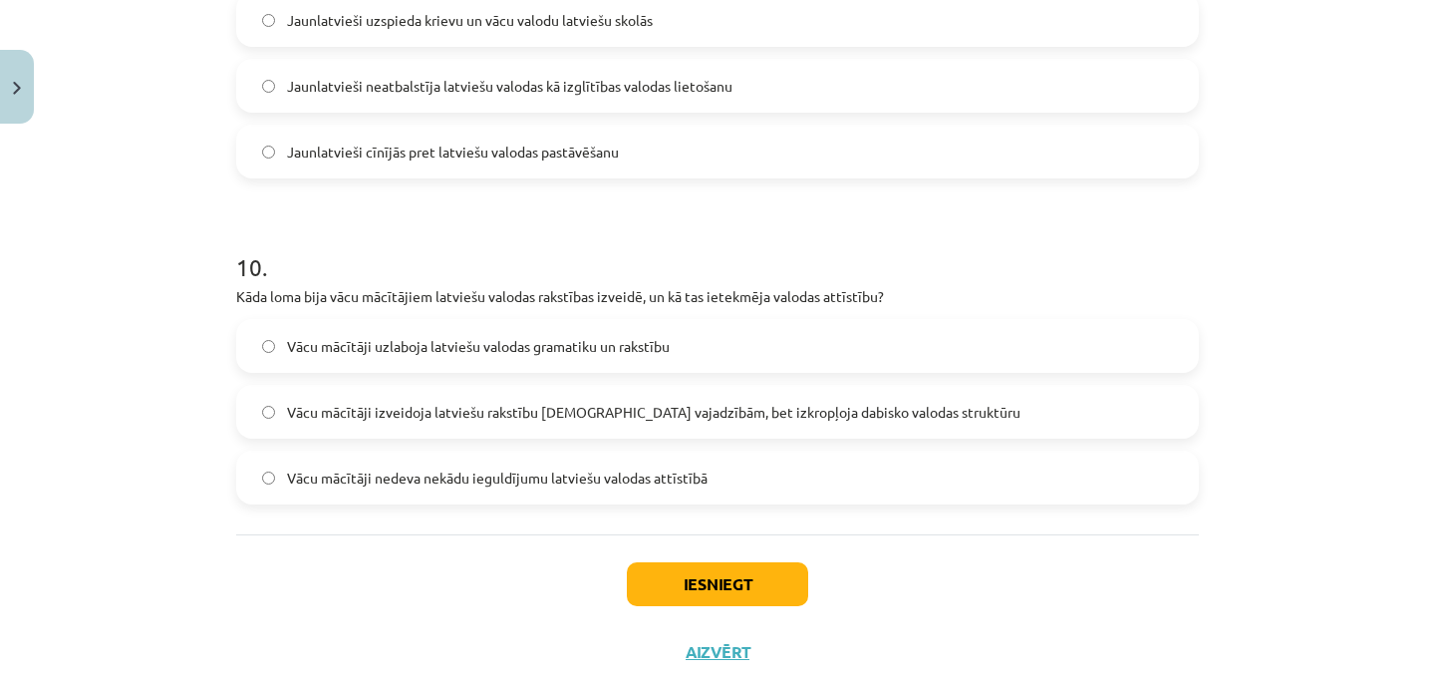
scroll to position [3694, 0]
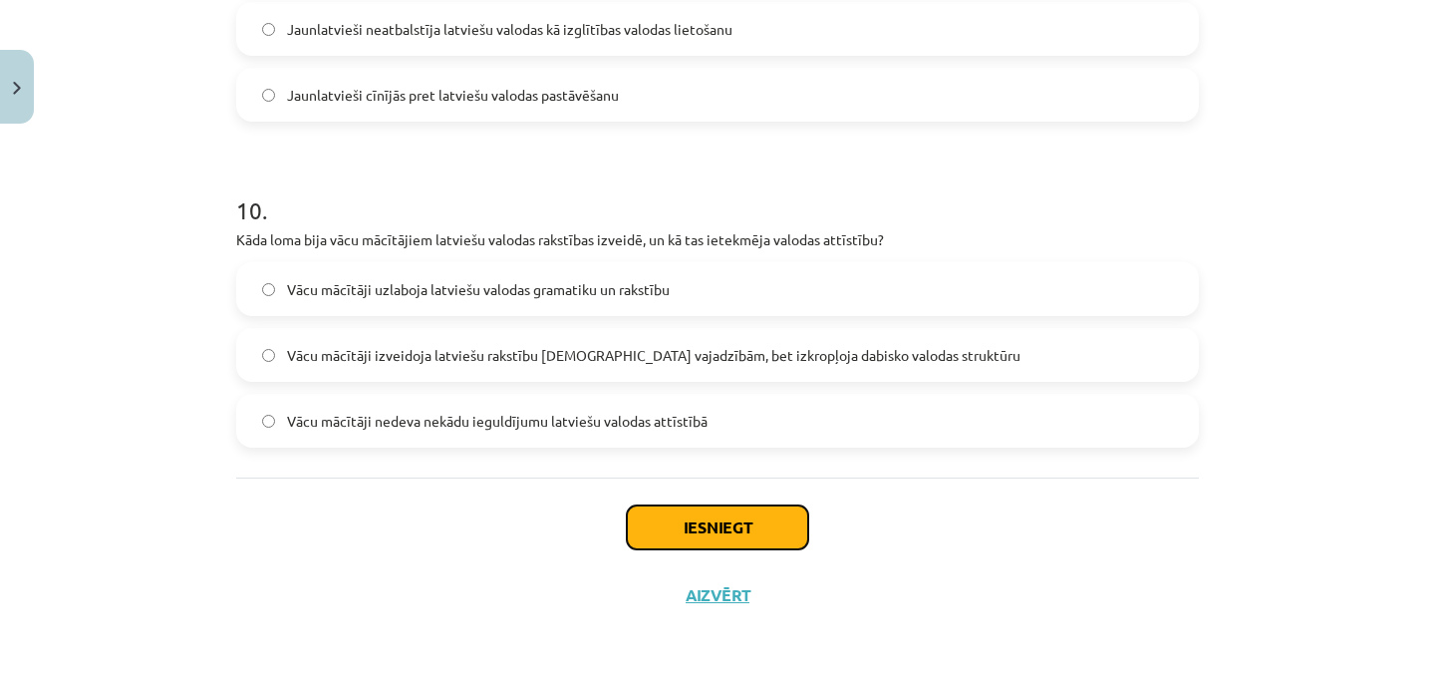
click at [777, 537] on button "Iesniegt" at bounding box center [717, 527] width 181 height 44
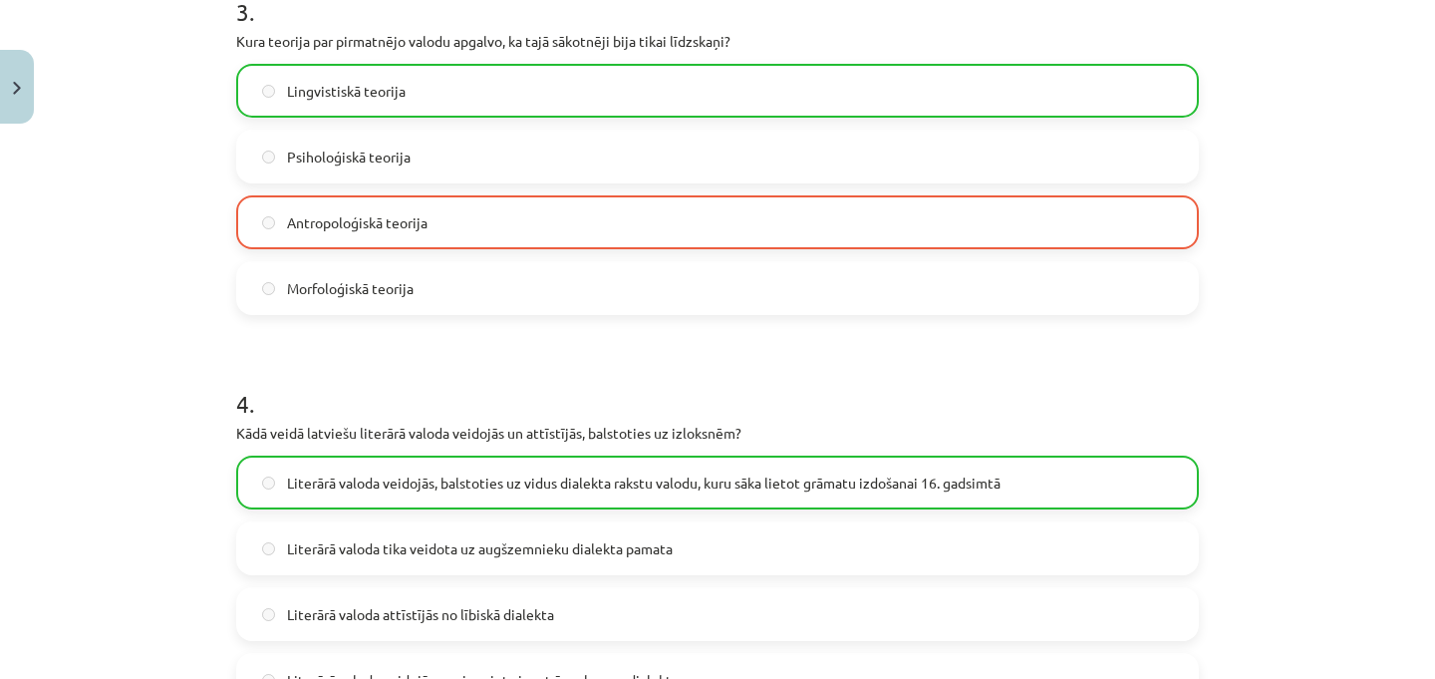
scroll to position [1141, 0]
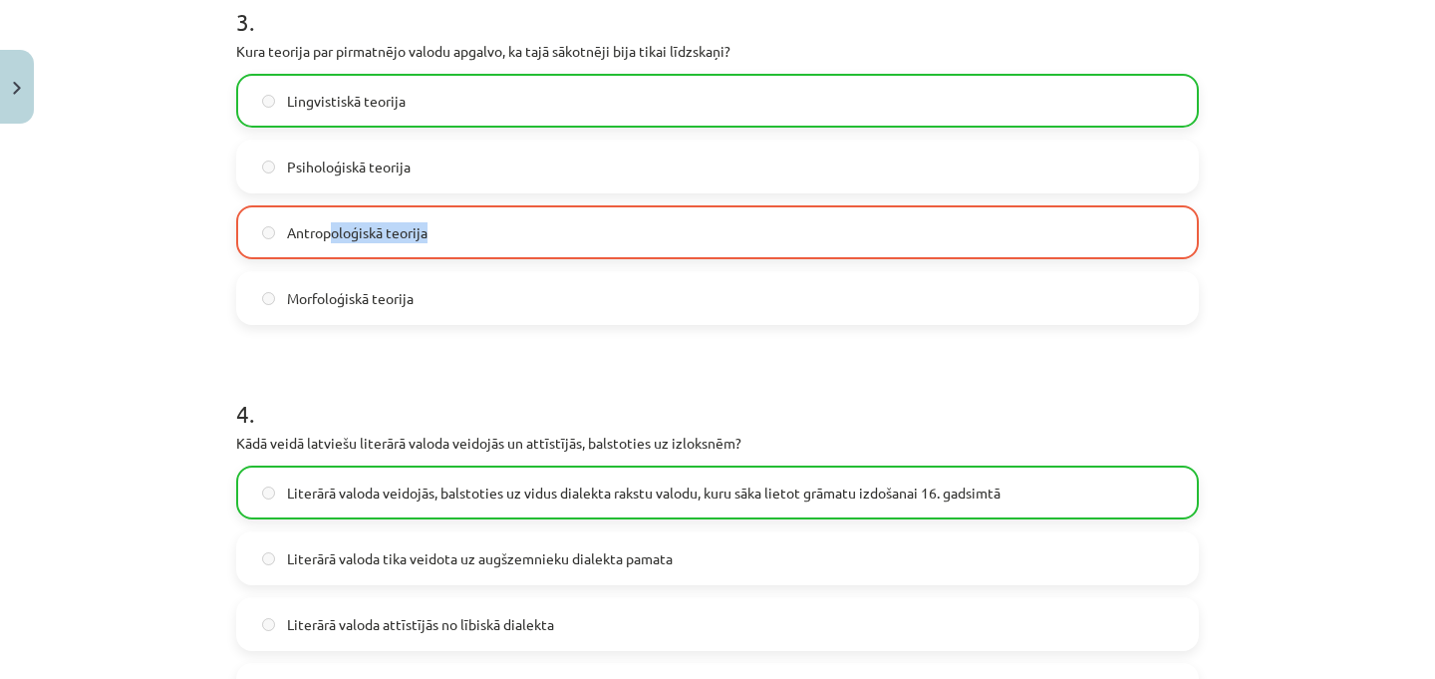
drag, startPoint x: 461, startPoint y: 225, endPoint x: 363, endPoint y: 235, distance: 99.1
click at [349, 235] on label "Antropoloģiskā teorija" at bounding box center [717, 232] width 959 height 50
click at [417, 95] on label "Lingvistiskā teorija" at bounding box center [717, 101] width 959 height 50
drag, startPoint x: 417, startPoint y: 95, endPoint x: 306, endPoint y: 95, distance: 110.6
click at [306, 95] on label "Lingvistiskā teorija" at bounding box center [717, 101] width 959 height 50
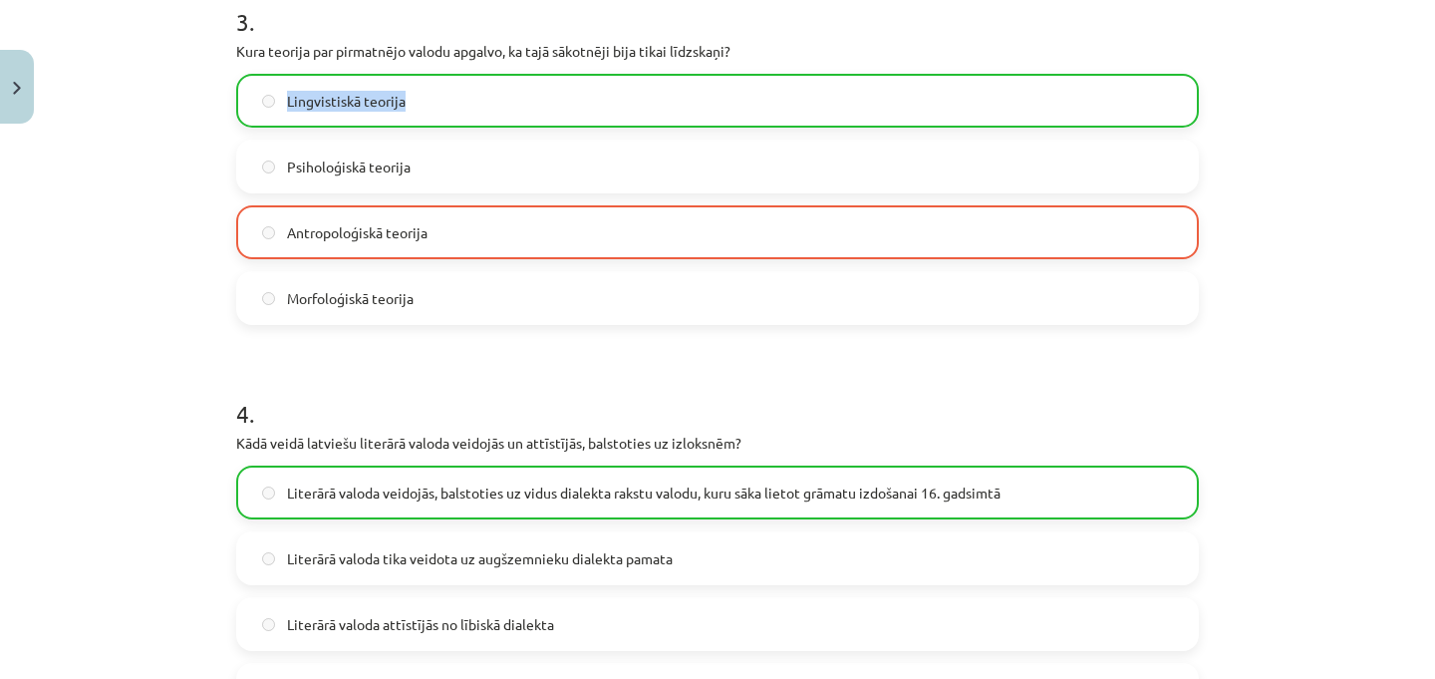
copy span "Lingvistiskā teorija"
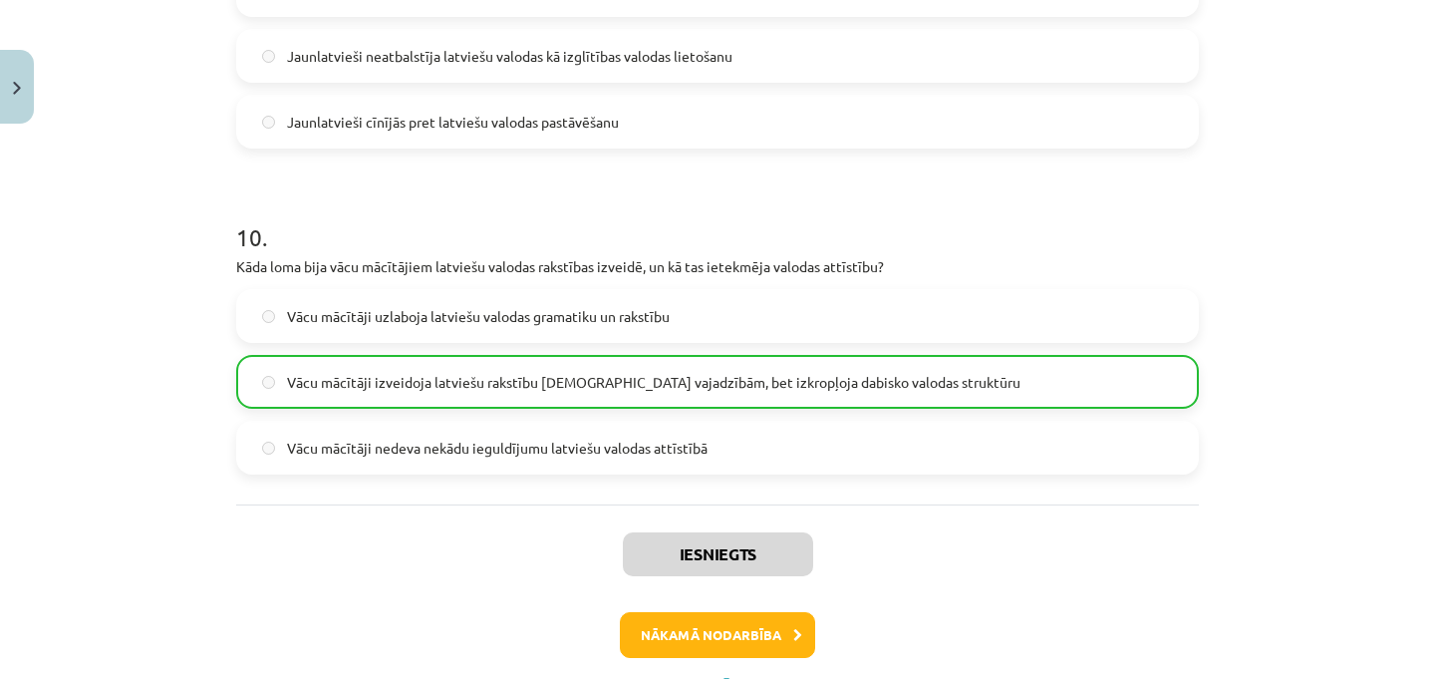
scroll to position [3757, 0]
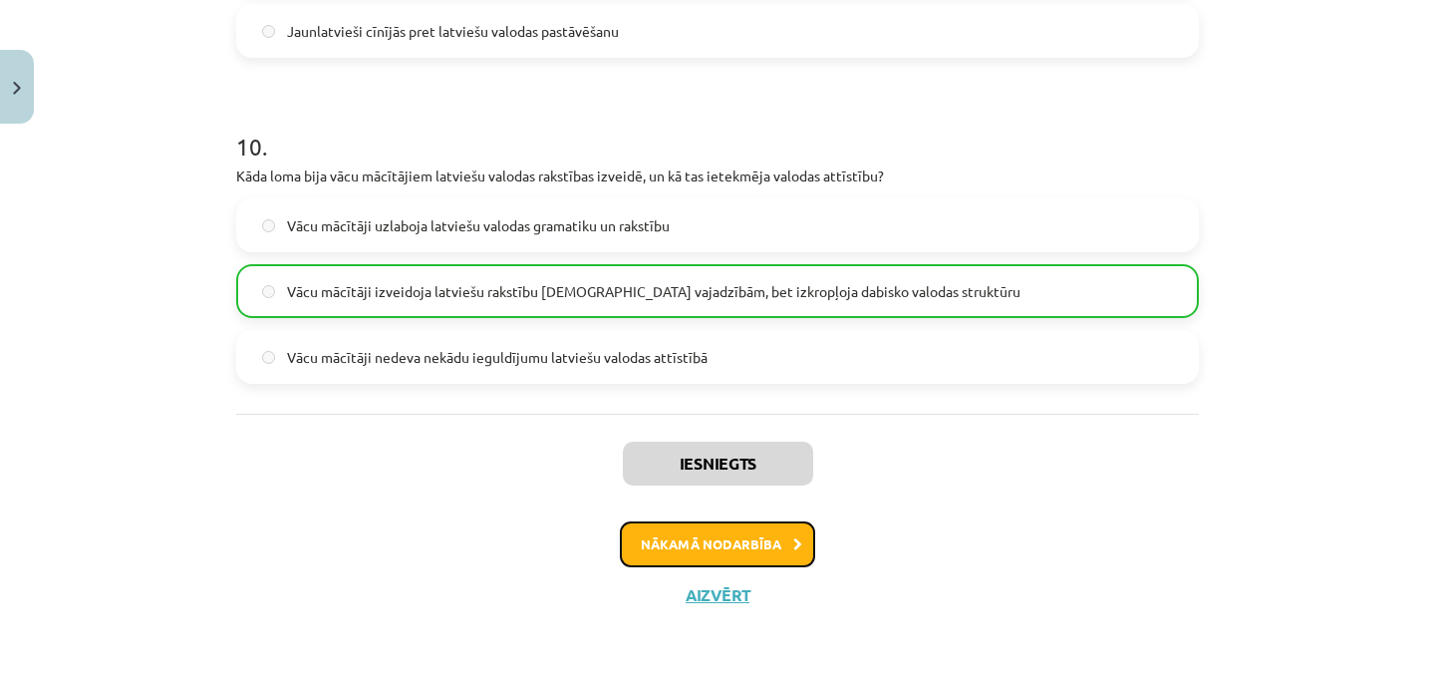
click at [780, 543] on button "Nākamā nodarbība" at bounding box center [717, 544] width 195 height 46
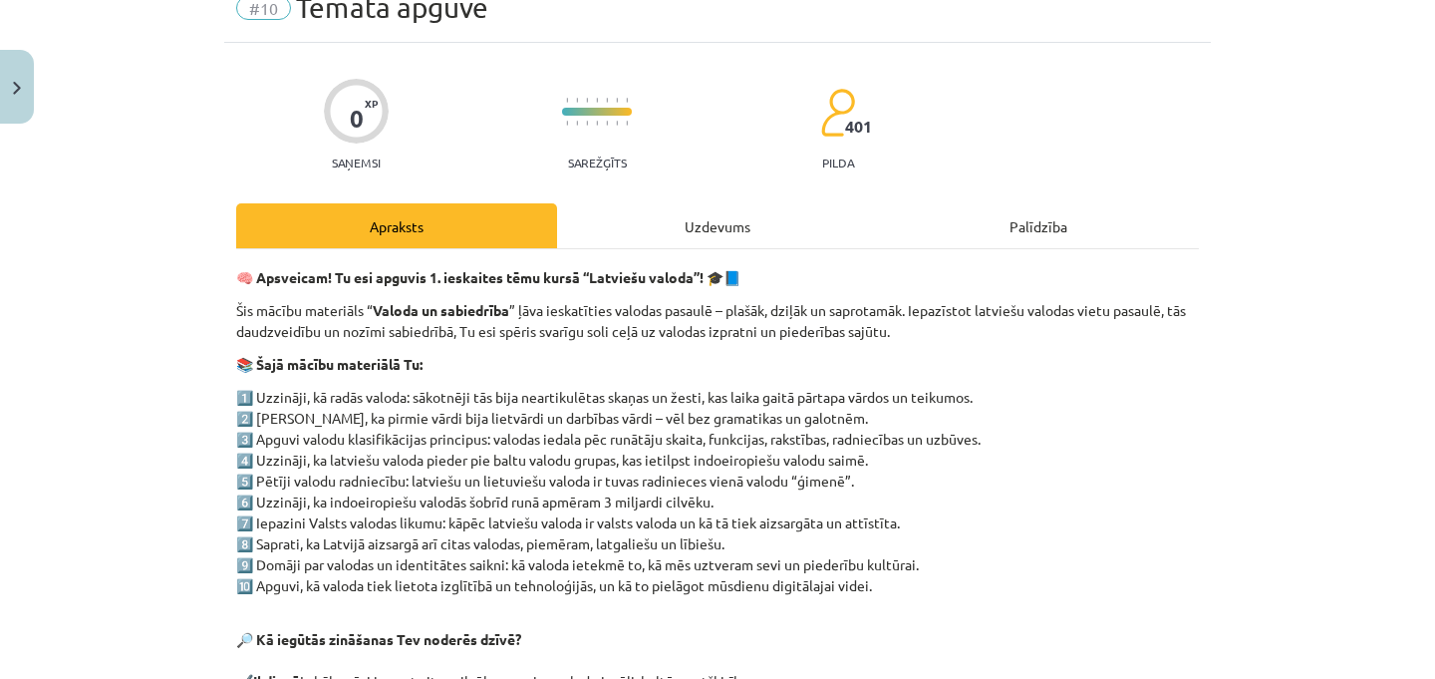
scroll to position [50, 0]
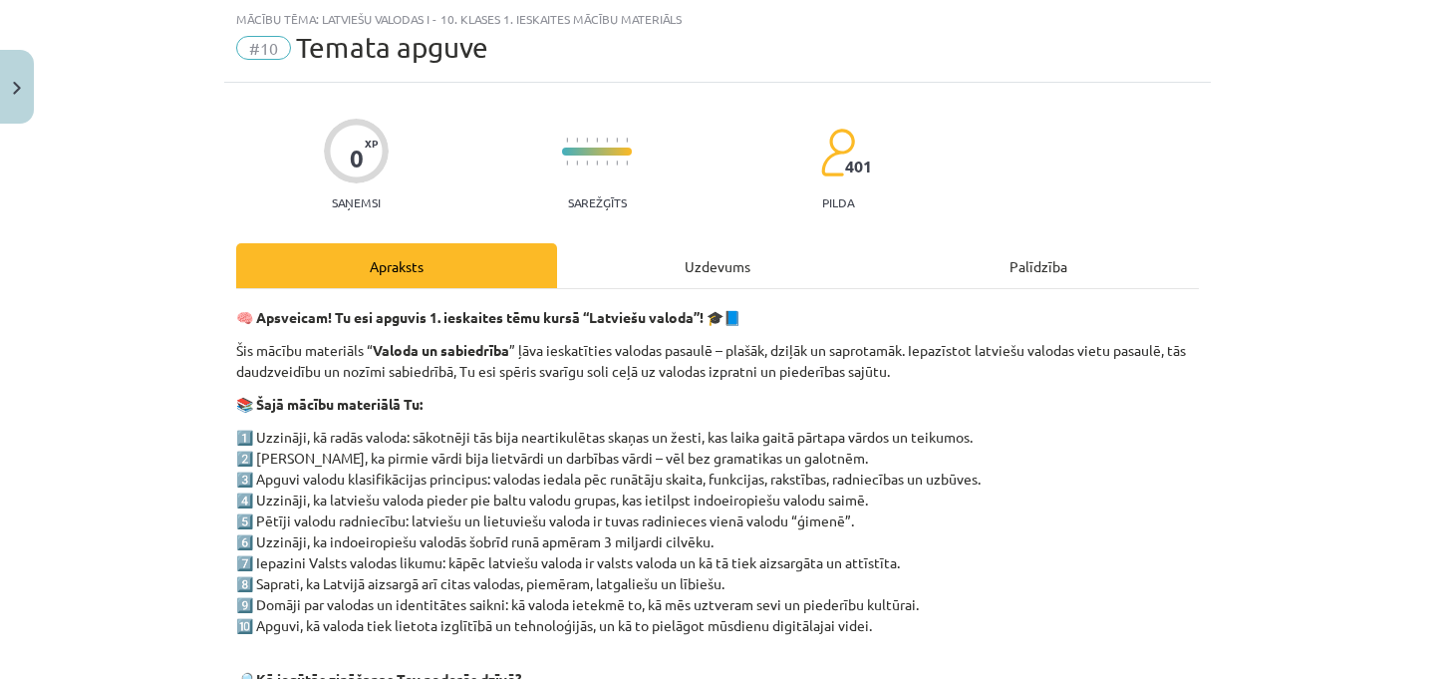
click at [736, 261] on div "Uzdevums" at bounding box center [717, 265] width 321 height 45
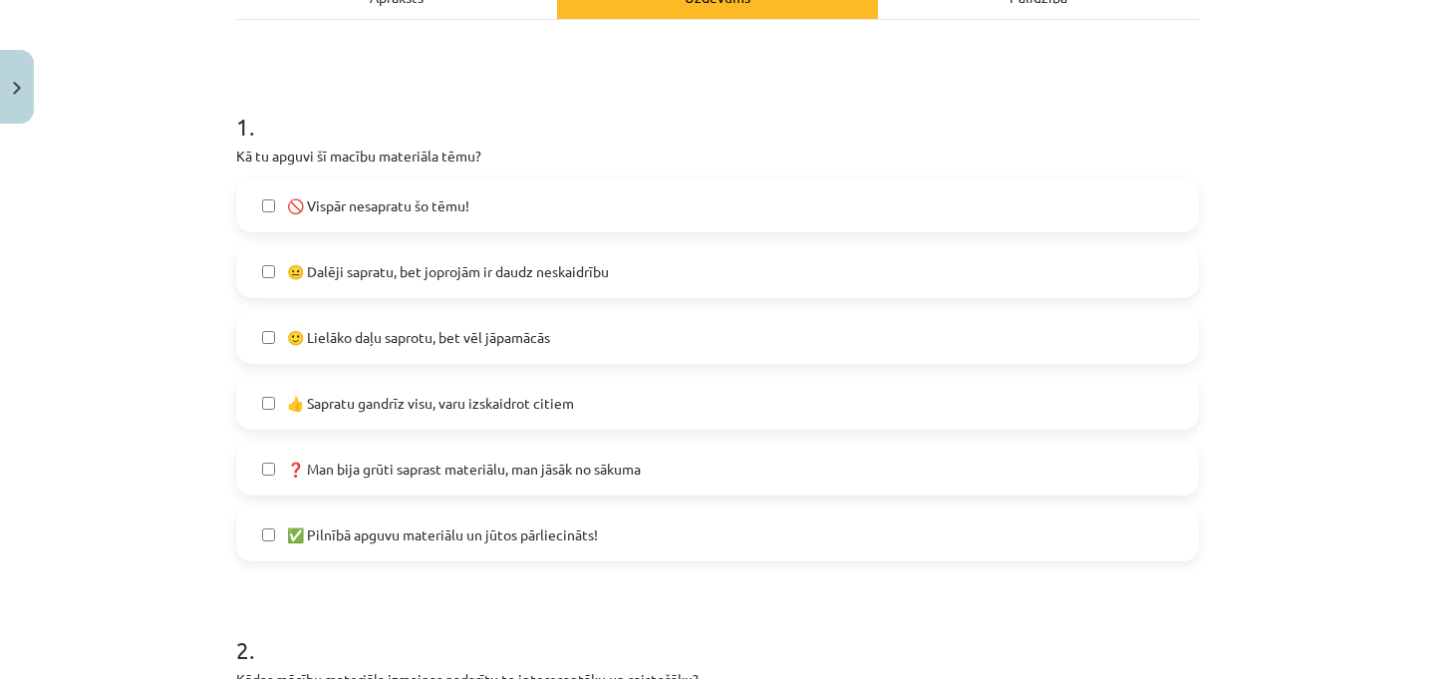
scroll to position [321, 0]
click at [389, 337] on span "🙂 Lielāko daļu saprotu, bet vēl jāpamācās" at bounding box center [418, 335] width 263 height 21
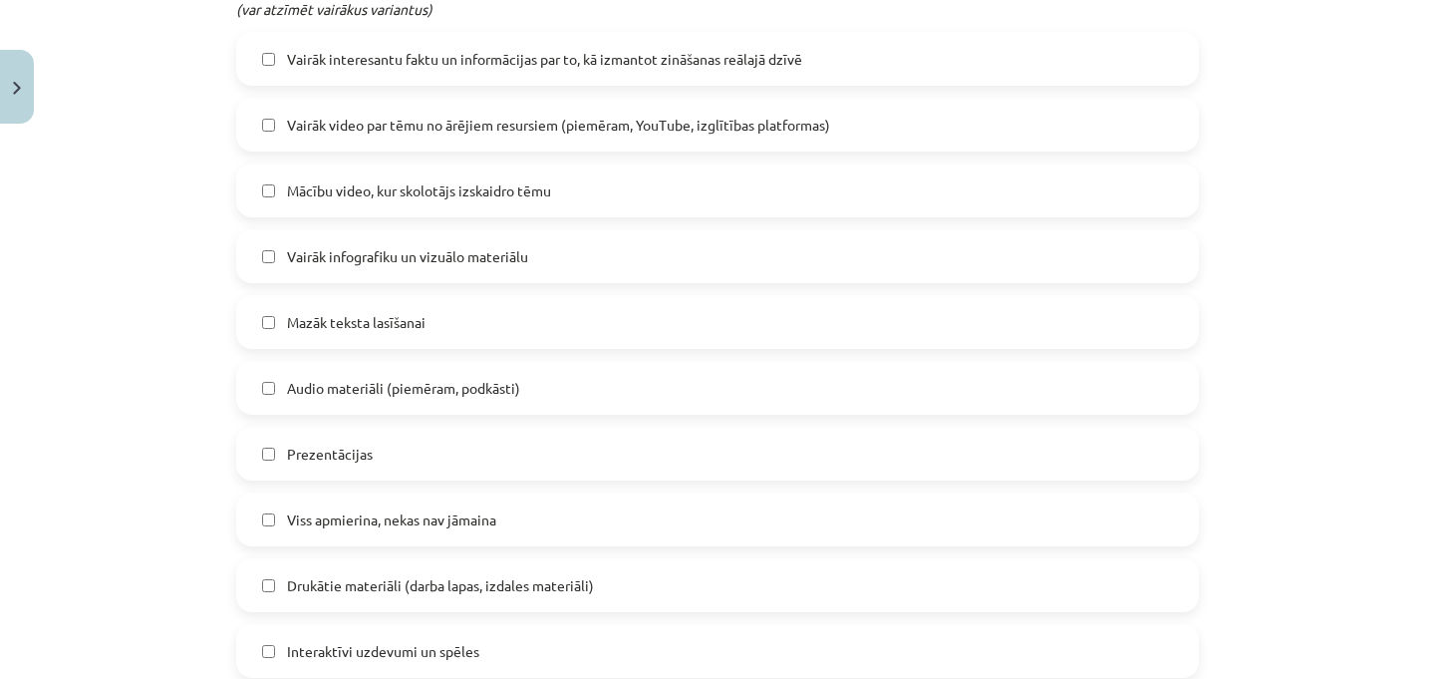
scroll to position [1019, 0]
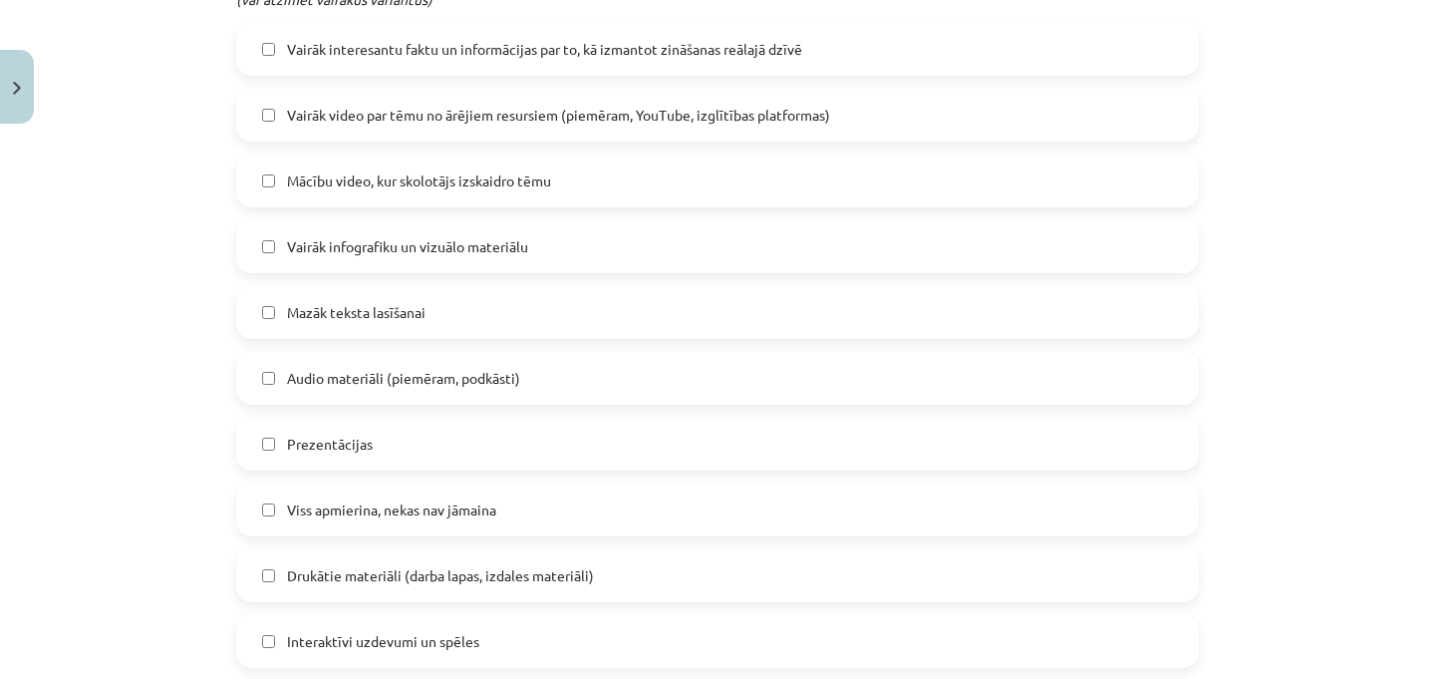
click at [422, 311] on label "Mazāk teksta lasīšanai" at bounding box center [717, 312] width 959 height 50
click at [414, 362] on label "Audio materiāli (piemēram, podkāsti)" at bounding box center [717, 378] width 959 height 50
click at [377, 448] on label "Prezentācijas" at bounding box center [717, 443] width 959 height 50
click at [490, 253] on span "Vairāk infografiku un vizuālo materiālu" at bounding box center [407, 246] width 241 height 21
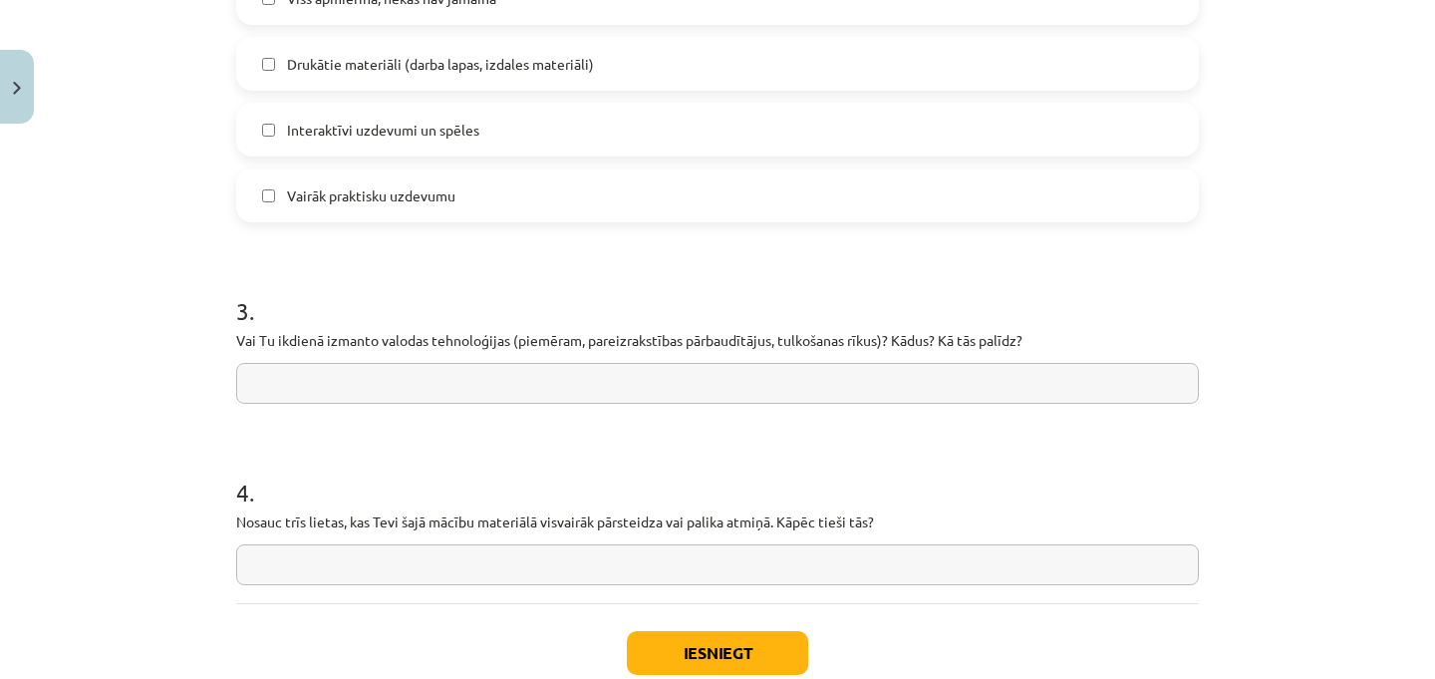
scroll to position [1540, 0]
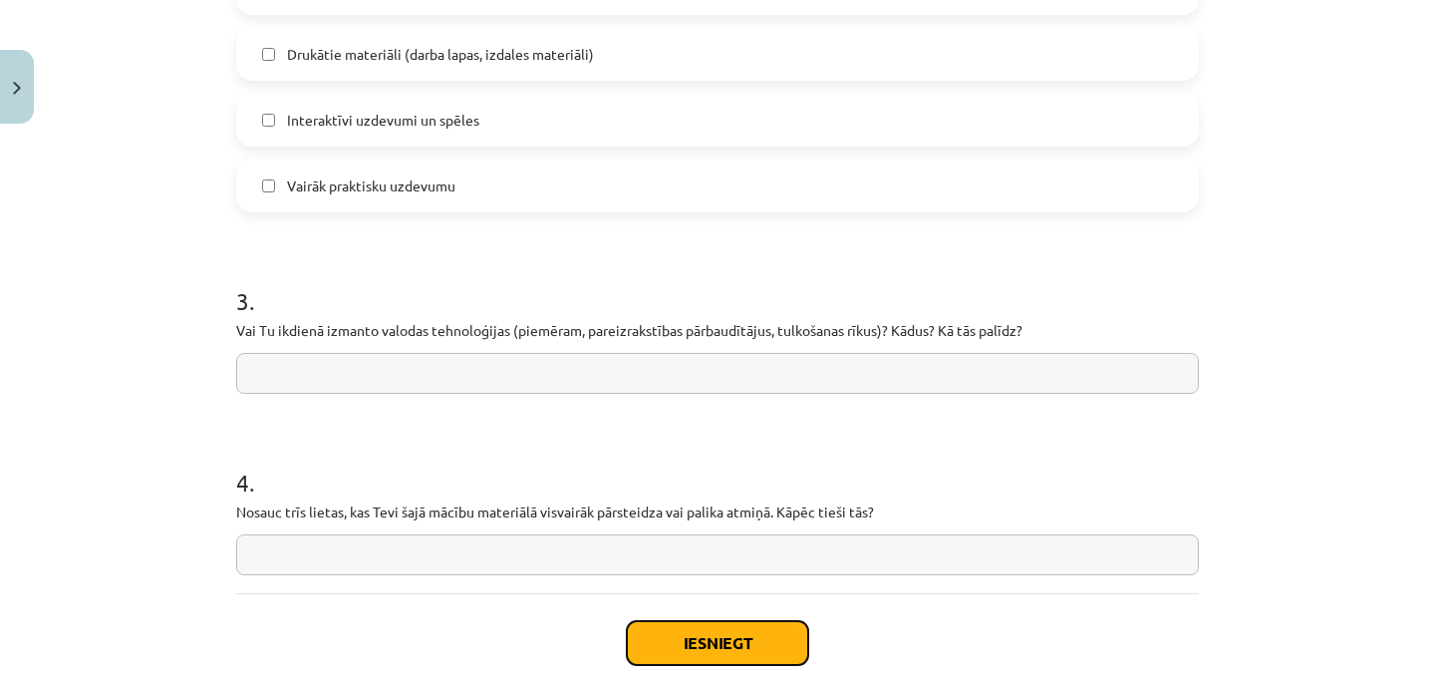
click at [668, 633] on button "Iesniegt" at bounding box center [717, 643] width 181 height 44
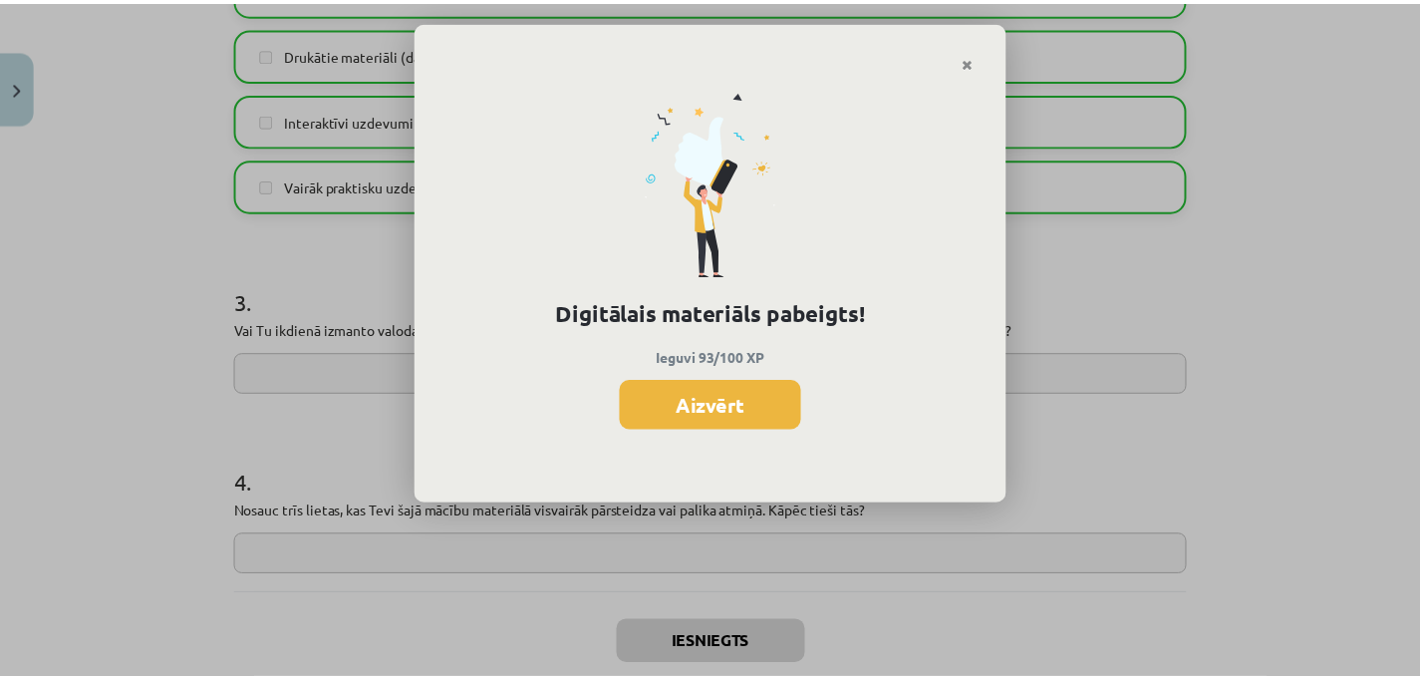
scroll to position [696, 0]
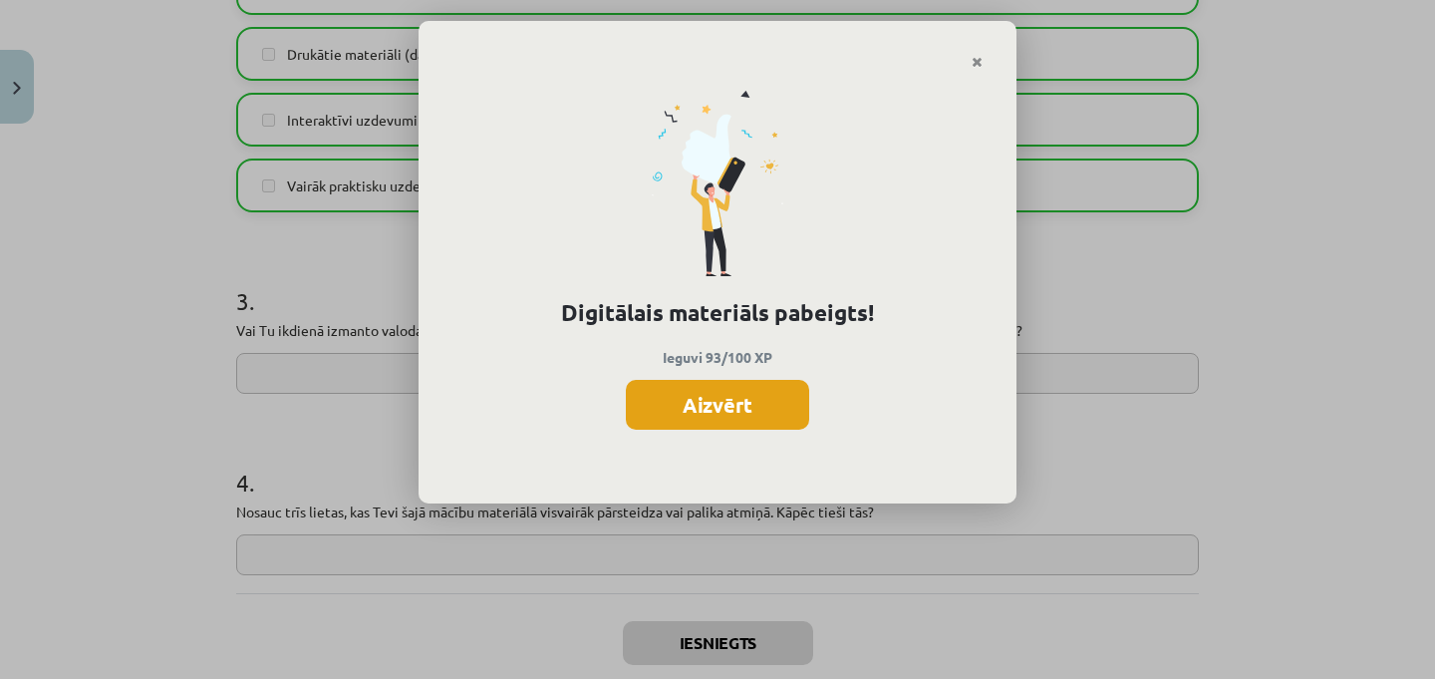
click at [734, 409] on button "Aizvērt" at bounding box center [717, 405] width 183 height 50
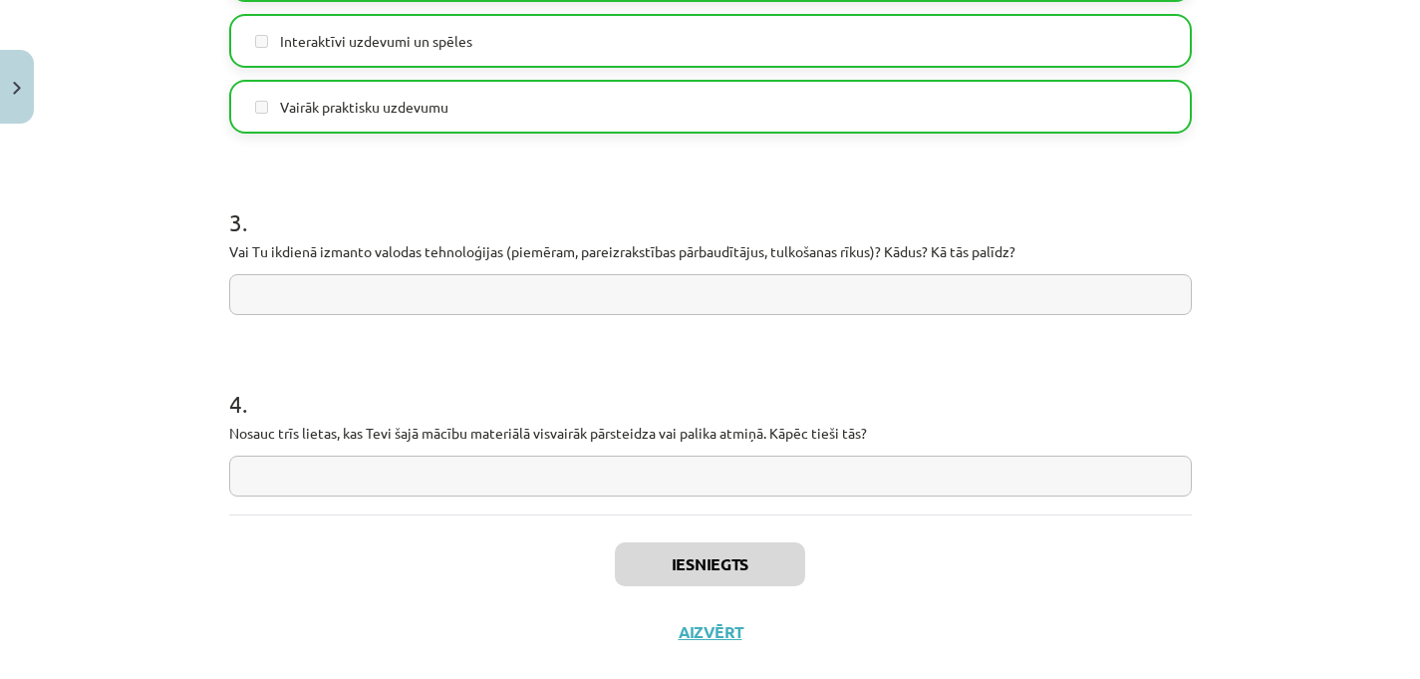
scroll to position [1656, 0]
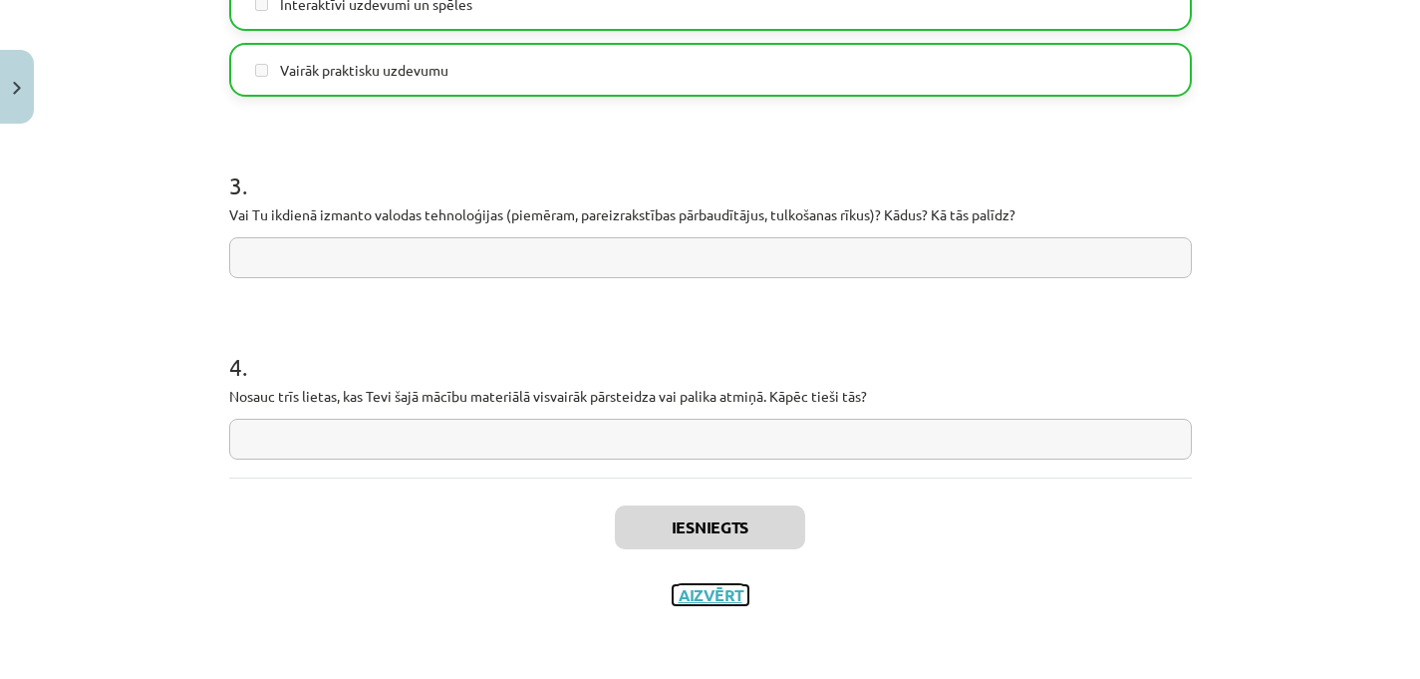
click at [709, 602] on button "Aizvērt" at bounding box center [711, 595] width 76 height 20
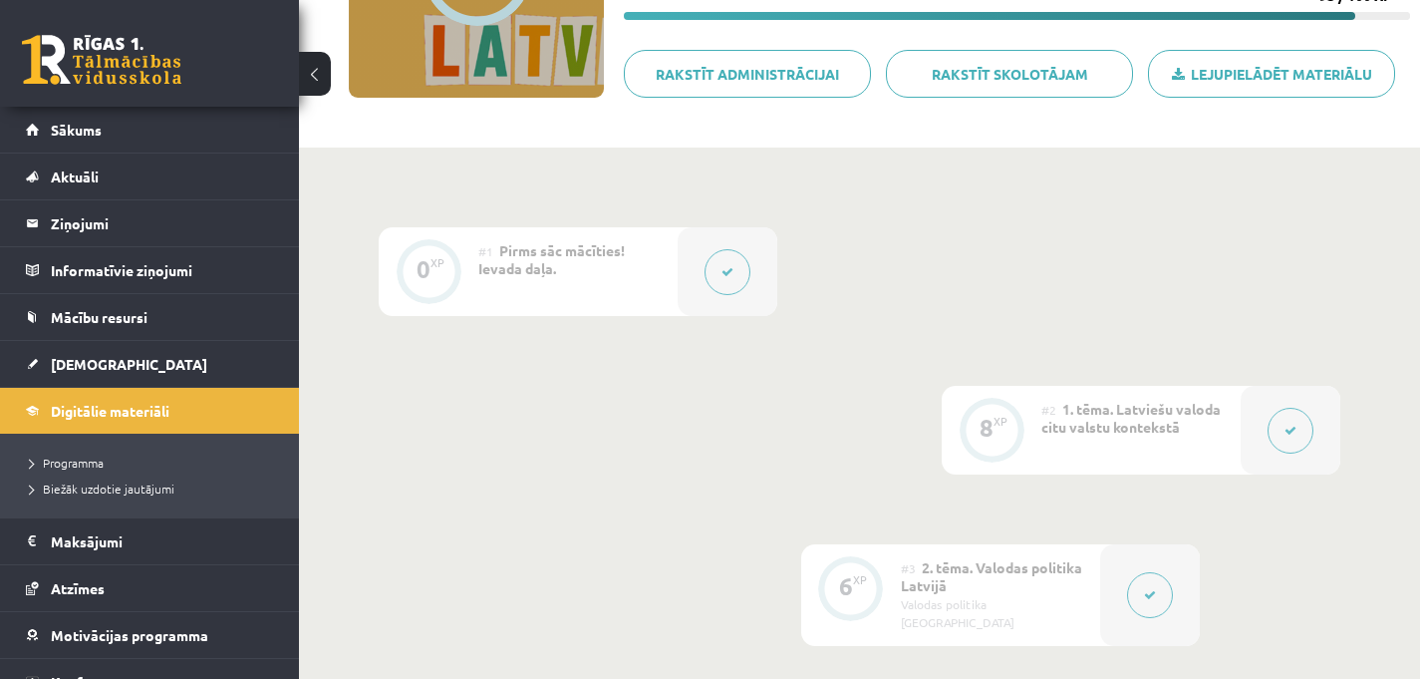
scroll to position [0, 0]
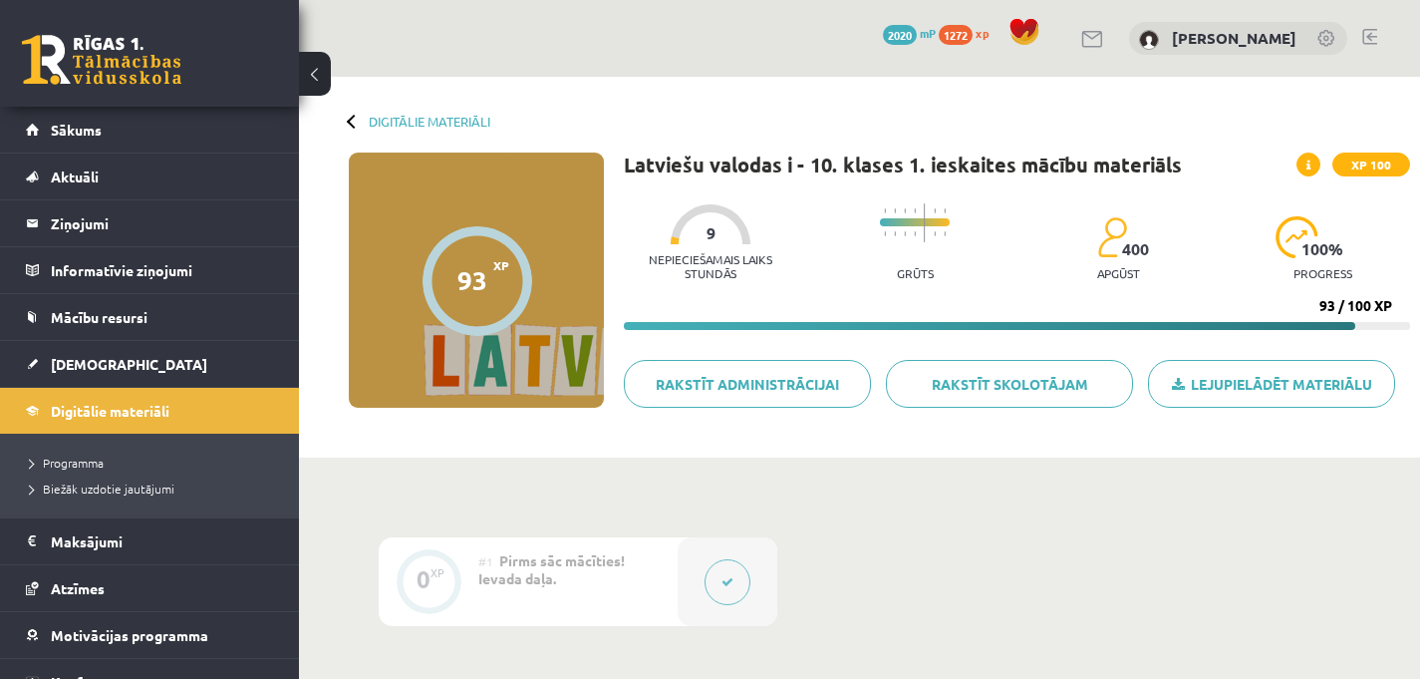
click at [390, 112] on div "Digitālie materiāli 93 XP XP 100 93 / 100 XP Latviešu valodas i - 10. klases 1.…" at bounding box center [859, 267] width 1121 height 381
click at [405, 120] on link "Digitālie materiāli" at bounding box center [430, 121] width 122 height 15
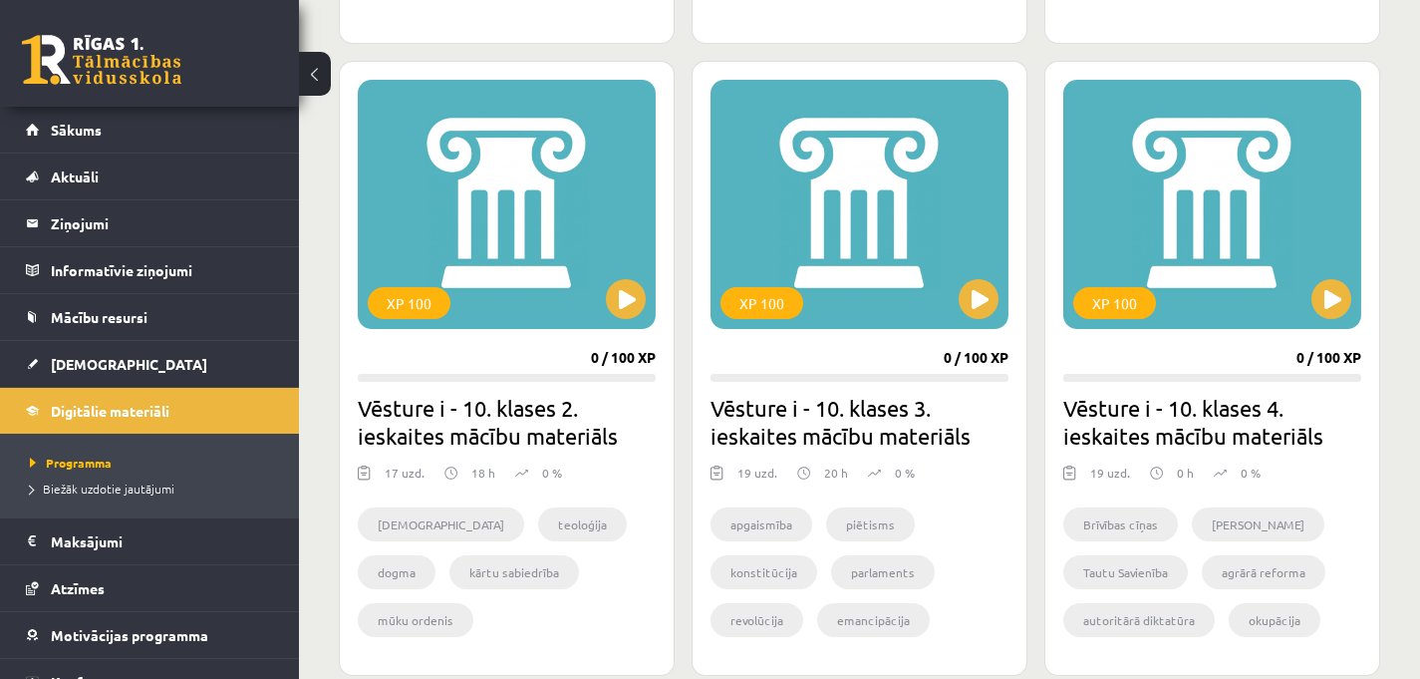
scroll to position [3654, 0]
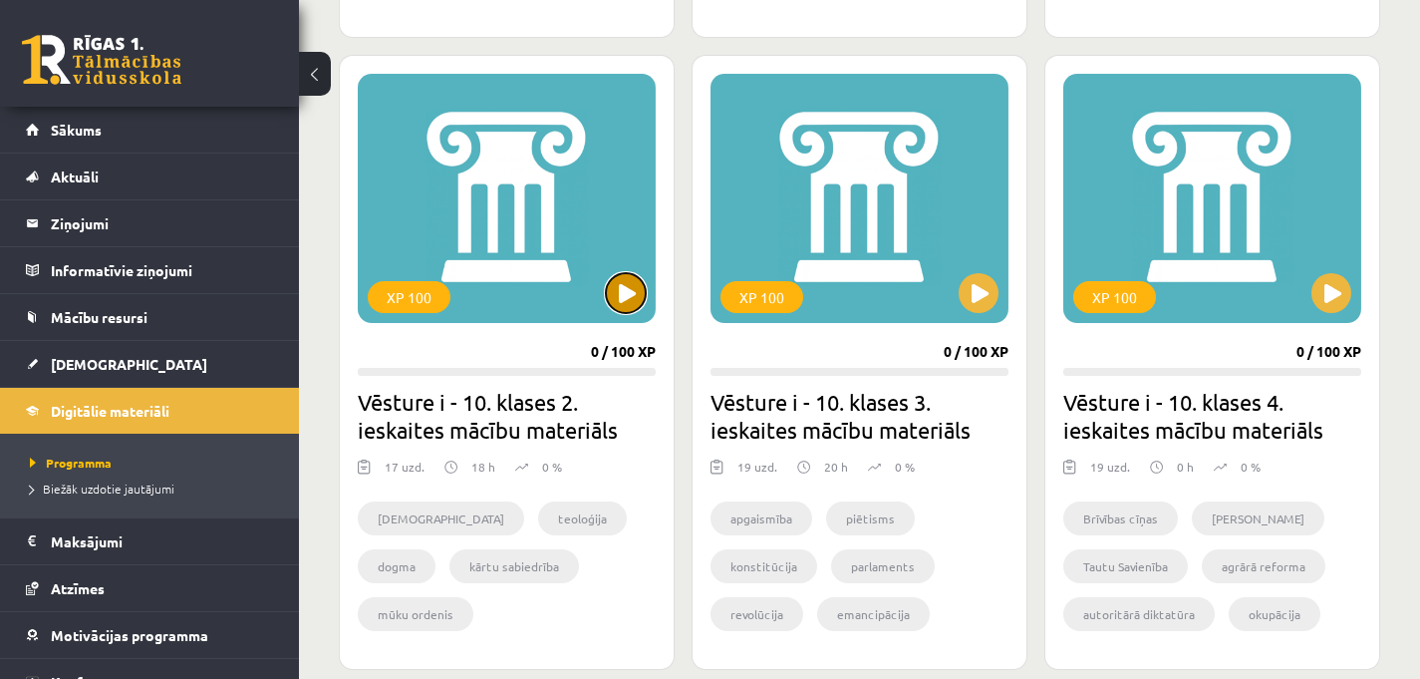
click at [624, 297] on button at bounding box center [626, 293] width 40 height 40
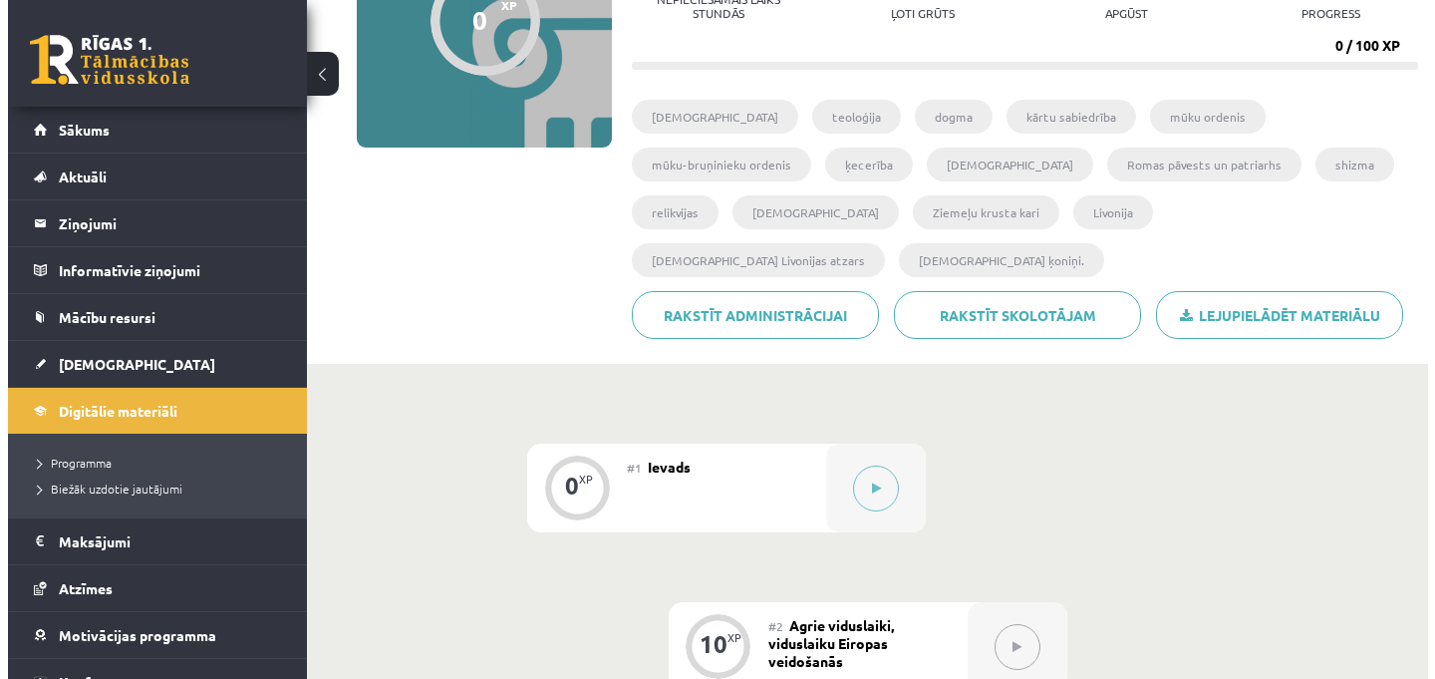
scroll to position [287, 0]
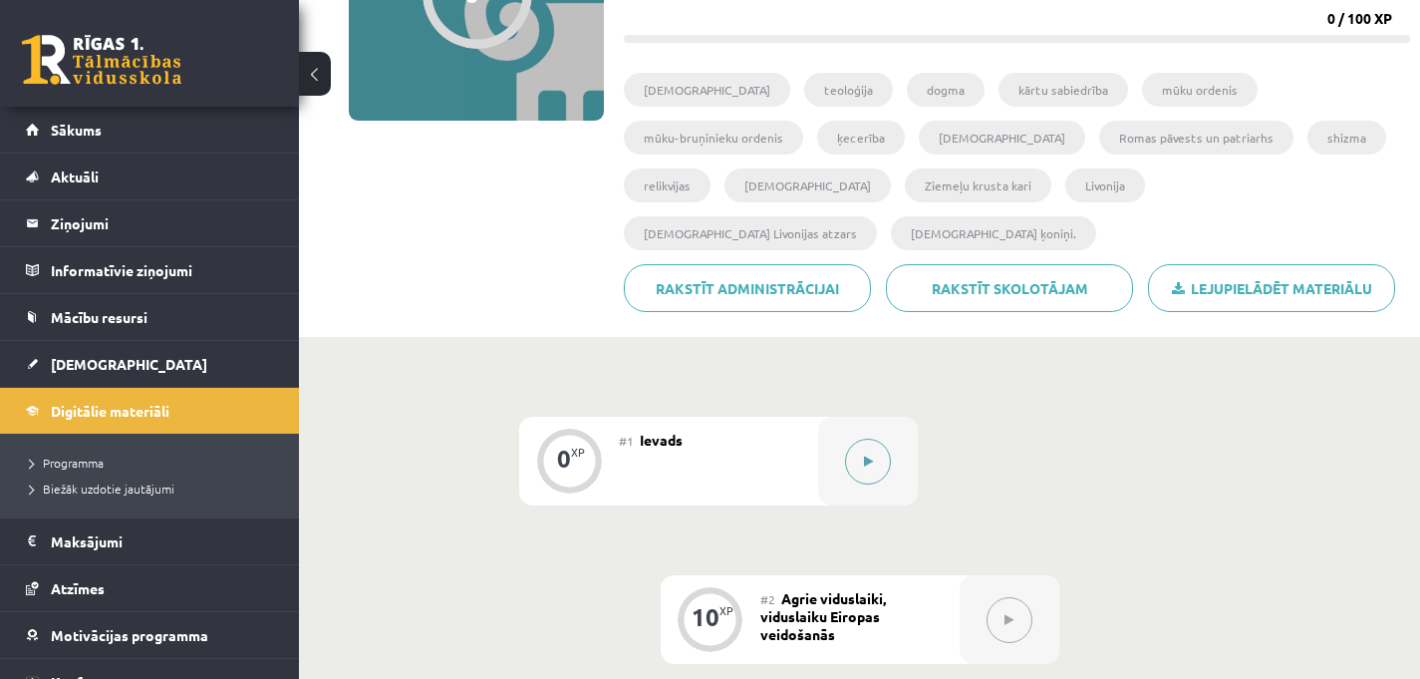
click at [851, 438] on button at bounding box center [868, 461] width 46 height 46
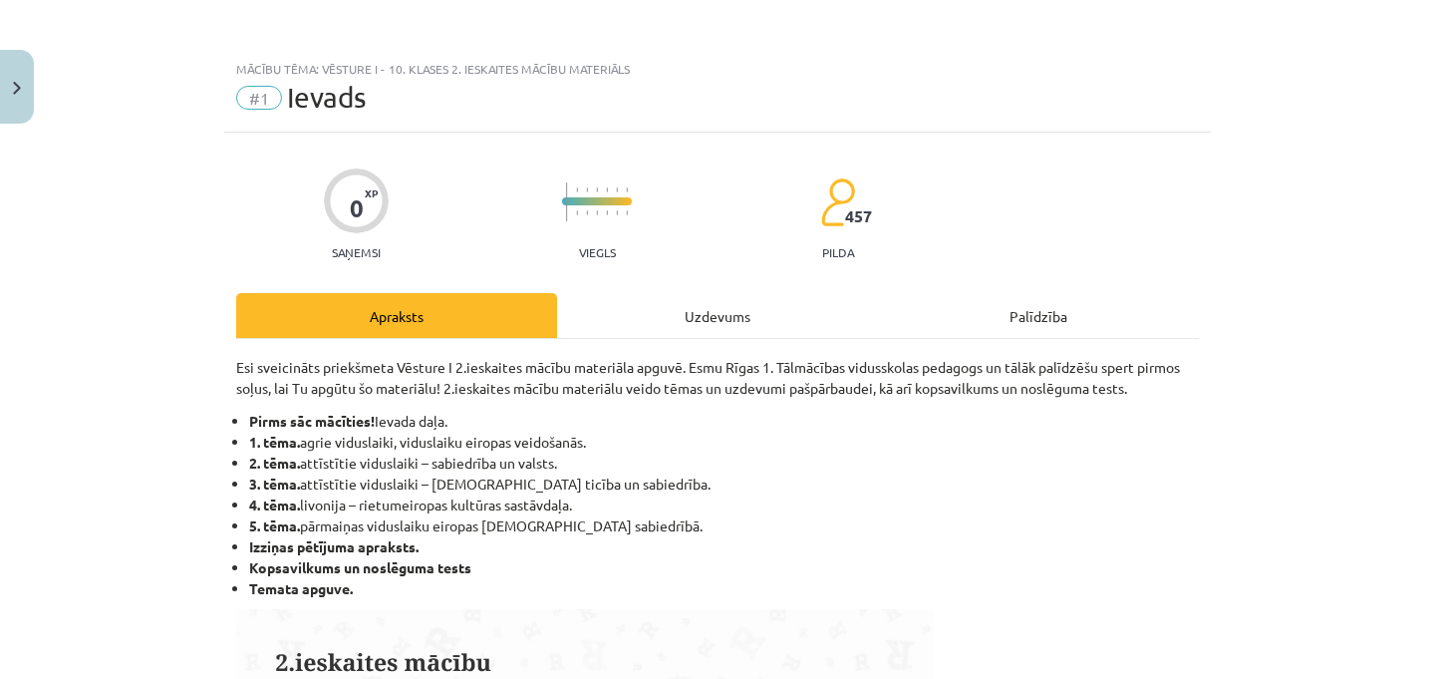
click at [719, 337] on div "Uzdevums" at bounding box center [717, 315] width 321 height 45
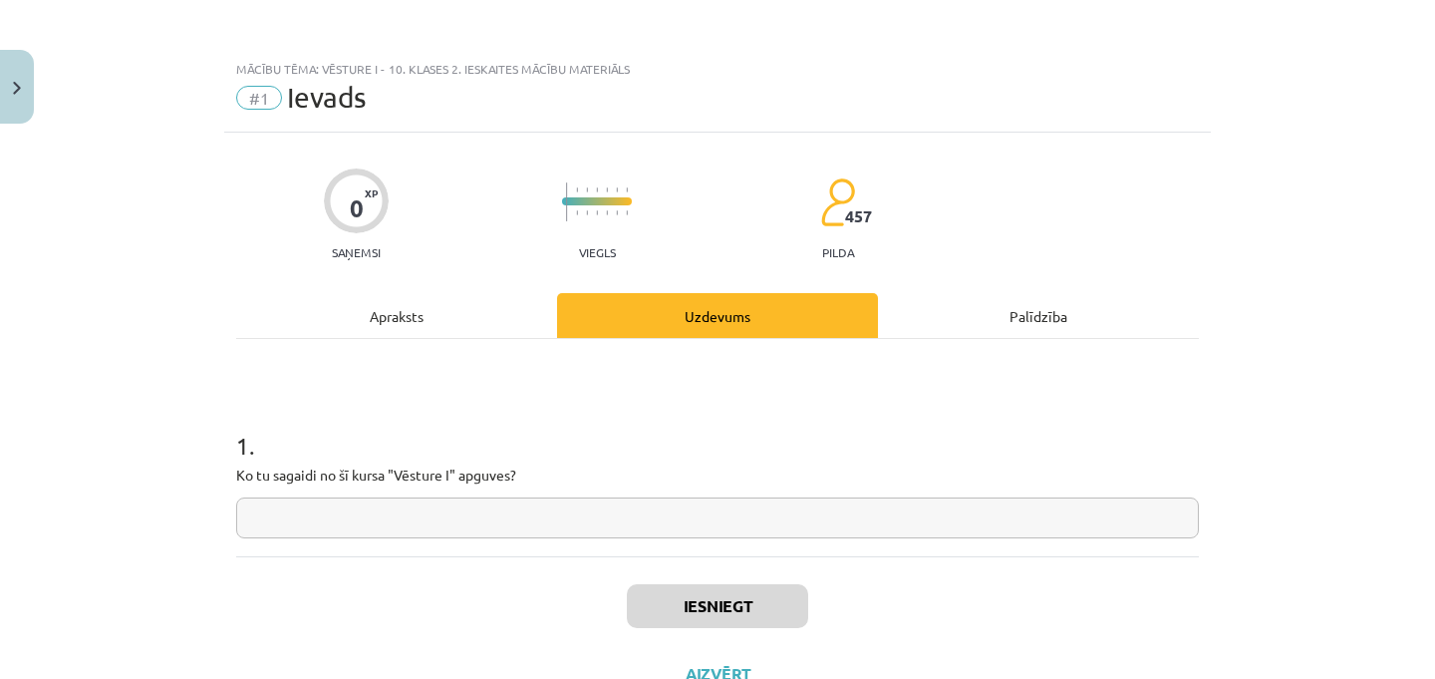
scroll to position [50, 0]
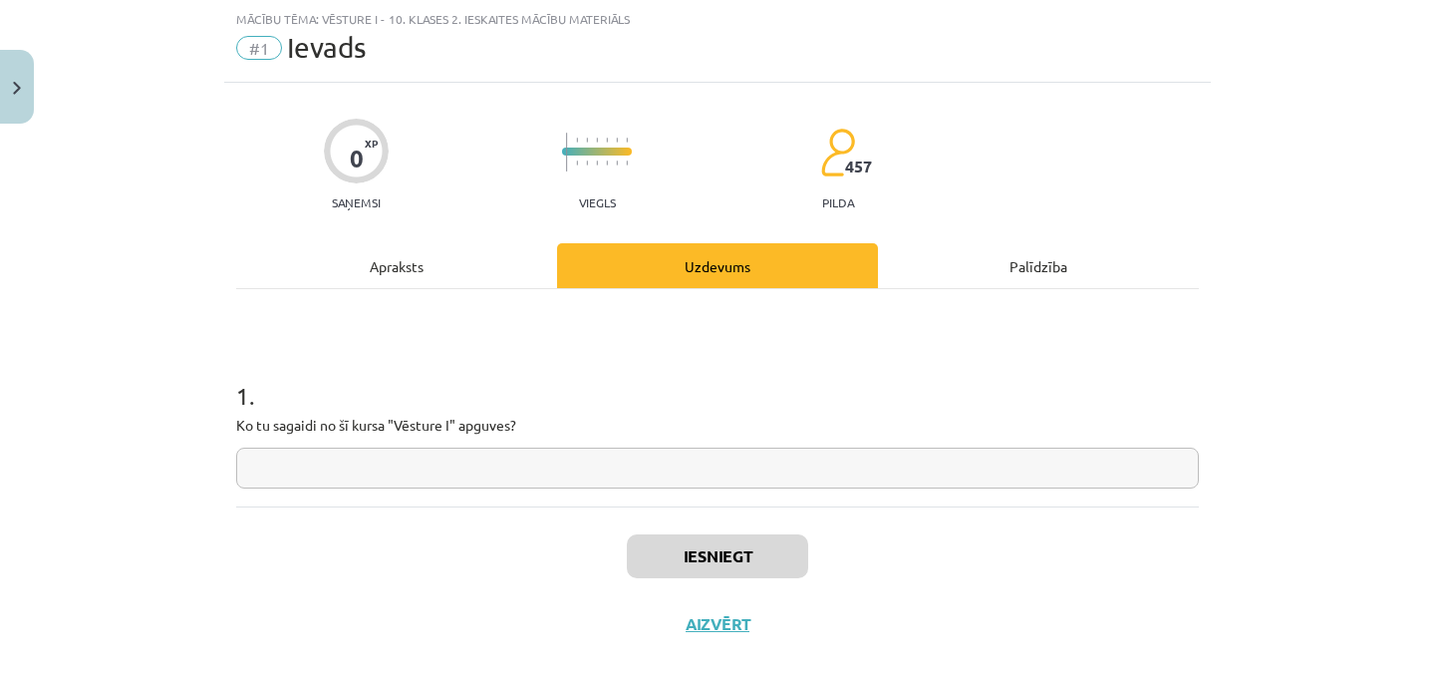
click at [471, 458] on input "text" at bounding box center [717, 467] width 963 height 41
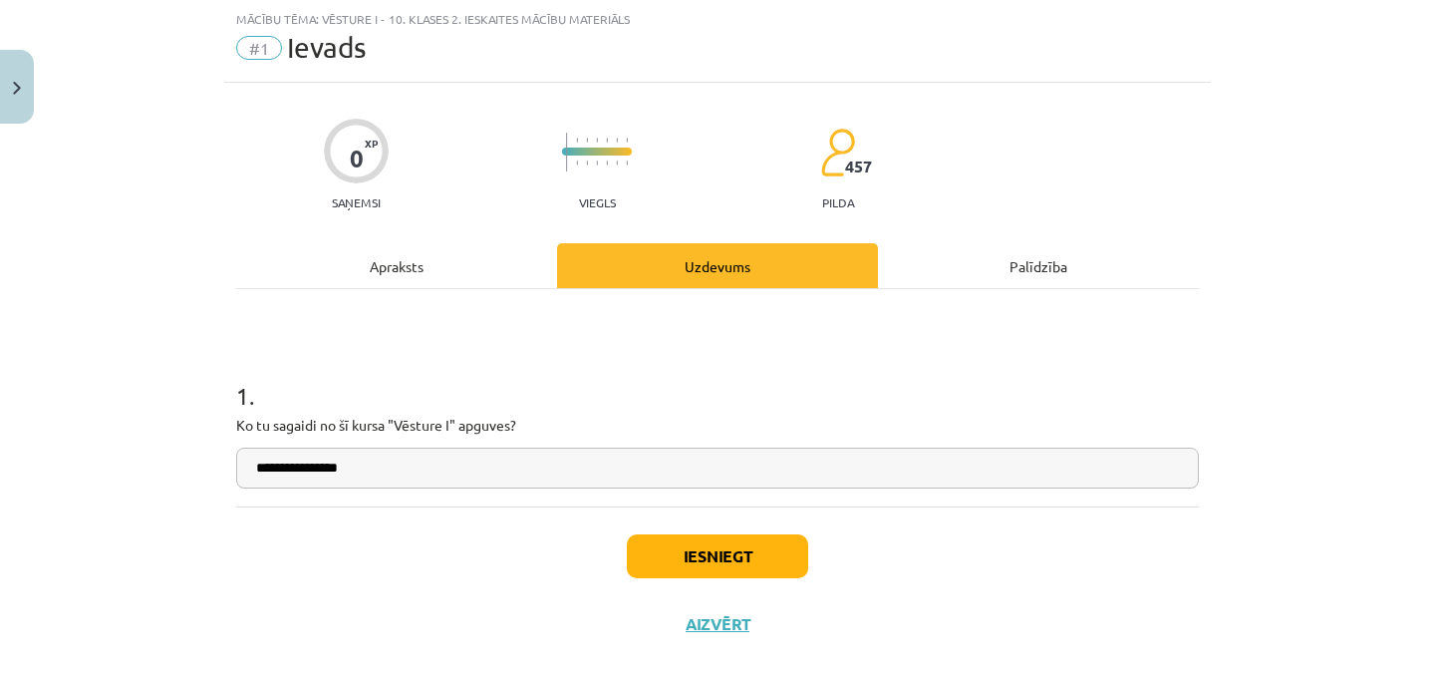
type input "**********"
click at [704, 545] on button "Iesniegt" at bounding box center [717, 556] width 181 height 44
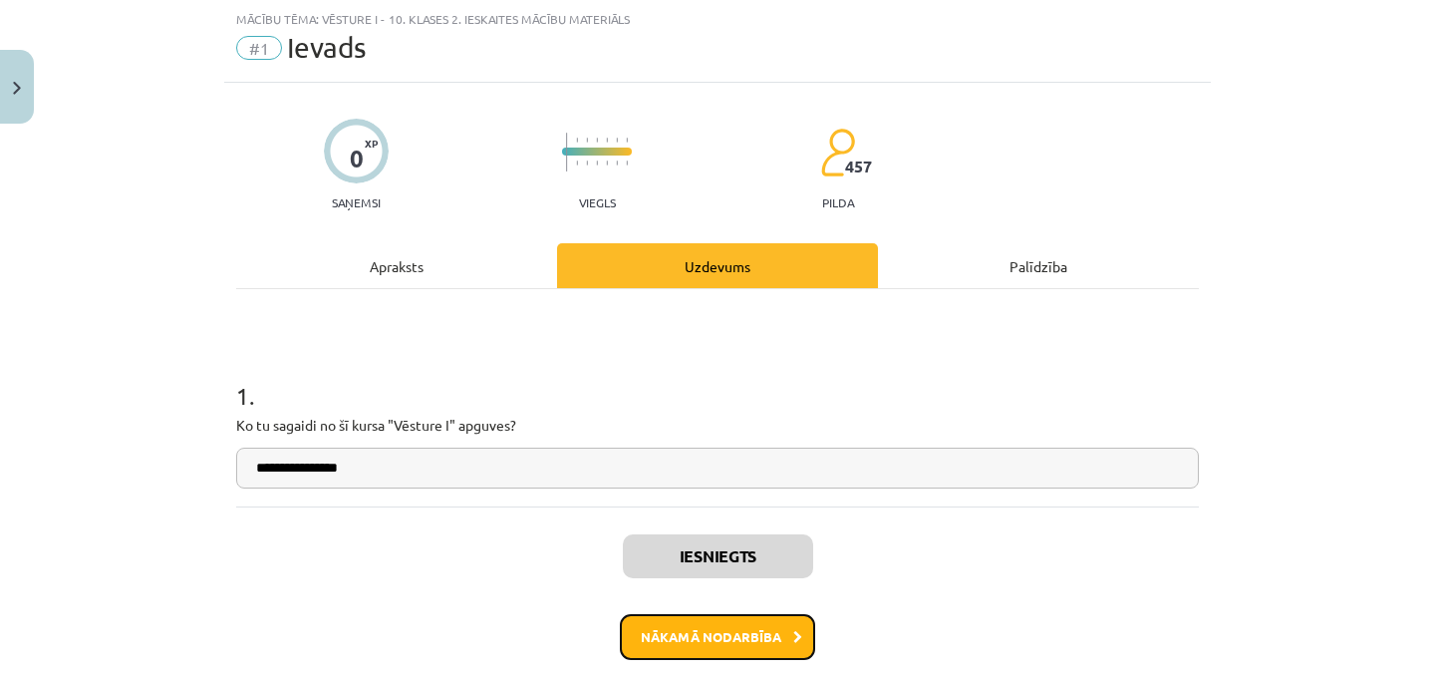
click at [726, 633] on button "Nākamā nodarbība" at bounding box center [717, 637] width 195 height 46
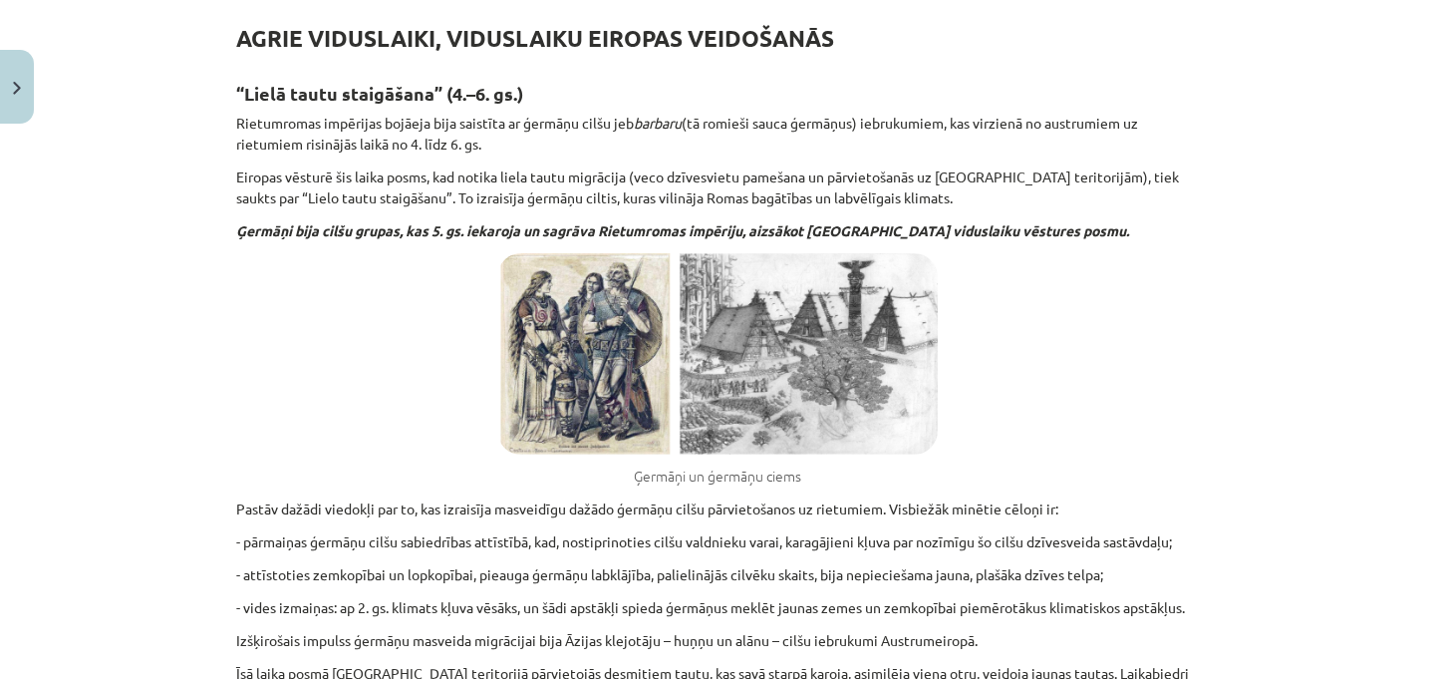
scroll to position [0, 0]
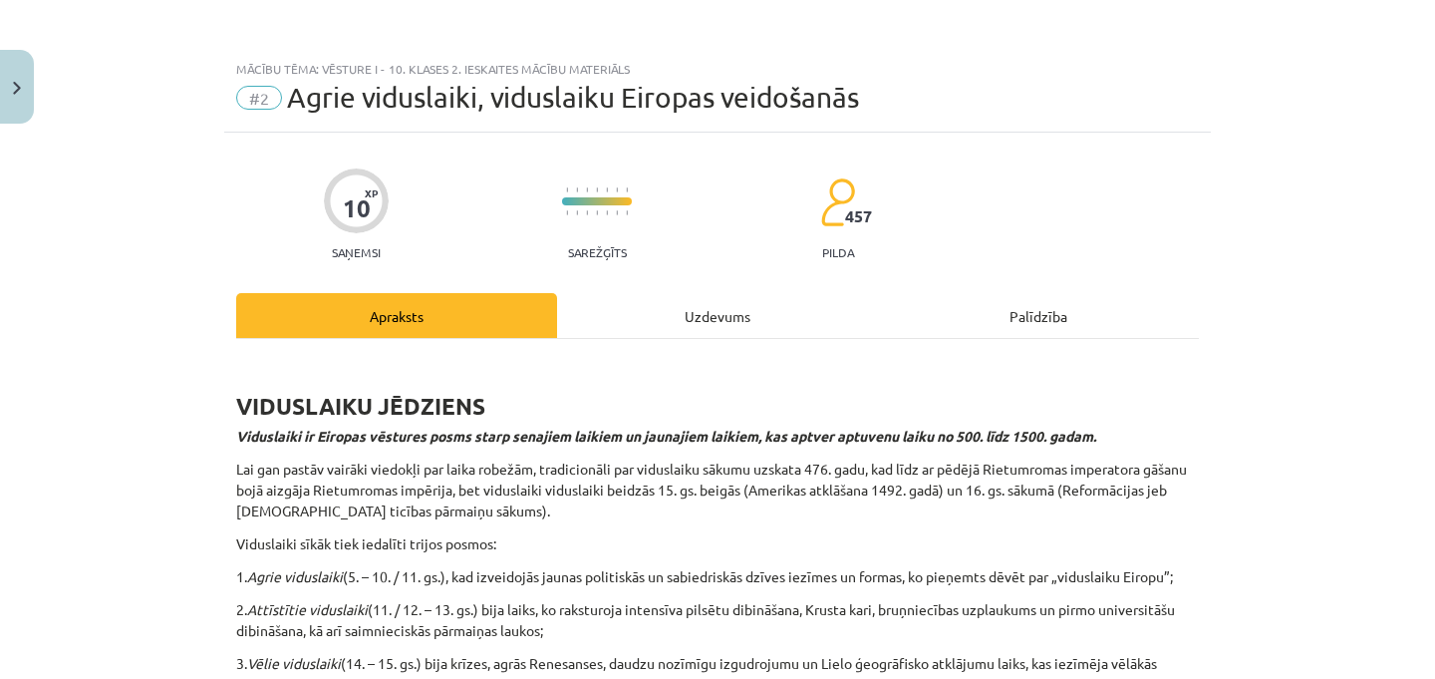
click at [1103, 157] on div "10 XP Saņemsi Sarežģīts 457 pilda" at bounding box center [717, 207] width 963 height 103
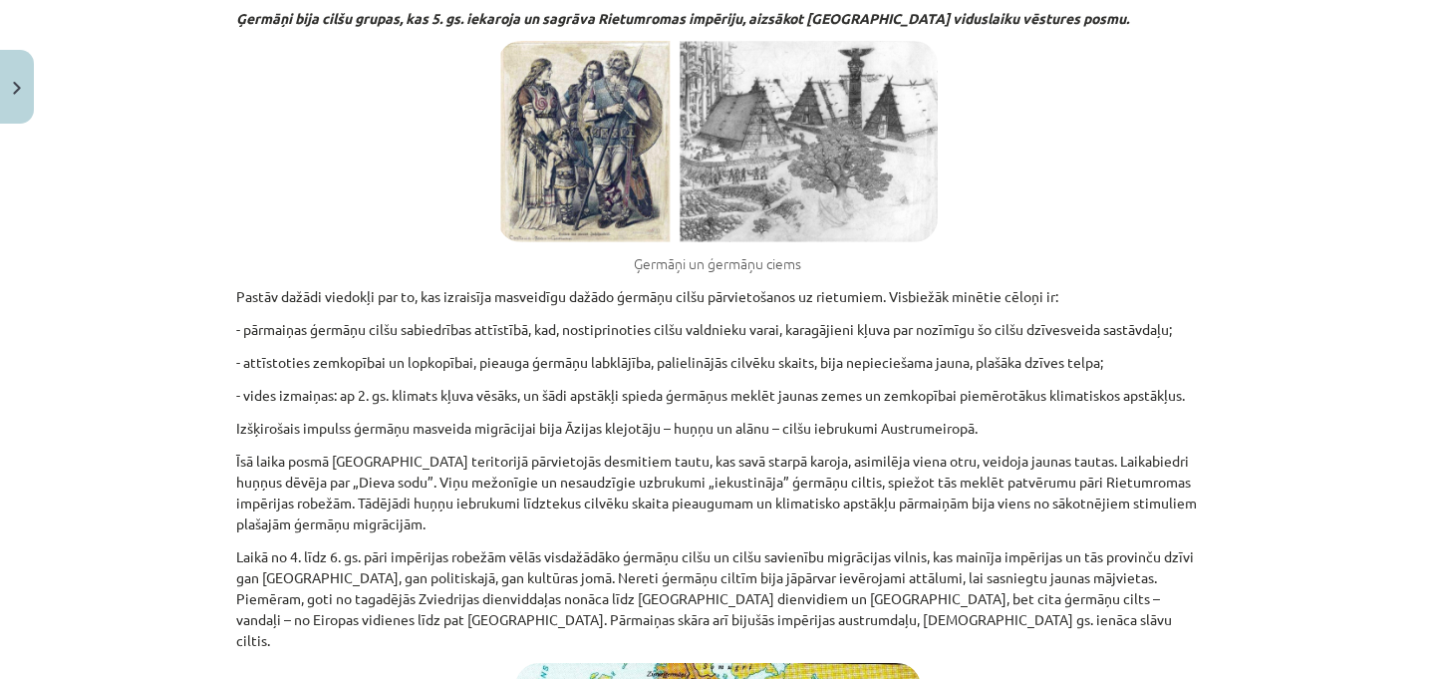
scroll to position [929, 0]
